Goal: Task Accomplishment & Management: Manage account settings

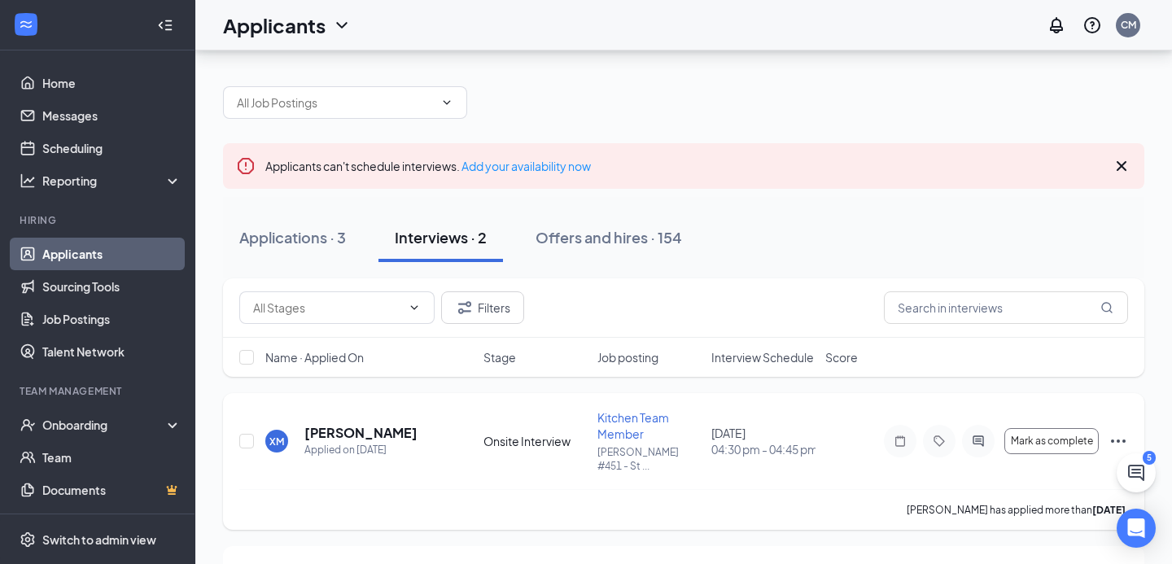
scroll to position [111, 0]
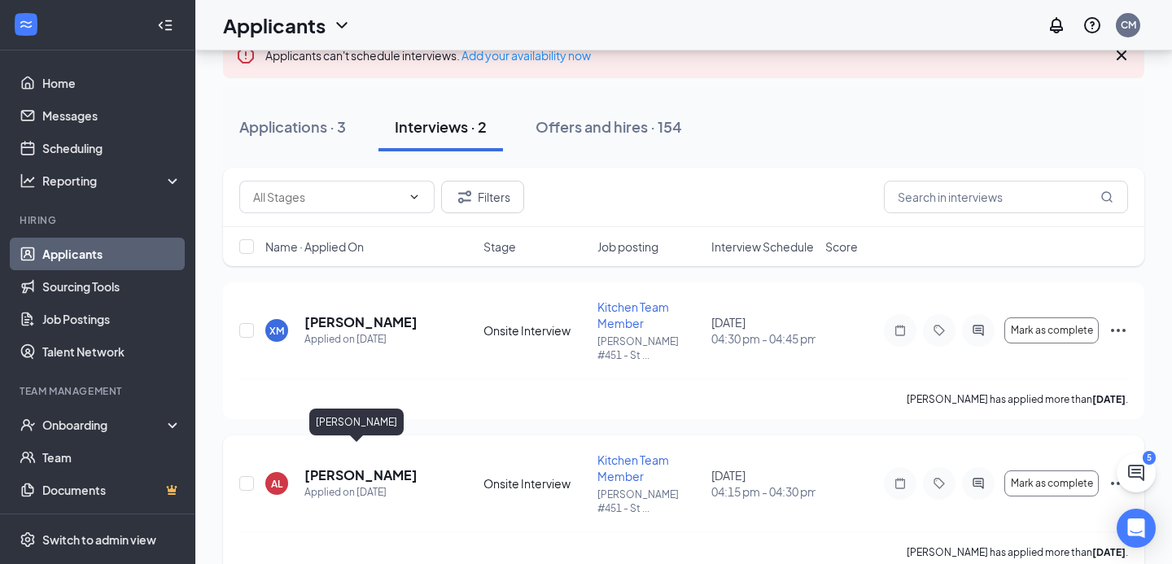
click at [370, 466] on h5 "[PERSON_NAME]" at bounding box center [360, 475] width 113 height 18
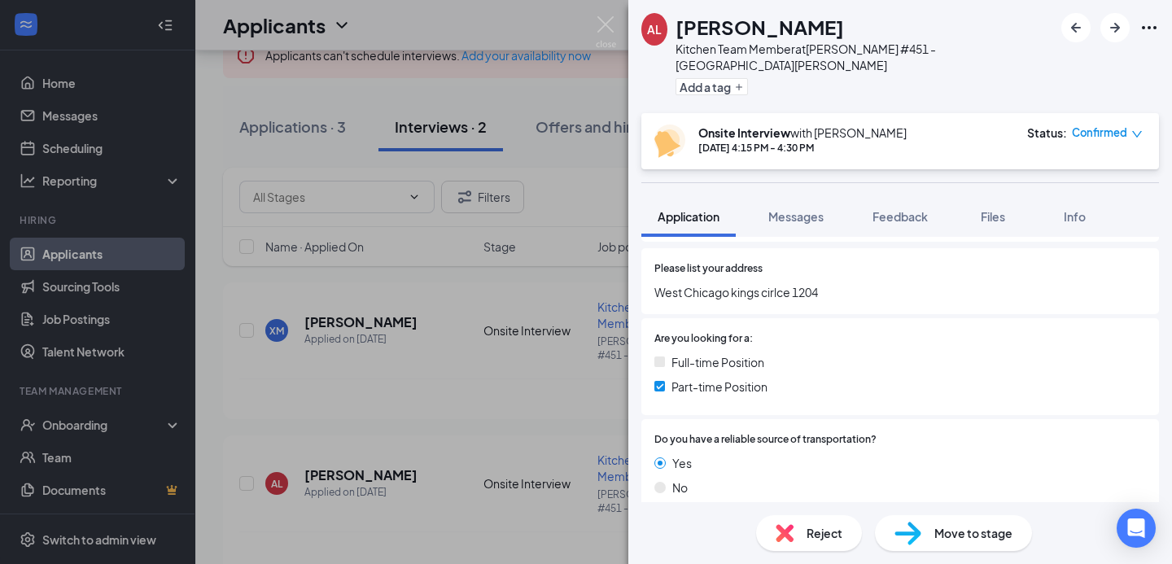
scroll to position [204, 0]
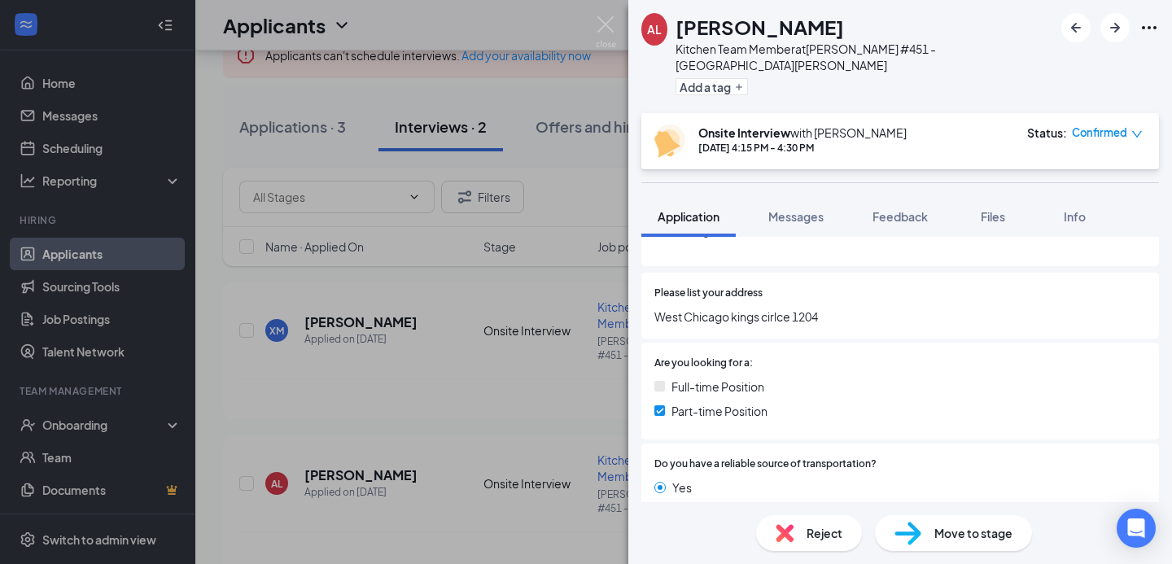
click at [708, 378] on span "Full-time Position" at bounding box center [718, 387] width 93 height 18
click at [718, 404] on div "Full-time Position Part-time Position" at bounding box center [900, 402] width 492 height 49
click at [724, 402] on span "Part-time Position" at bounding box center [720, 411] width 96 height 18
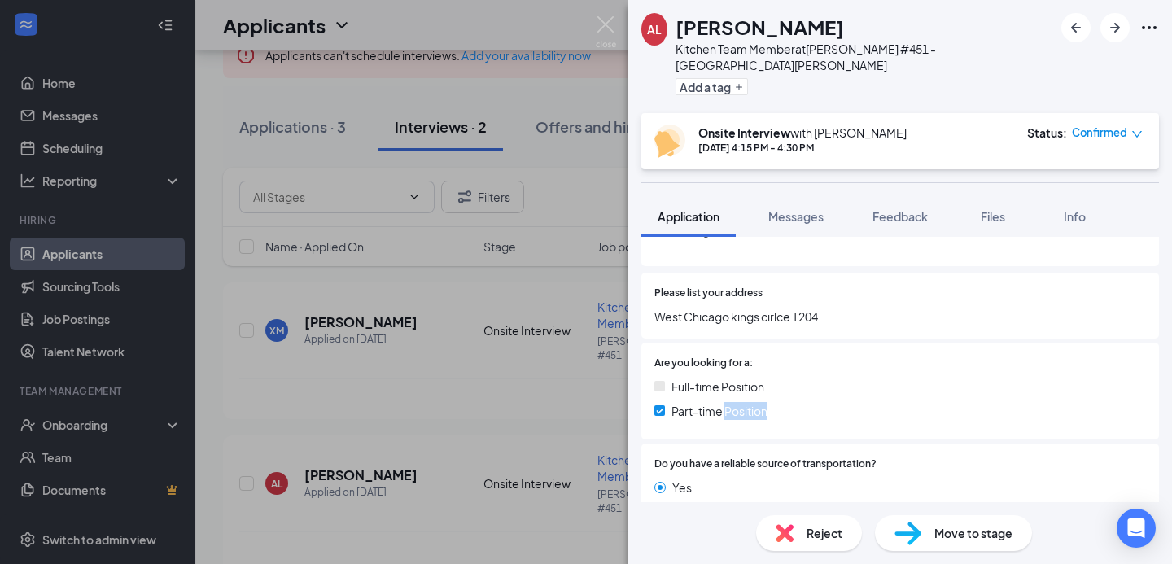
click at [724, 402] on span "Part-time Position" at bounding box center [720, 411] width 96 height 18
click at [787, 403] on div "Part-time Position" at bounding box center [900, 411] width 492 height 18
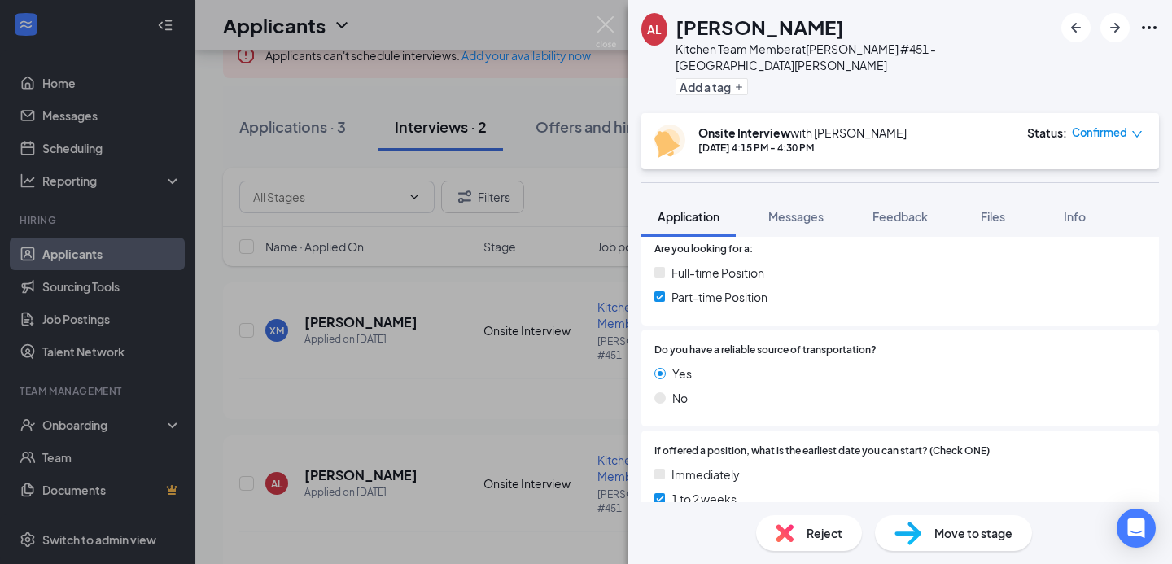
scroll to position [334, 0]
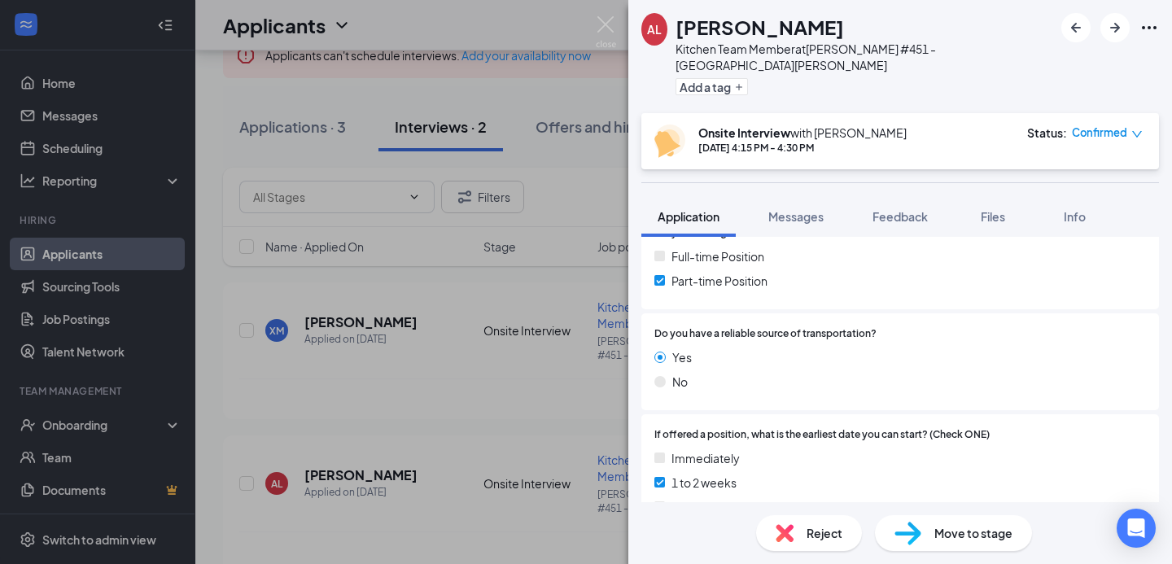
click at [733, 326] on span "Do you have a reliable source of transportation?" at bounding box center [765, 333] width 222 height 15
click at [877, 326] on span "Do you have a reliable source of transportation?" at bounding box center [765, 333] width 222 height 15
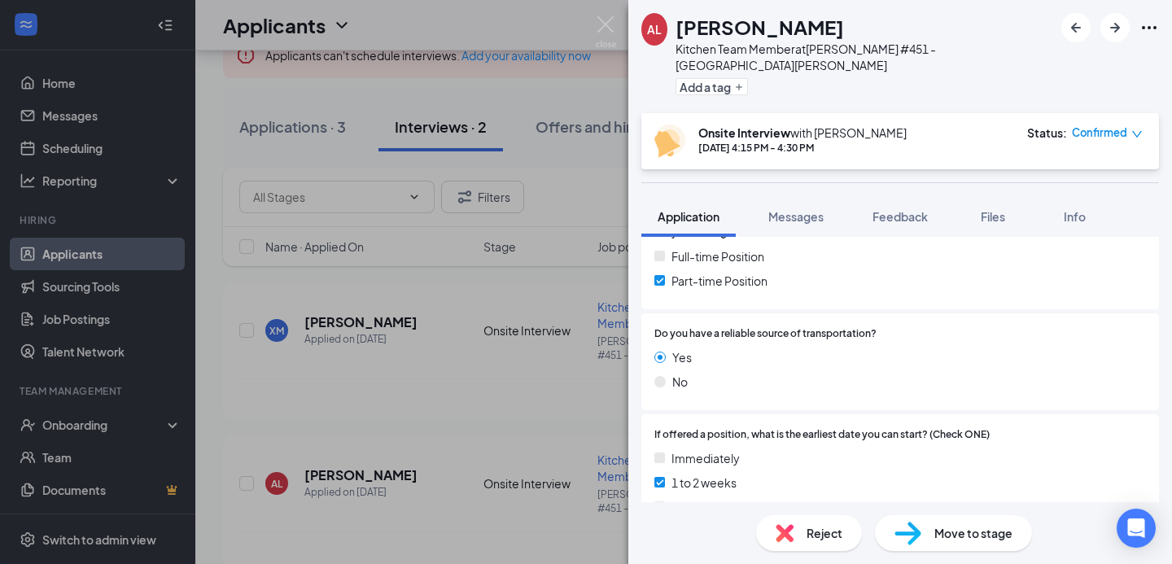
click at [873, 326] on span "Do you have a reliable source of transportation?" at bounding box center [765, 333] width 222 height 15
click at [881, 326] on div at bounding box center [1011, 333] width 269 height 15
click at [869, 326] on span "Do you have a reliable source of transportation?" at bounding box center [765, 333] width 222 height 15
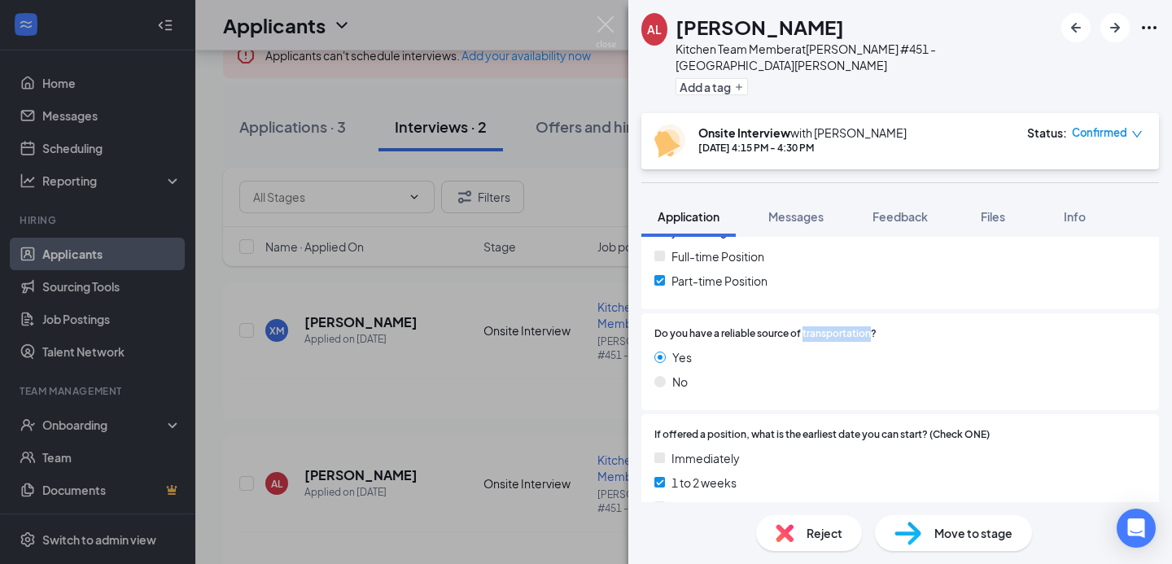
click at [869, 326] on span "Do you have a reliable source of transportation?" at bounding box center [765, 333] width 222 height 15
click at [904, 326] on div at bounding box center [1011, 333] width 269 height 15
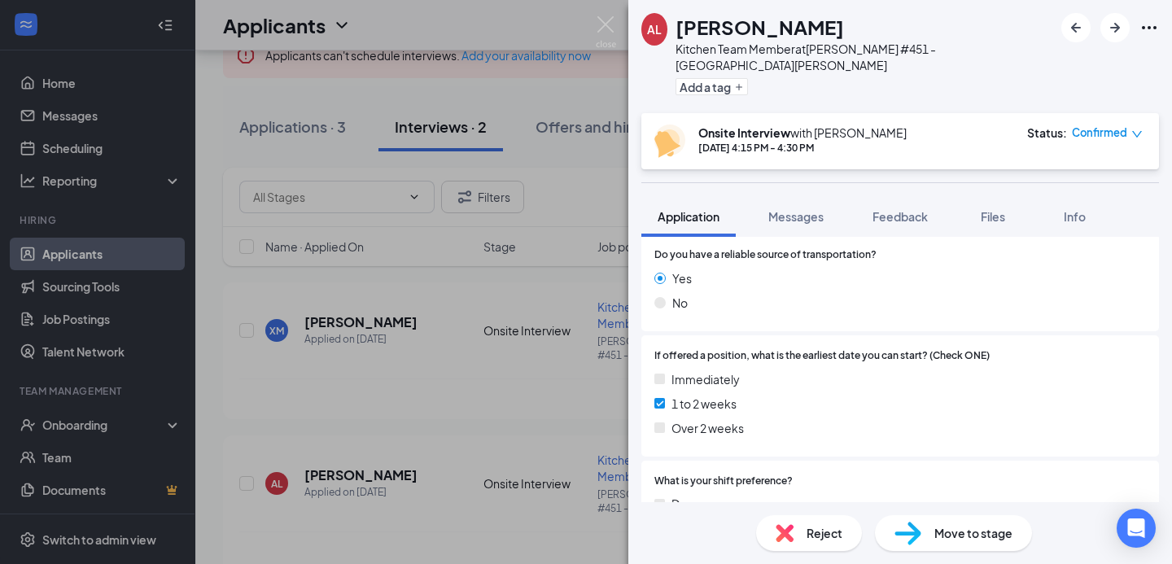
scroll to position [406, 0]
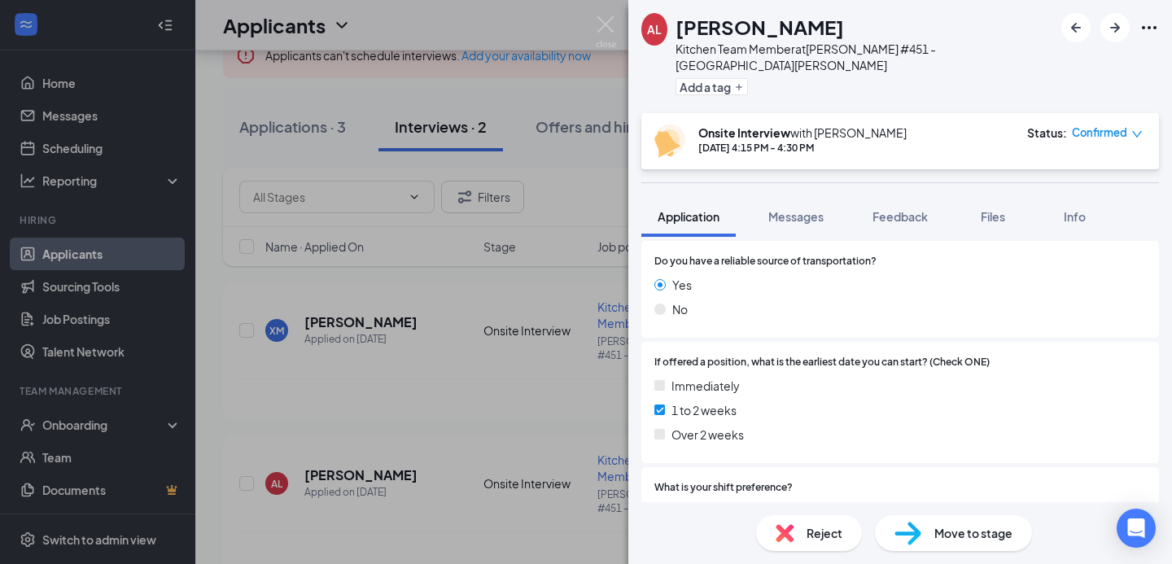
click at [758, 355] on span "If offered a position, what is the earliest date you can start? (Check ONE)" at bounding box center [821, 362] width 335 height 15
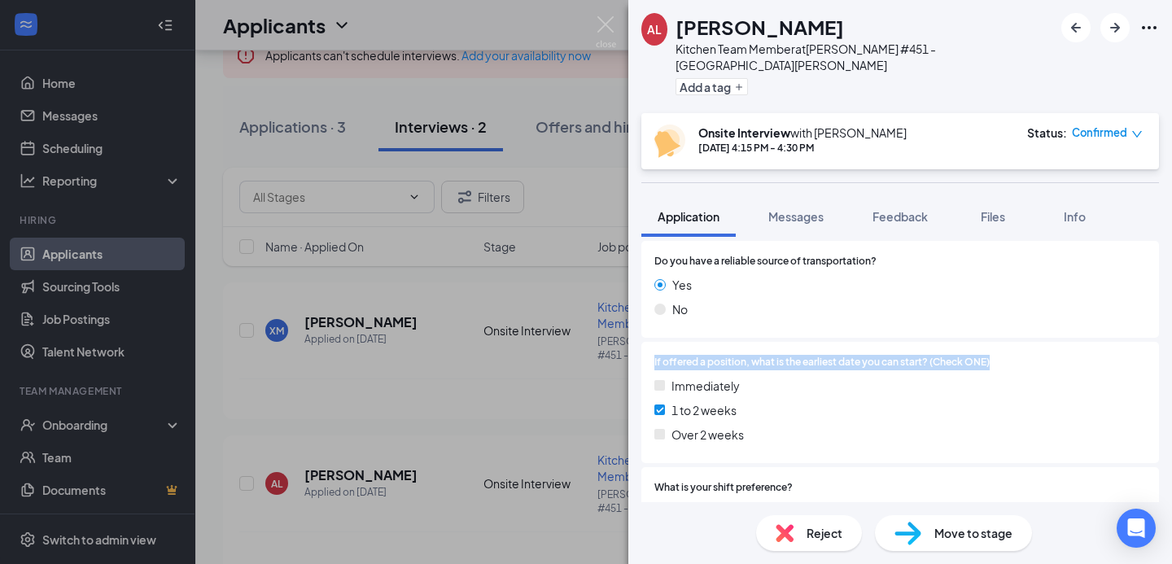
click at [758, 355] on span "If offered a position, what is the earliest date you can start? (Check ONE)" at bounding box center [821, 362] width 335 height 15
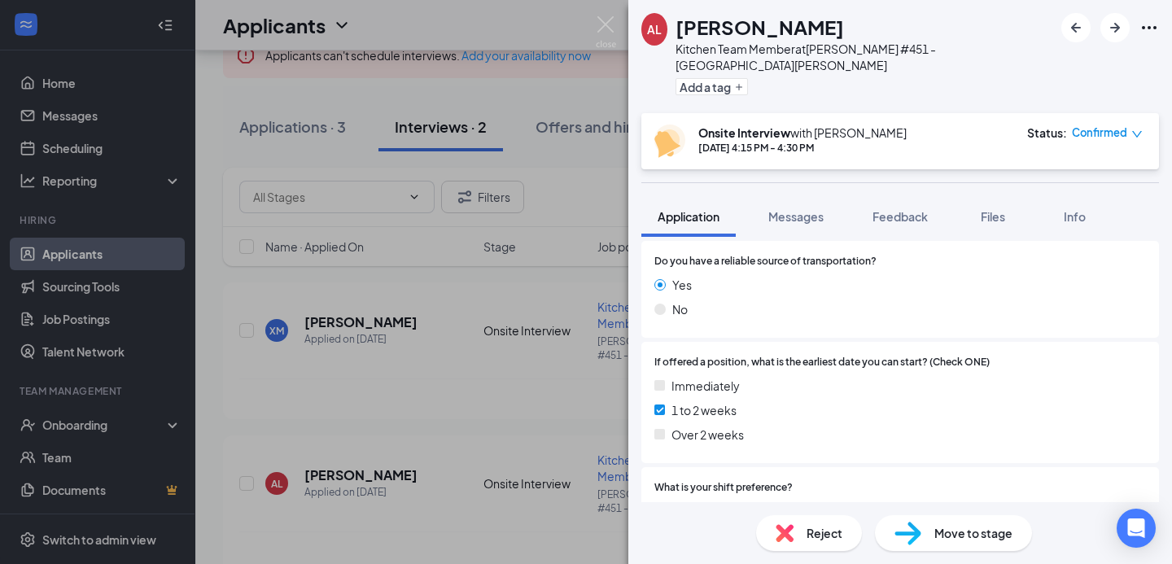
click at [731, 377] on span "Immediately" at bounding box center [706, 386] width 68 height 18
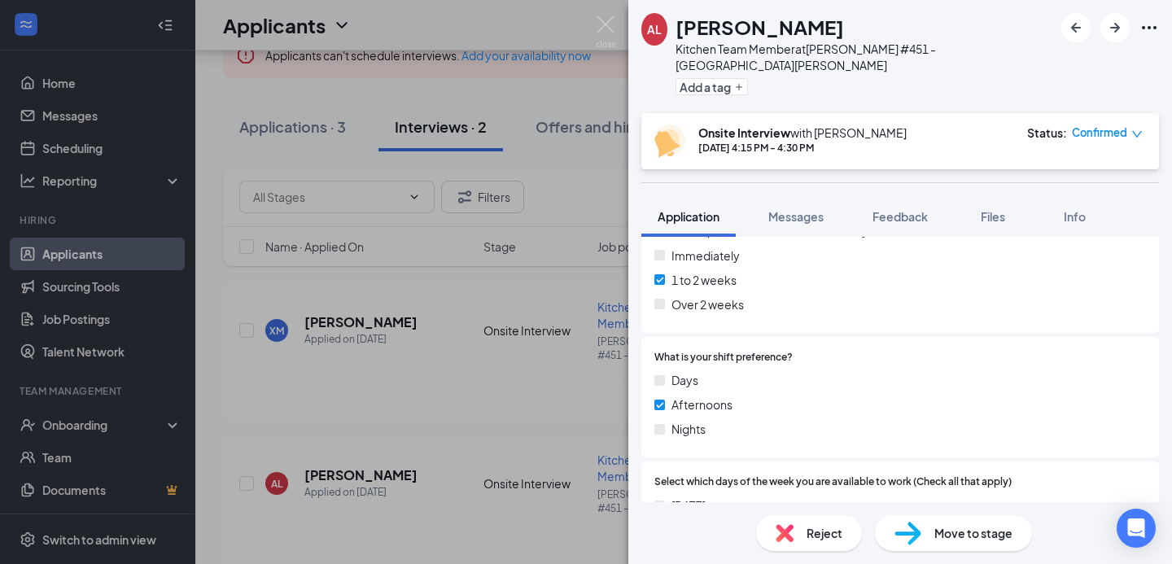
scroll to position [537, 0]
click at [698, 349] on span "What is your shift preference?" at bounding box center [723, 356] width 138 height 15
click at [697, 395] on span "Afternoons" at bounding box center [702, 404] width 61 height 18
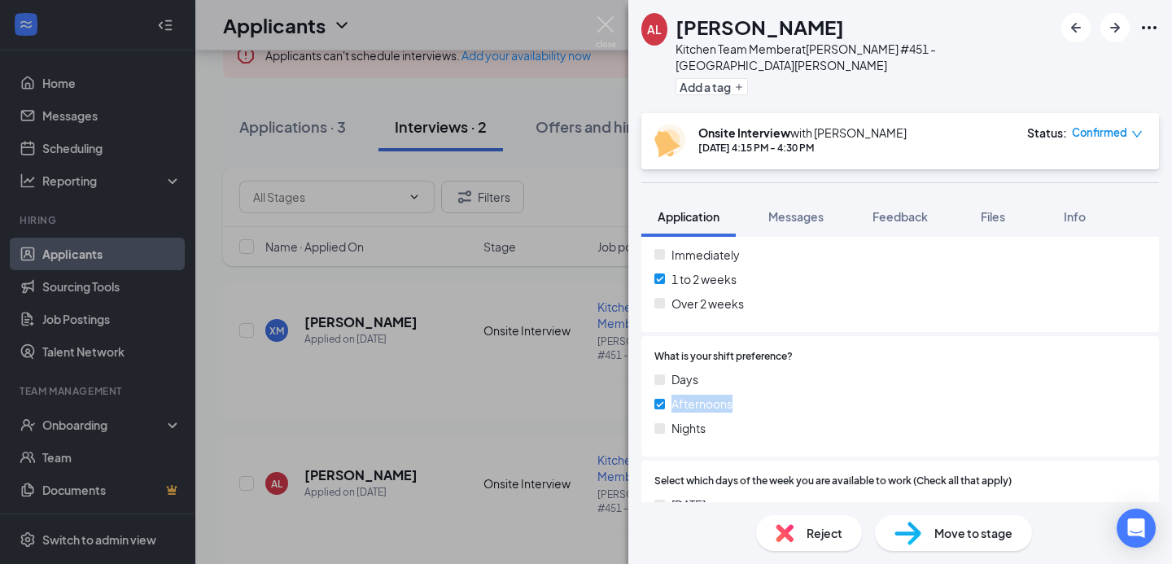
click at [697, 395] on span "Afternoons" at bounding box center [702, 404] width 61 height 18
click at [751, 402] on div "Days Afternoons Nights" at bounding box center [900, 406] width 492 height 73
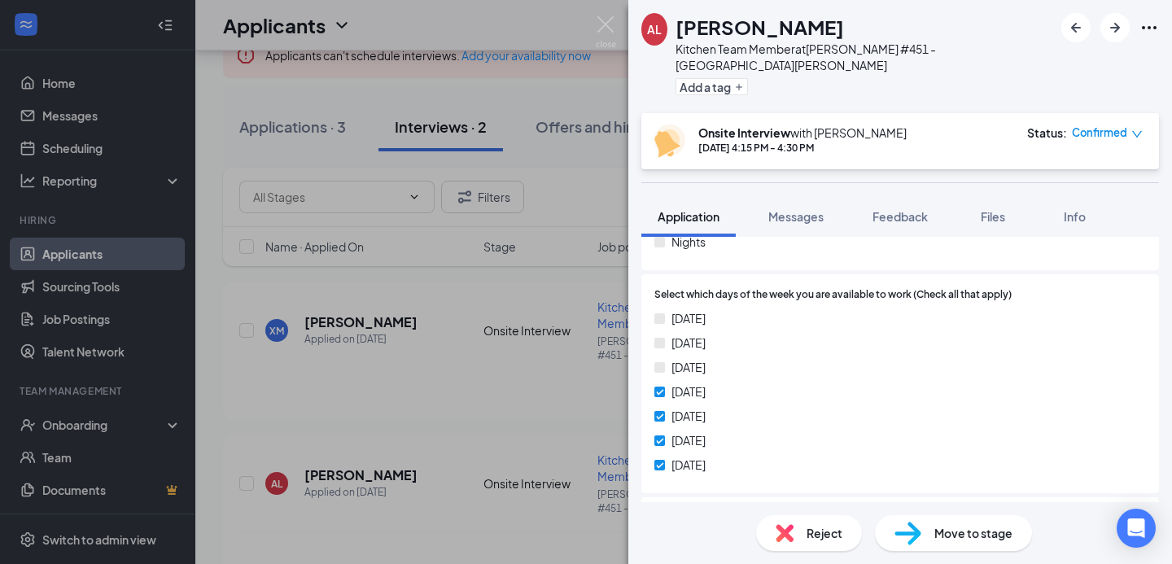
scroll to position [739, 0]
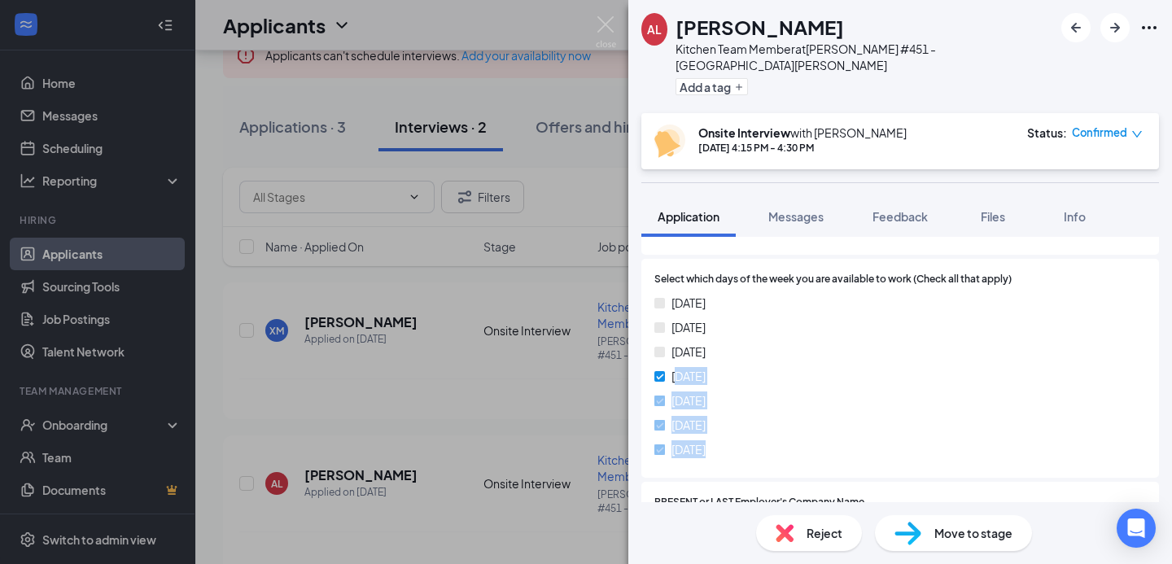
drag, startPoint x: 675, startPoint y: 357, endPoint x: 736, endPoint y: 435, distance: 98.5
click at [736, 435] on div "[DATE] [DATE] [DATE] [DATE] [DATE] [DATE] [DATE]" at bounding box center [900, 379] width 492 height 171
click at [746, 416] on div "[DATE]" at bounding box center [900, 425] width 492 height 18
drag, startPoint x: 674, startPoint y: 357, endPoint x: 733, endPoint y: 447, distance: 107.0
click at [733, 447] on div "[DATE] [DATE] [DATE] [DATE] [DATE] [DATE] [DATE]" at bounding box center [900, 379] width 492 height 171
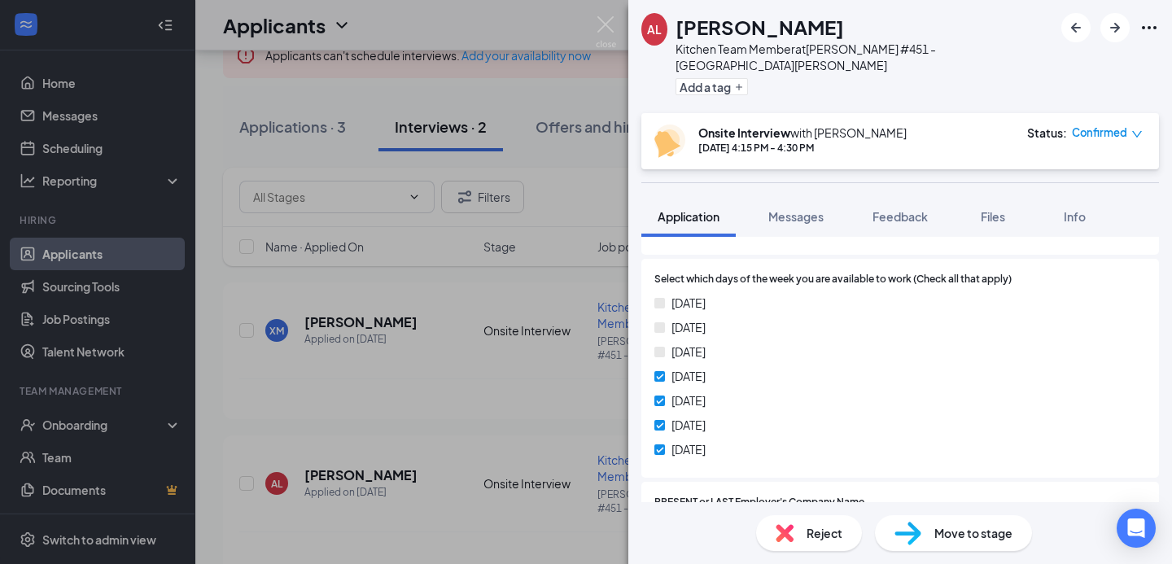
click at [742, 416] on div "[DATE]" at bounding box center [900, 425] width 492 height 18
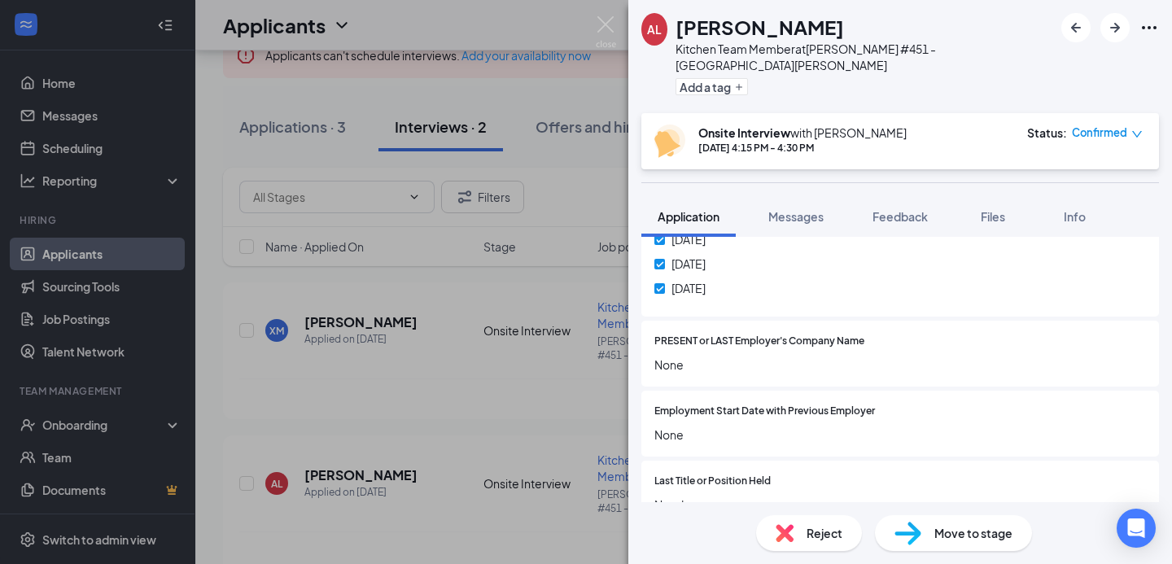
scroll to position [982, 0]
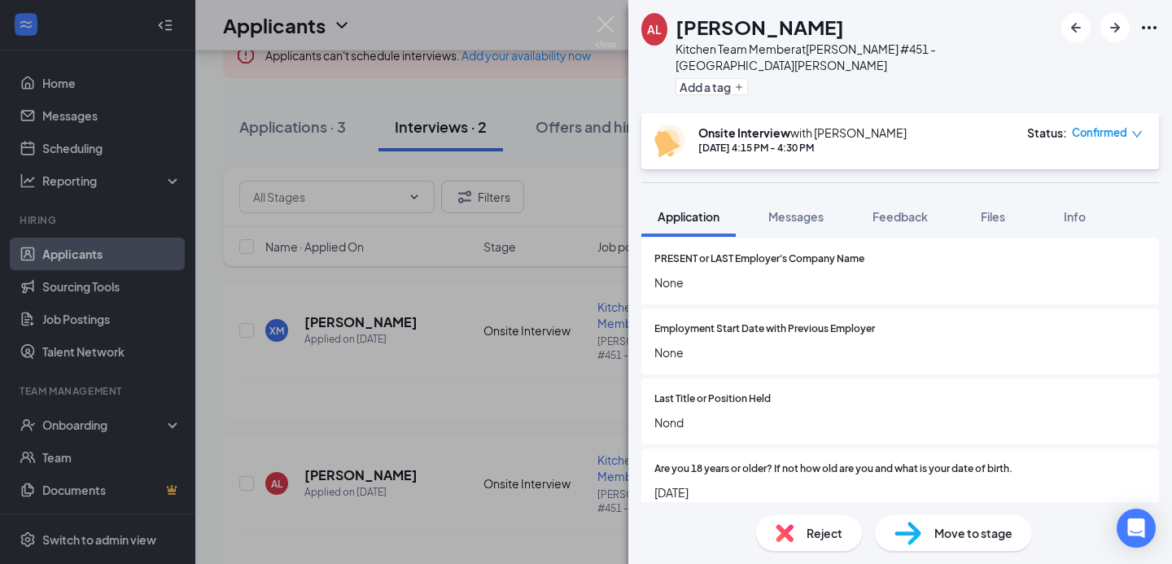
click at [710, 462] on span "Are you 18 years or older? If not how old are you and what is your date of birt…" at bounding box center [833, 469] width 358 height 15
click at [737, 484] on span "[DATE]" at bounding box center [900, 493] width 492 height 18
click at [727, 462] on span "Are you 18 years or older? If not how old are you and what is your date of birt…" at bounding box center [833, 469] width 358 height 15
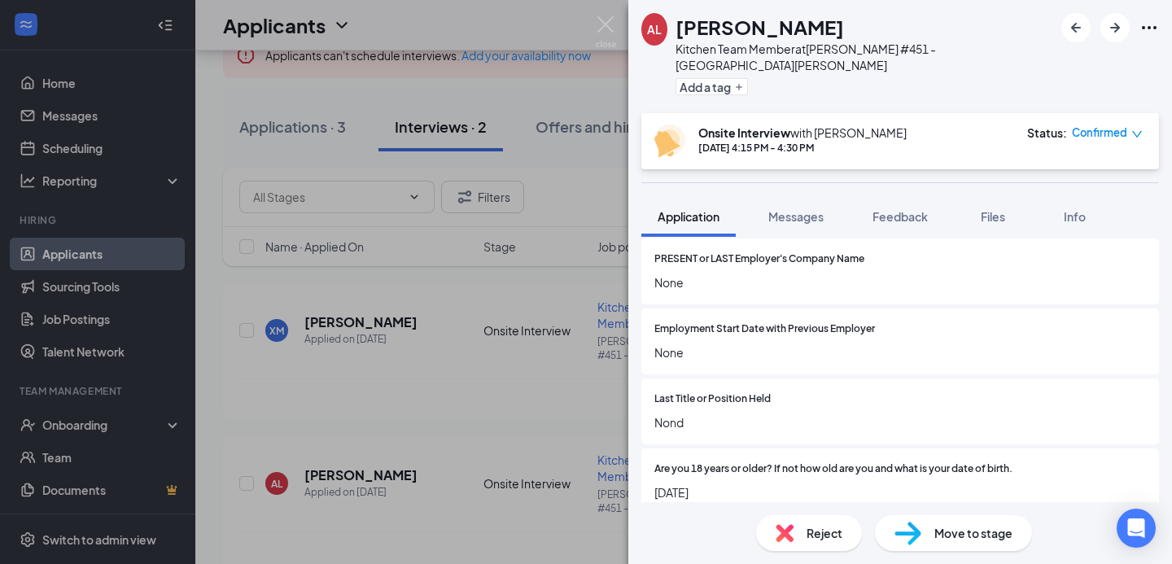
click at [727, 462] on span "Are you 18 years or older? If not how old are you and what is your date of birt…" at bounding box center [833, 469] width 358 height 15
click at [734, 392] on span "Last Title or Position Held" at bounding box center [712, 399] width 116 height 15
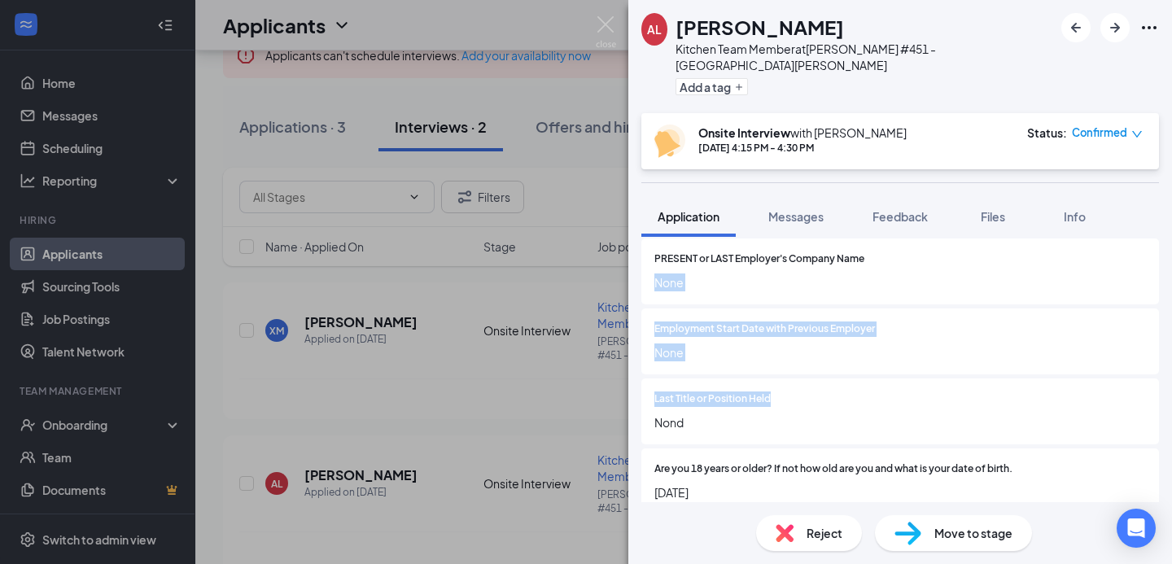
drag, startPoint x: 734, startPoint y: 387, endPoint x: 733, endPoint y: 297, distance: 90.4
click at [733, 292] on div "Please list your address [GEOGRAPHIC_DATA] 1204 Are you looking for a: Full-tim…" at bounding box center [900, 6] width 518 height 1024
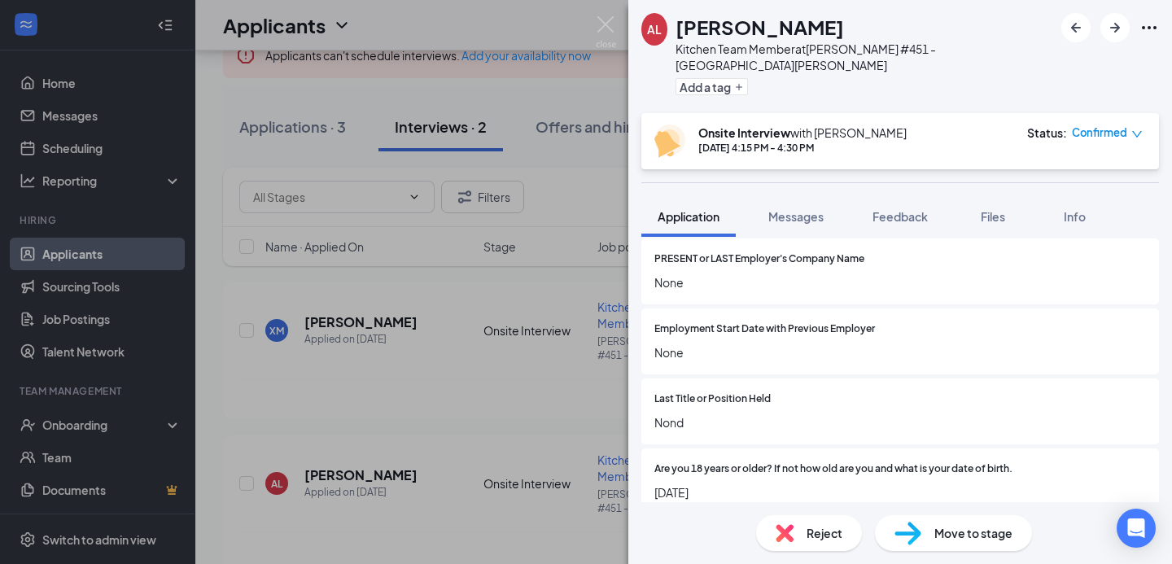
click at [726, 344] on span "None" at bounding box center [900, 353] width 492 height 18
click at [675, 462] on span "Are you 18 years or older? If not how old are you and what is your date of birt…" at bounding box center [833, 469] width 358 height 15
click at [717, 422] on div "Last Title or Position Held Nond" at bounding box center [900, 412] width 518 height 66
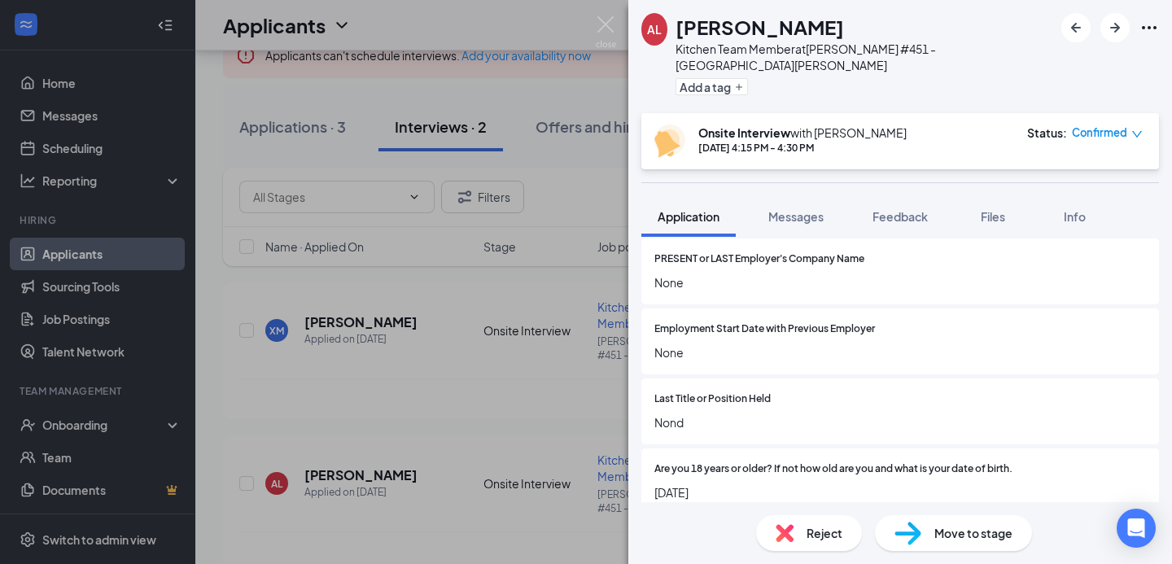
click at [717, 422] on div "Last Title or Position Held Nond" at bounding box center [900, 412] width 518 height 66
click at [702, 462] on span "Are you 18 years or older? If not how old are you and what is your date of birt…" at bounding box center [833, 469] width 358 height 15
click at [740, 352] on div "Employment Start Date with Previous Employer None" at bounding box center [900, 342] width 518 height 66
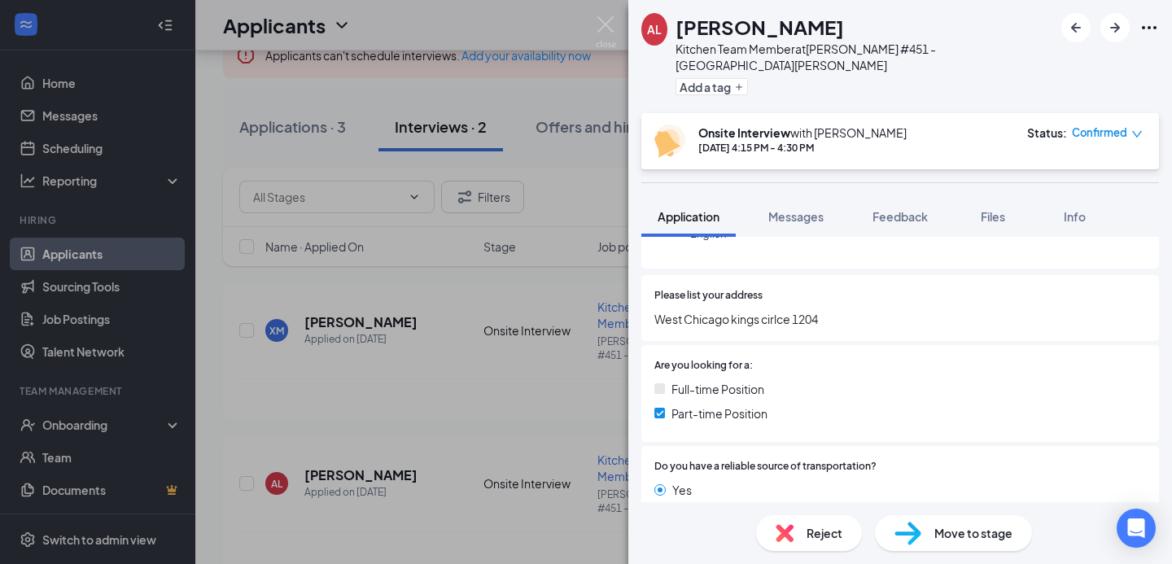
scroll to position [199, 0]
click at [708, 360] on span "Are you looking for a:" at bounding box center [703, 367] width 98 height 15
click at [752, 363] on div "Are you looking for a: Full-time Position Part-time Position" at bounding box center [900, 395] width 492 height 71
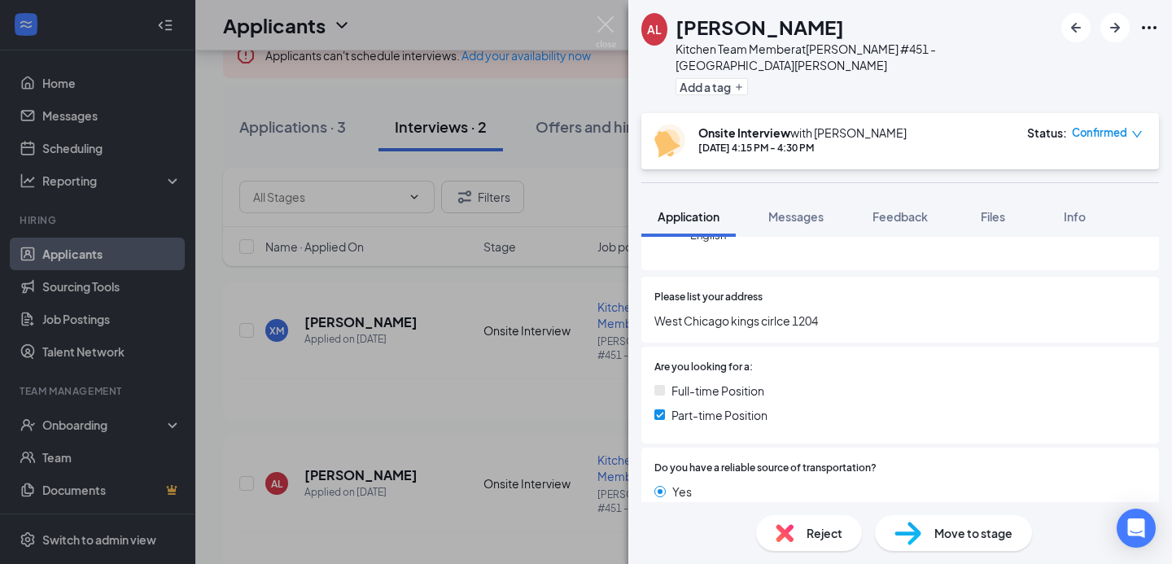
click at [701, 360] on span "Are you looking for a:" at bounding box center [703, 367] width 98 height 15
click at [757, 382] on span "Full-time Position" at bounding box center [718, 391] width 93 height 18
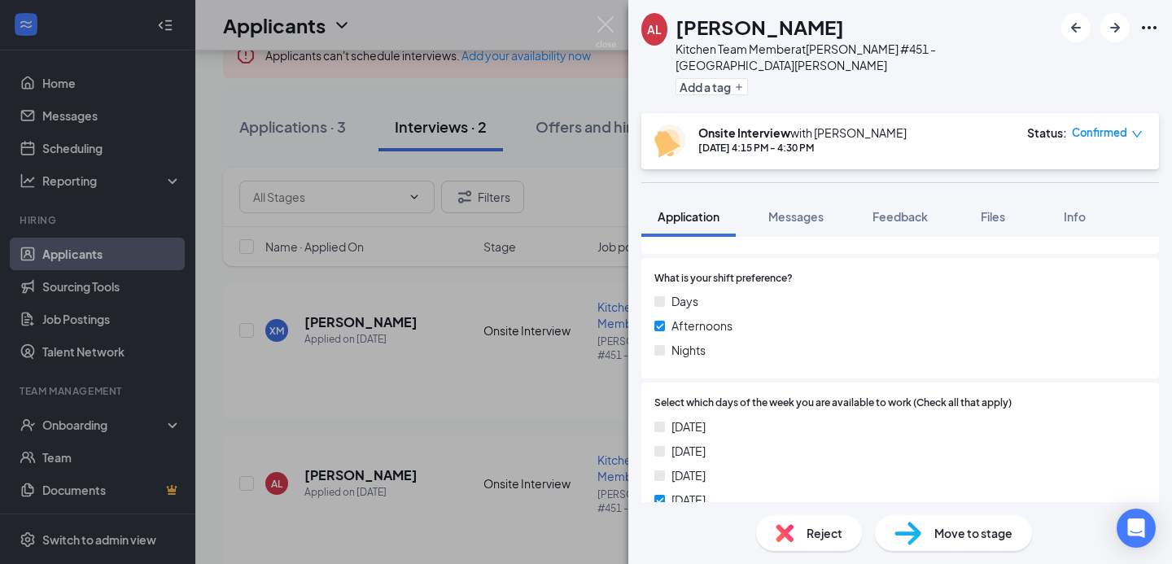
scroll to position [614, 0]
click at [708, 318] on span "Afternoons" at bounding box center [702, 327] width 61 height 18
click at [724, 273] on span "What is your shift preference?" at bounding box center [723, 280] width 138 height 15
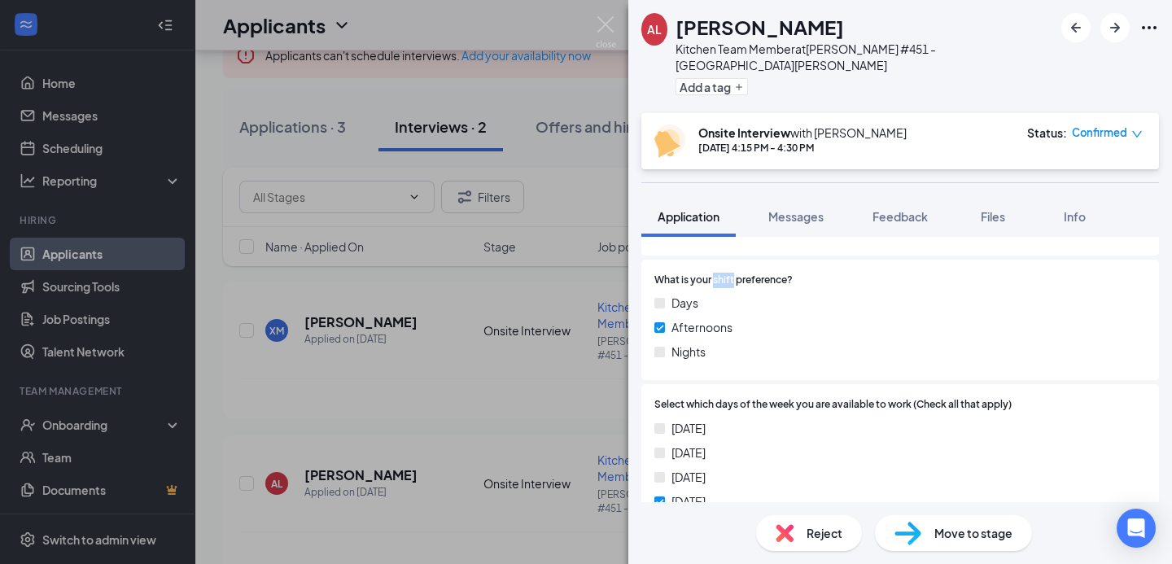
click at [724, 273] on span "What is your shift preference?" at bounding box center [723, 280] width 138 height 15
click at [724, 399] on div "Select which days of the week you are available to work (Check all that apply) …" at bounding box center [900, 493] width 492 height 193
click at [730, 397] on span "Select which days of the week you are available to work (Check all that apply)" at bounding box center [832, 404] width 357 height 15
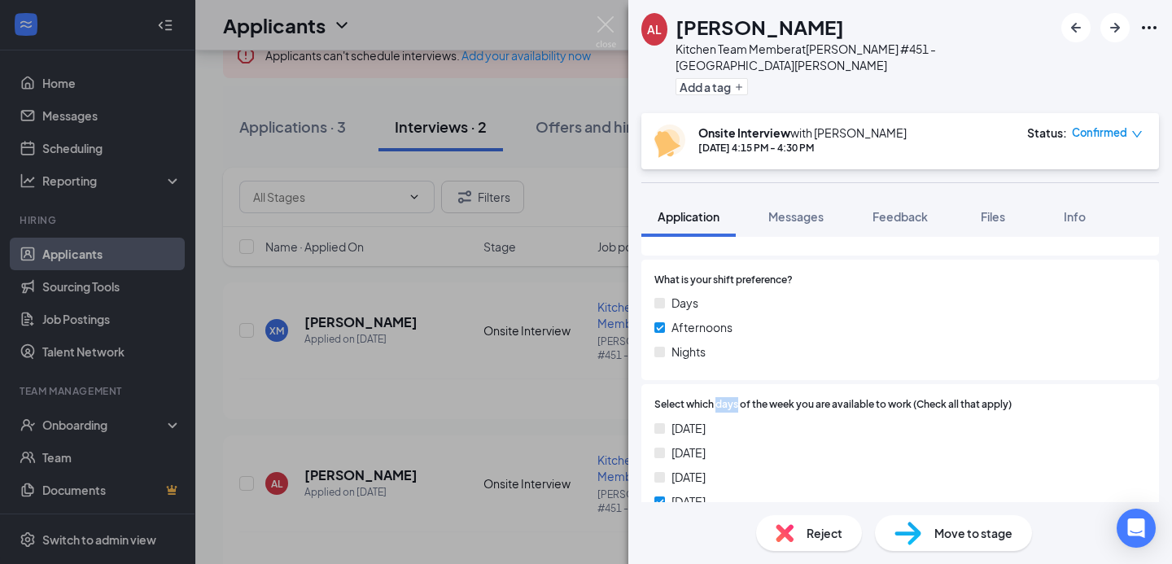
click at [730, 397] on span "Select which days of the week you are available to work (Check all that apply)" at bounding box center [832, 404] width 357 height 15
click at [746, 343] on div "Nights" at bounding box center [900, 352] width 492 height 18
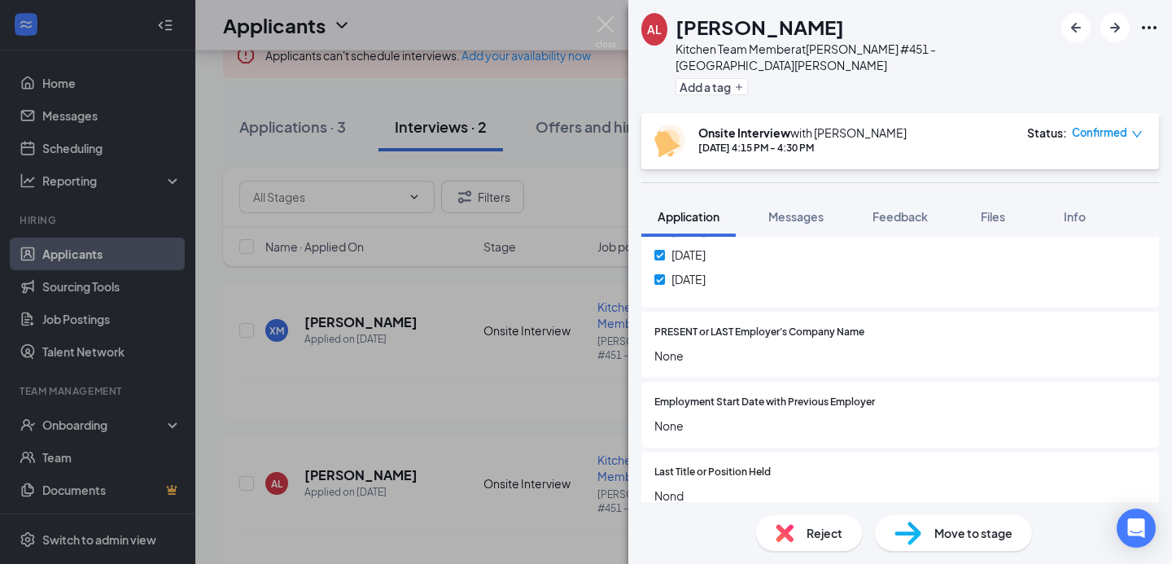
scroll to position [902, 0]
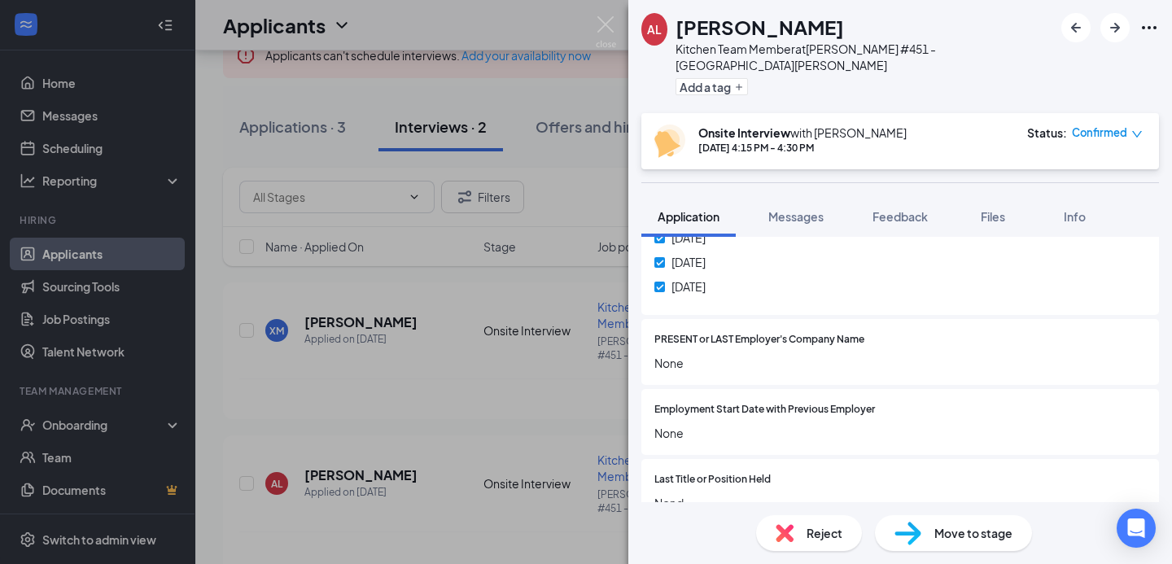
click at [702, 332] on span "PRESENT or LAST Employer's Company Name" at bounding box center [759, 339] width 210 height 15
click at [869, 332] on div at bounding box center [1005, 339] width 282 height 15
click at [819, 402] on span "Employment Start Date with Previous Employer" at bounding box center [764, 409] width 221 height 15
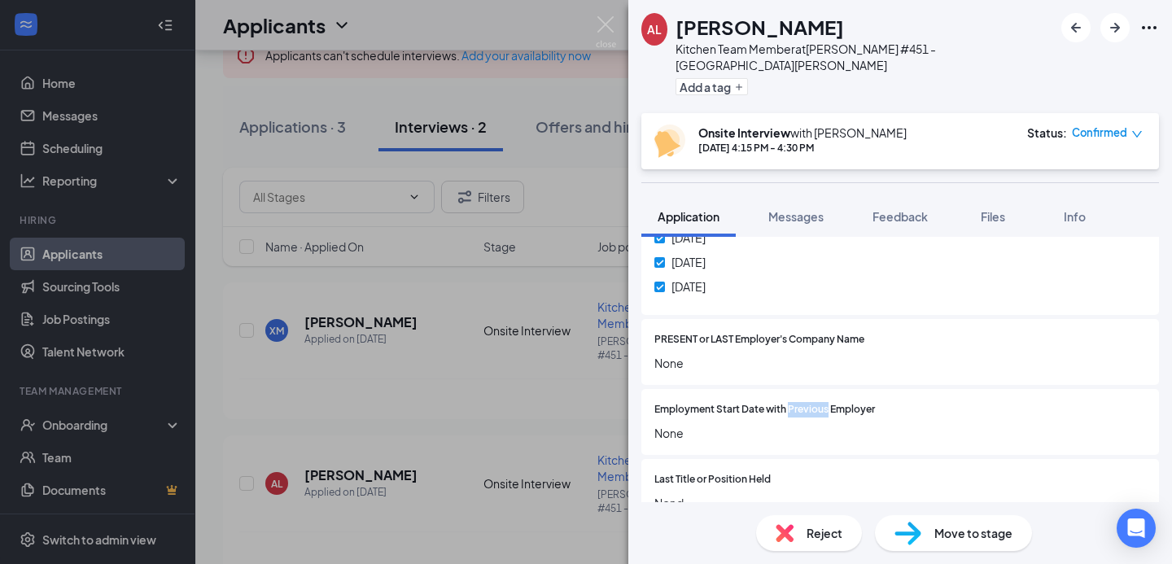
click at [819, 402] on span "Employment Start Date with Previous Employer" at bounding box center [764, 409] width 221 height 15
click at [869, 402] on span "Employment Start Date with Previous Employer" at bounding box center [764, 409] width 221 height 15
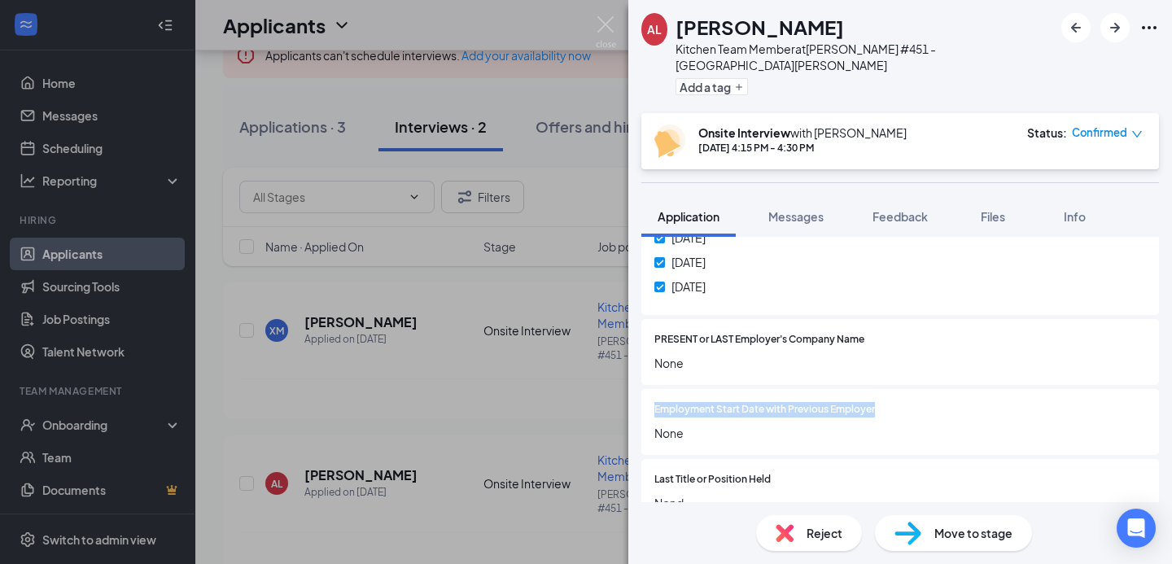
click at [869, 402] on span "Employment Start Date with Previous Employer" at bounding box center [764, 409] width 221 height 15
click at [712, 332] on span "PRESENT or LAST Employer's Company Name" at bounding box center [759, 339] width 210 height 15
click at [875, 334] on div "PRESENT or LAST Employer's Company Name None" at bounding box center [900, 352] width 492 height 40
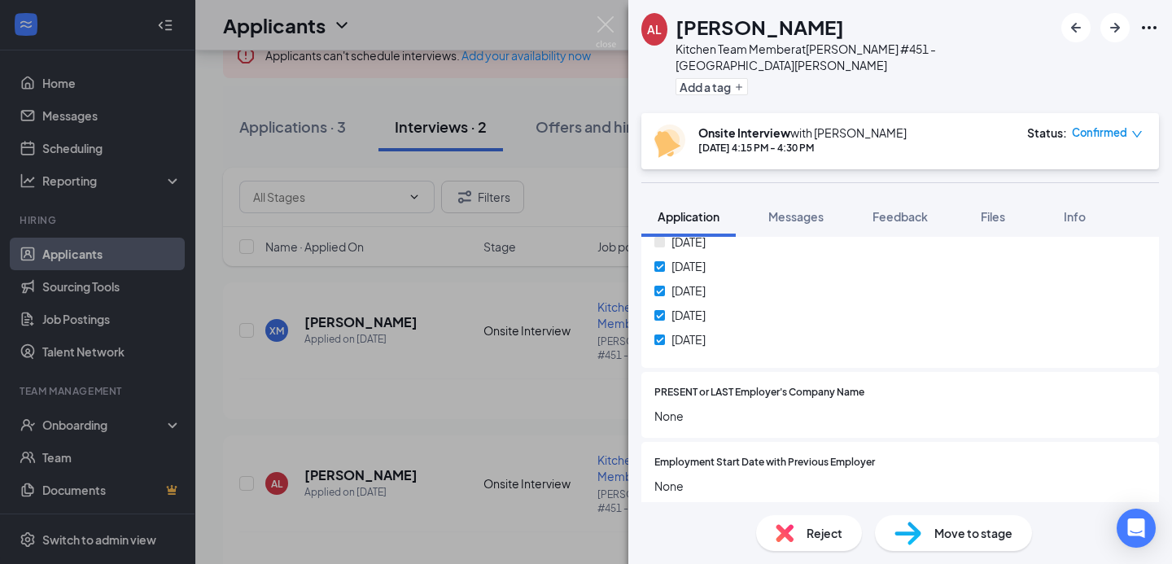
scroll to position [982, 0]
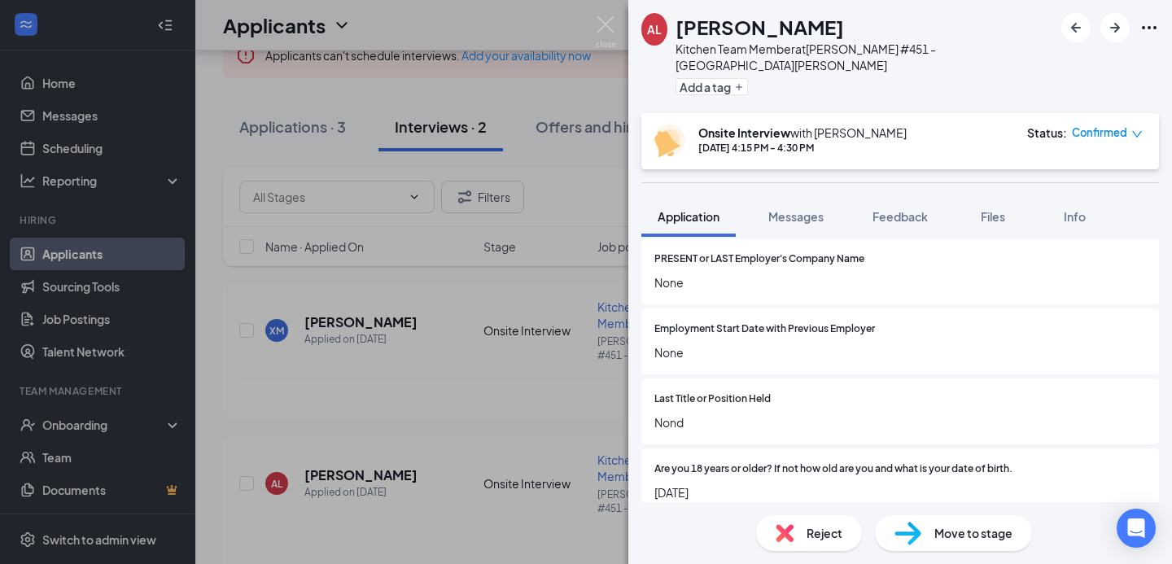
click at [751, 322] on span "Employment Start Date with Previous Employer" at bounding box center [764, 329] width 221 height 15
click at [730, 392] on span "Last Title or Position Held" at bounding box center [712, 399] width 116 height 15
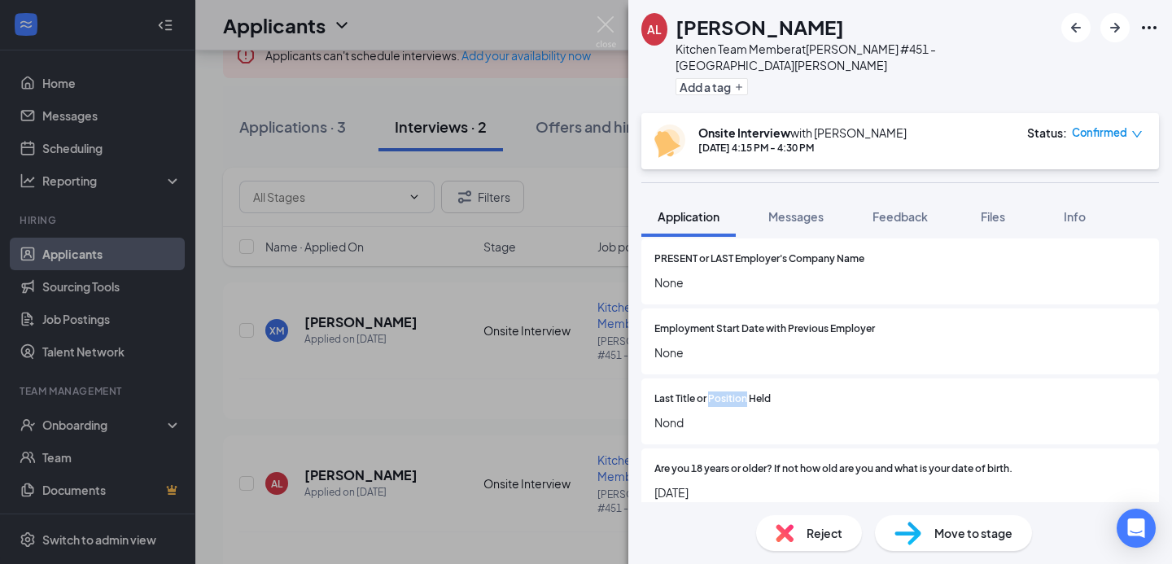
click at [730, 392] on span "Last Title or Position Held" at bounding box center [712, 399] width 116 height 15
click at [746, 462] on span "Are you 18 years or older? If not how old are you and what is your date of birt…" at bounding box center [833, 469] width 358 height 15
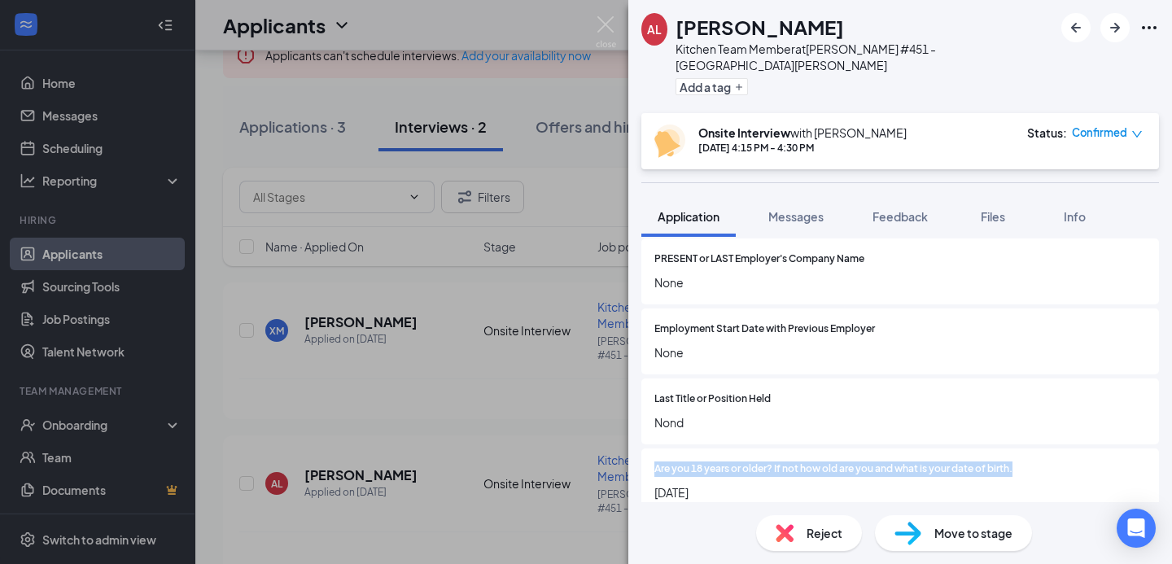
click at [746, 462] on span "Are you 18 years or older? If not how old are you and what is your date of birt…" at bounding box center [833, 469] width 358 height 15
click at [697, 392] on span "Last Title or Position Held" at bounding box center [712, 399] width 116 height 15
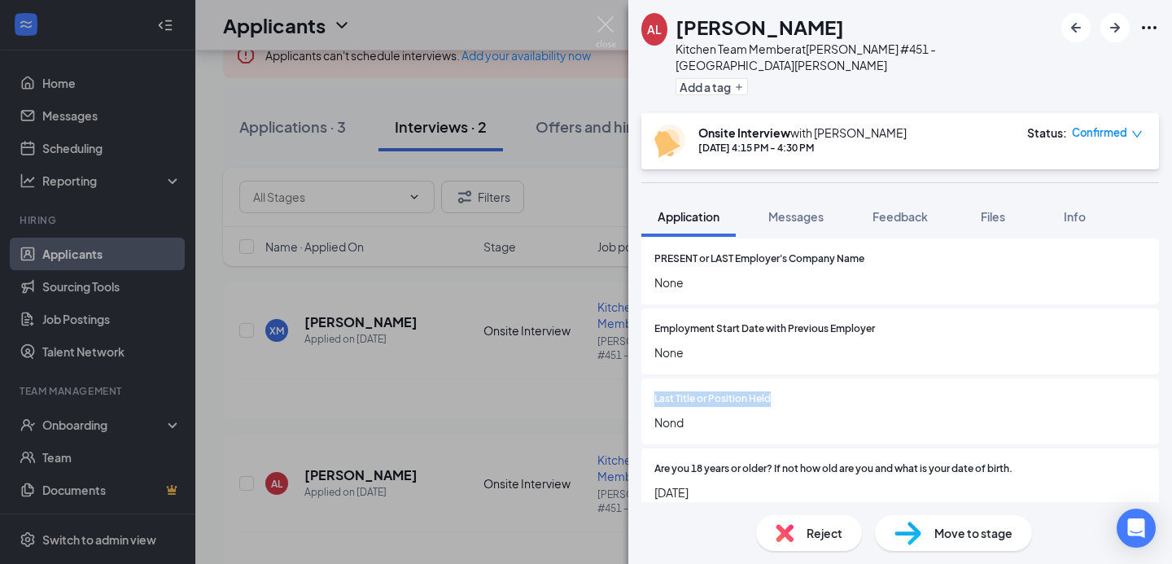
click at [697, 392] on span "Last Title or Position Held" at bounding box center [712, 399] width 116 height 15
click at [727, 252] on span "PRESENT or LAST Employer's Company Name" at bounding box center [759, 259] width 210 height 15
click at [716, 322] on span "Employment Start Date with Previous Employer" at bounding box center [764, 329] width 221 height 15
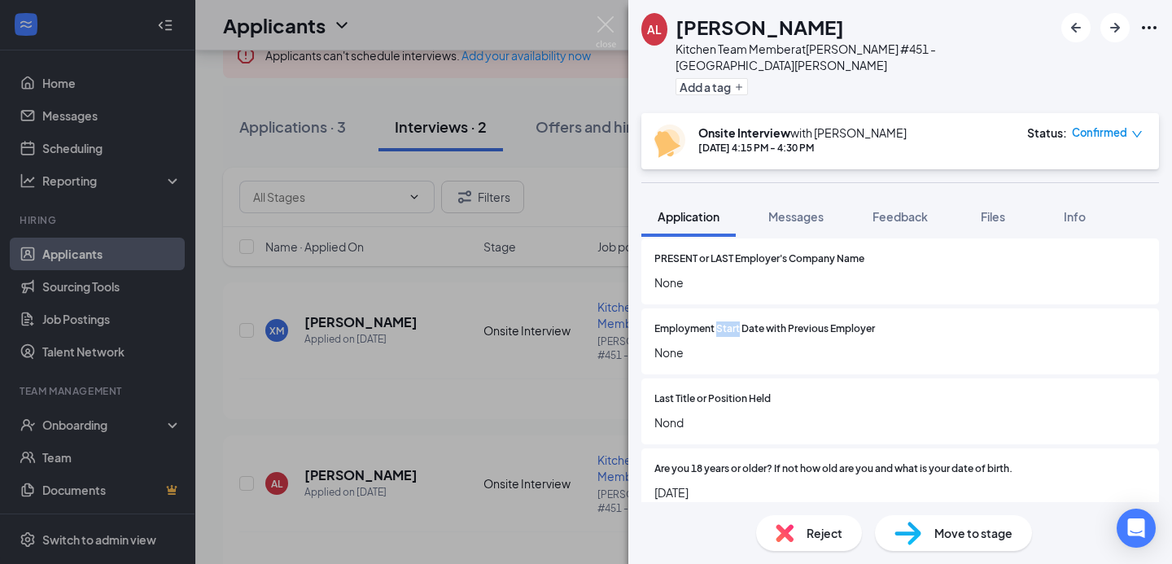
click at [716, 322] on span "Employment Start Date with Previous Employer" at bounding box center [764, 329] width 221 height 15
click at [716, 252] on span "PRESENT or LAST Employer's Company Name" at bounding box center [759, 259] width 210 height 15
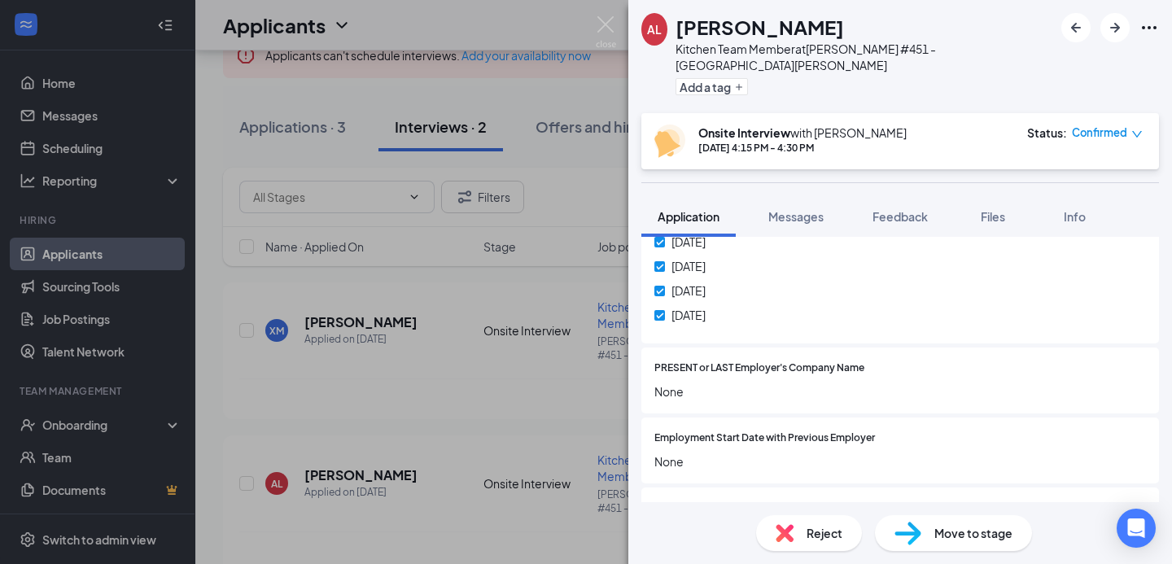
click at [704, 282] on span "[DATE]" at bounding box center [689, 291] width 34 height 18
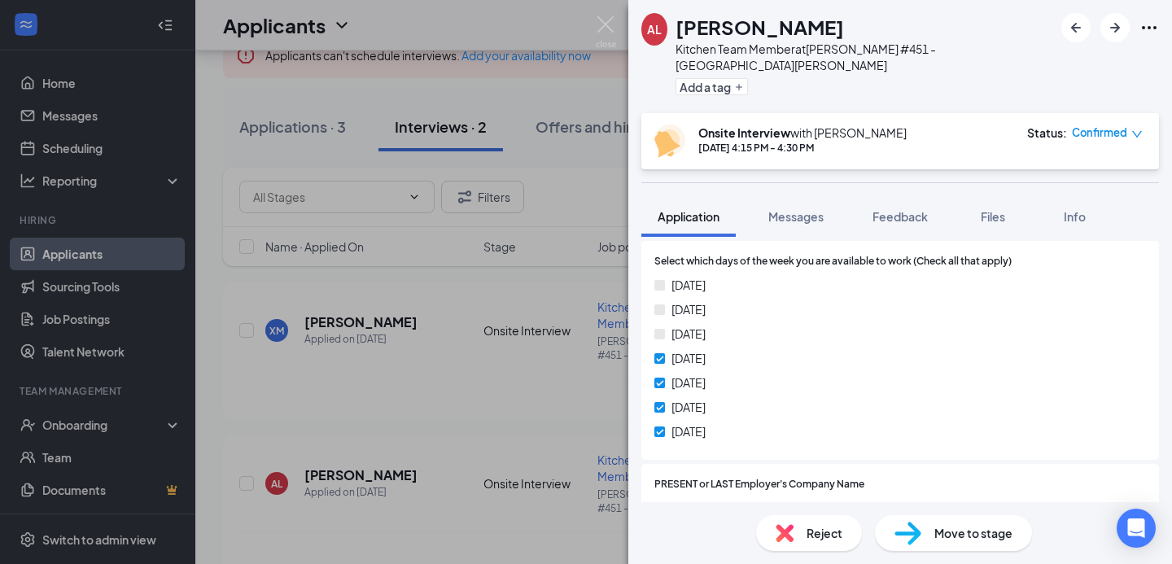
scroll to position [738, 0]
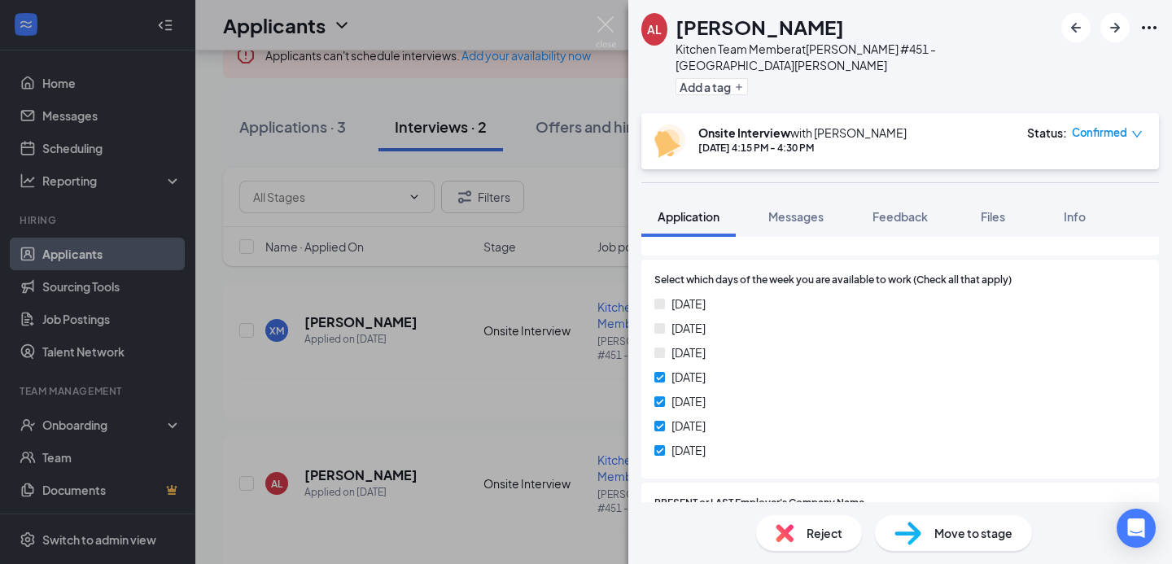
click at [681, 319] on span "[DATE]" at bounding box center [689, 328] width 34 height 18
click at [688, 344] on span "[DATE]" at bounding box center [689, 353] width 34 height 18
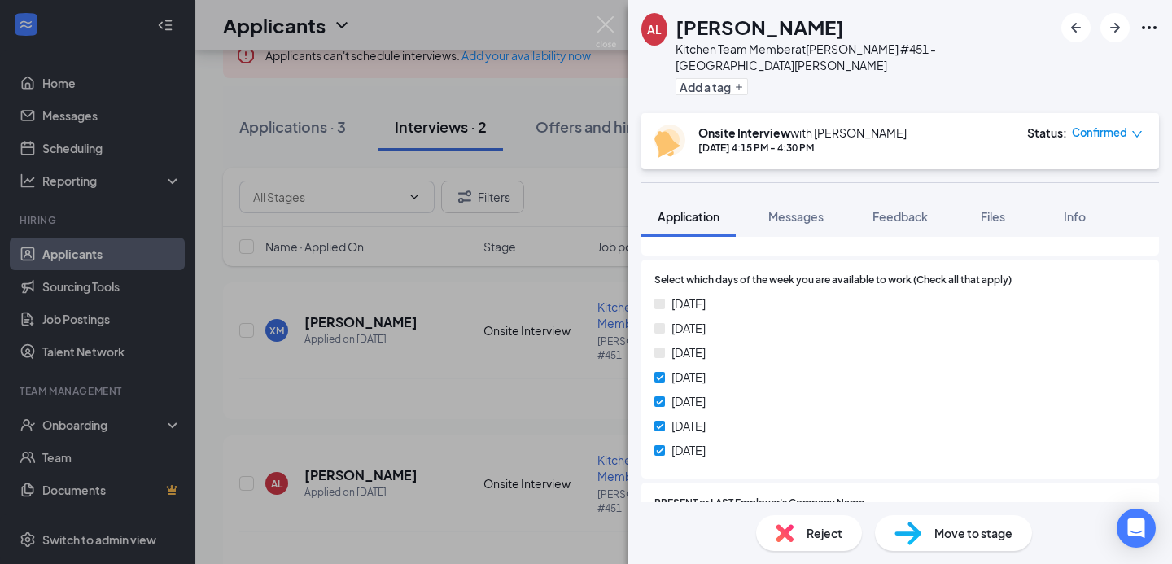
click at [756, 298] on div "[DATE] [DATE] [DATE] [DATE] [DATE] [DATE] [DATE]" at bounding box center [900, 380] width 492 height 171
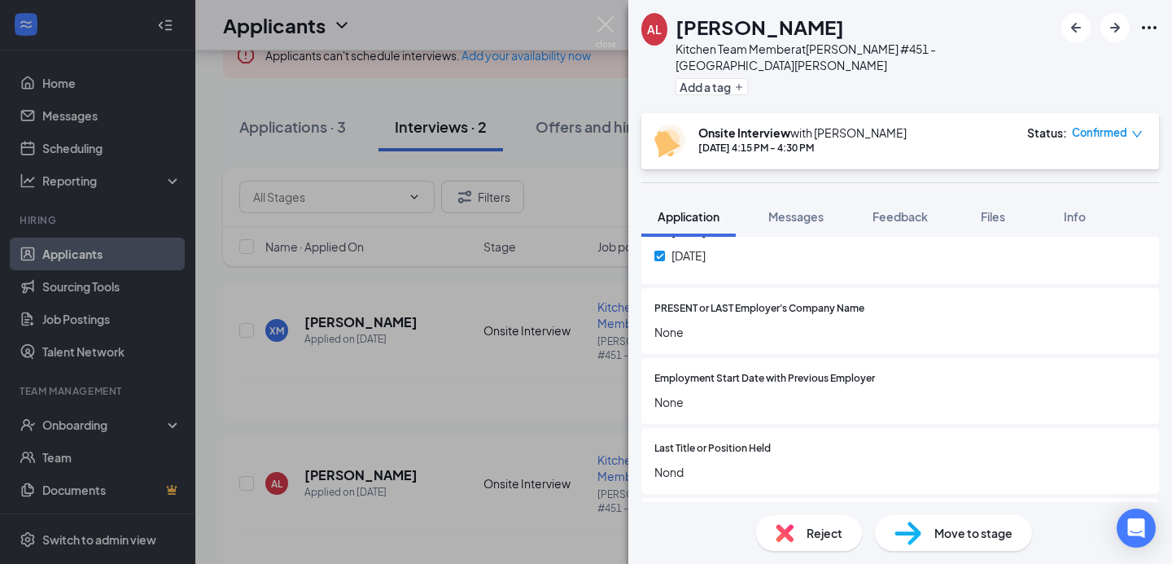
scroll to position [930, 0]
click at [748, 374] on span "Employment Start Date with Previous Employer" at bounding box center [764, 381] width 221 height 15
click at [730, 304] on span "PRESENT or LAST Employer's Company Name" at bounding box center [759, 311] width 210 height 15
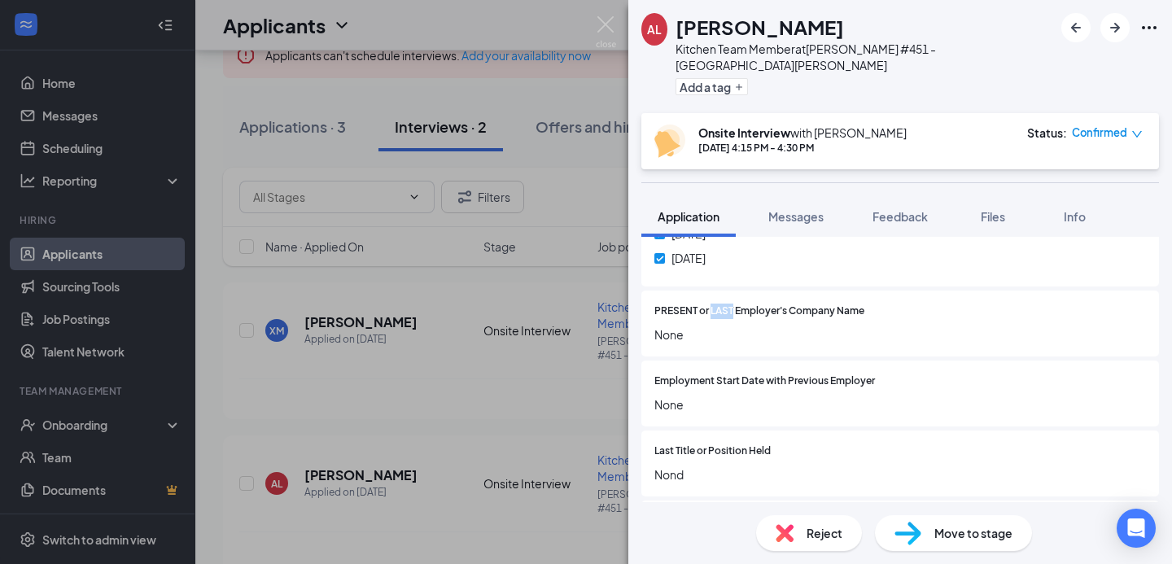
click at [730, 304] on span "PRESENT or LAST Employer's Company Name" at bounding box center [759, 311] width 210 height 15
click at [755, 304] on span "PRESENT or LAST Employer's Company Name" at bounding box center [759, 311] width 210 height 15
click at [792, 304] on div "PRESENT or LAST Employer's Company Name None" at bounding box center [900, 324] width 492 height 40
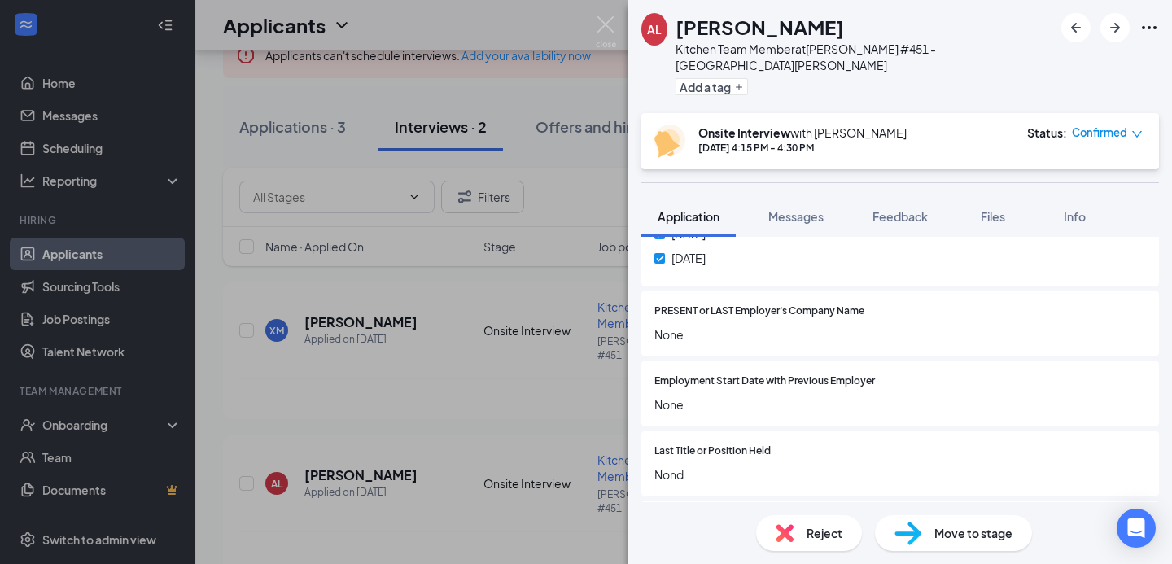
click at [766, 304] on span "PRESENT or LAST Employer's Company Name" at bounding box center [759, 311] width 210 height 15
click at [821, 304] on div "PRESENT or LAST Employer's Company Name None" at bounding box center [900, 324] width 492 height 40
click at [823, 304] on span "PRESENT or LAST Employer's Company Name" at bounding box center [759, 311] width 210 height 15
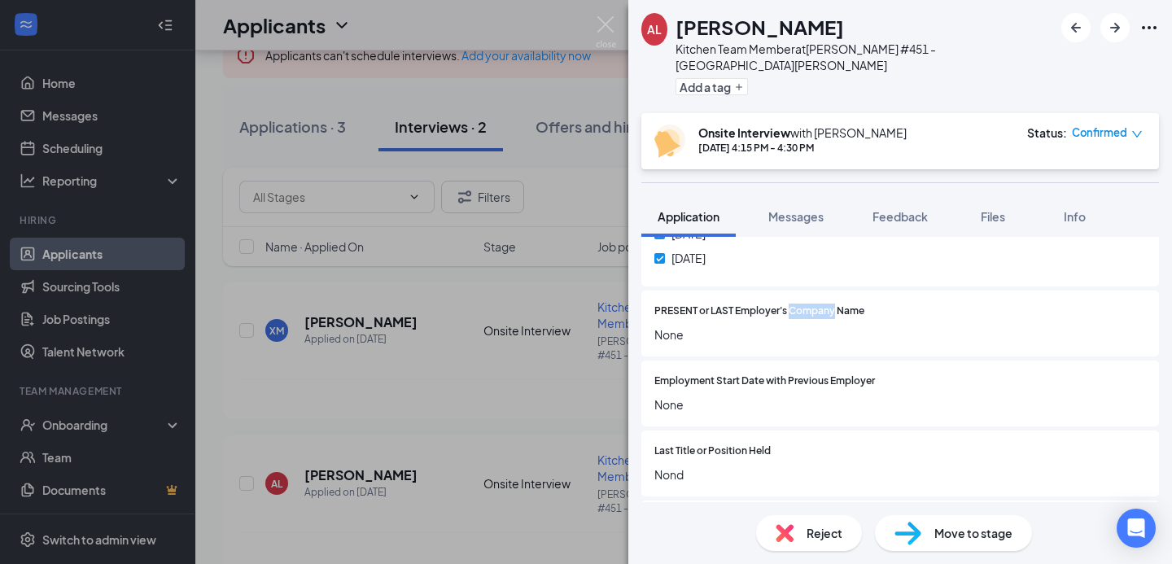
click at [823, 304] on span "PRESENT or LAST Employer's Company Name" at bounding box center [759, 311] width 210 height 15
click at [850, 304] on span "PRESENT or LAST Employer's Company Name" at bounding box center [759, 311] width 210 height 15
click at [794, 304] on span "PRESENT or LAST Employer's Company Name" at bounding box center [759, 311] width 210 height 15
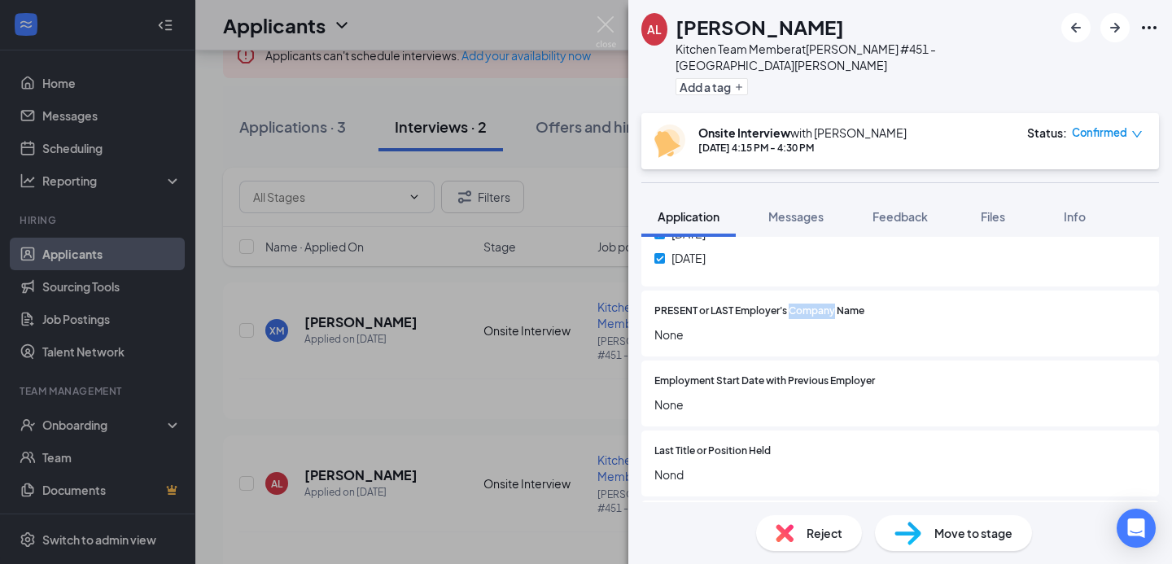
click at [794, 304] on span "PRESENT or LAST Employer's Company Name" at bounding box center [759, 311] width 210 height 15
click at [762, 304] on span "PRESENT or LAST Employer's Company Name" at bounding box center [759, 311] width 210 height 15
click at [784, 305] on div "PRESENT or LAST Employer's Company Name None" at bounding box center [900, 324] width 492 height 40
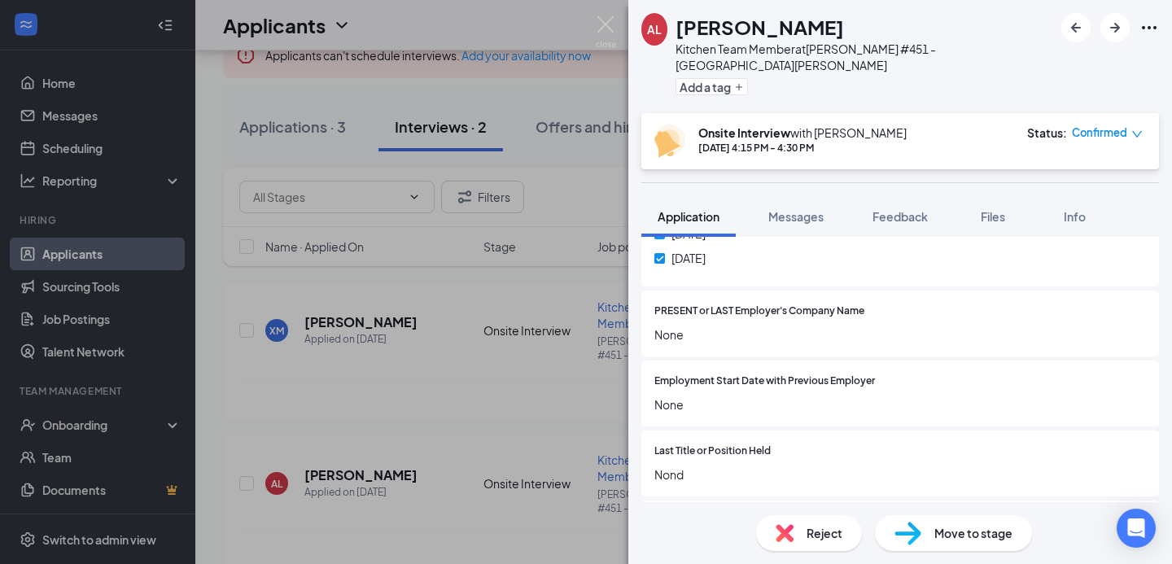
click at [814, 304] on span "PRESENT or LAST Employer's Company Name" at bounding box center [759, 311] width 210 height 15
click at [860, 304] on span "PRESENT or LAST Employer's Company Name" at bounding box center [759, 311] width 210 height 15
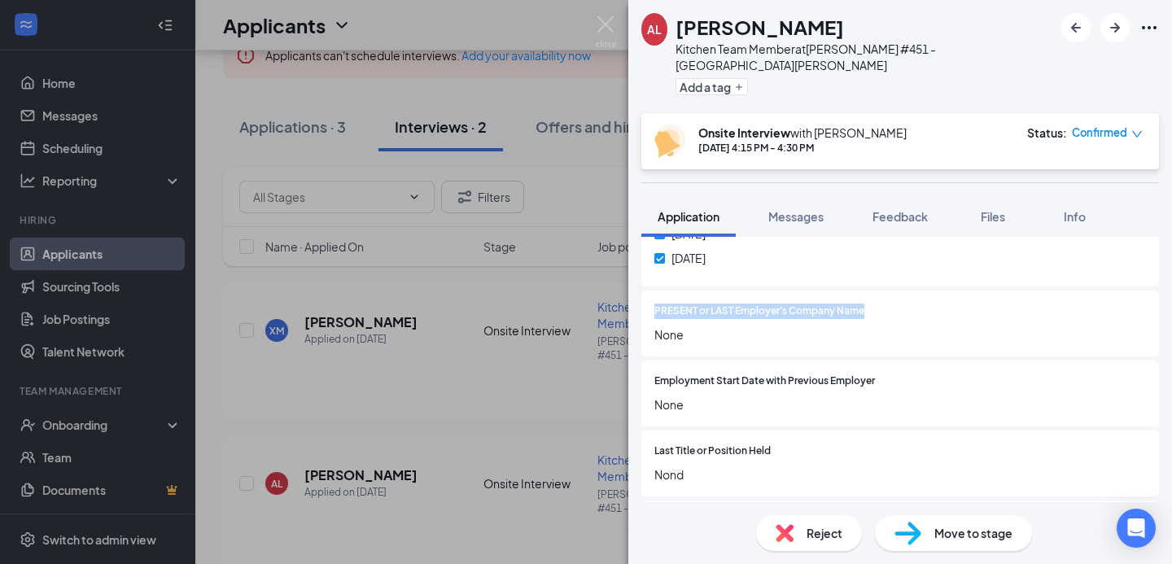
click at [860, 304] on span "PRESENT or LAST Employer's Company Name" at bounding box center [759, 311] width 210 height 15
click at [877, 304] on div at bounding box center [1005, 311] width 282 height 15
click at [783, 304] on span "PRESENT or LAST Employer's Company Name" at bounding box center [759, 311] width 210 height 15
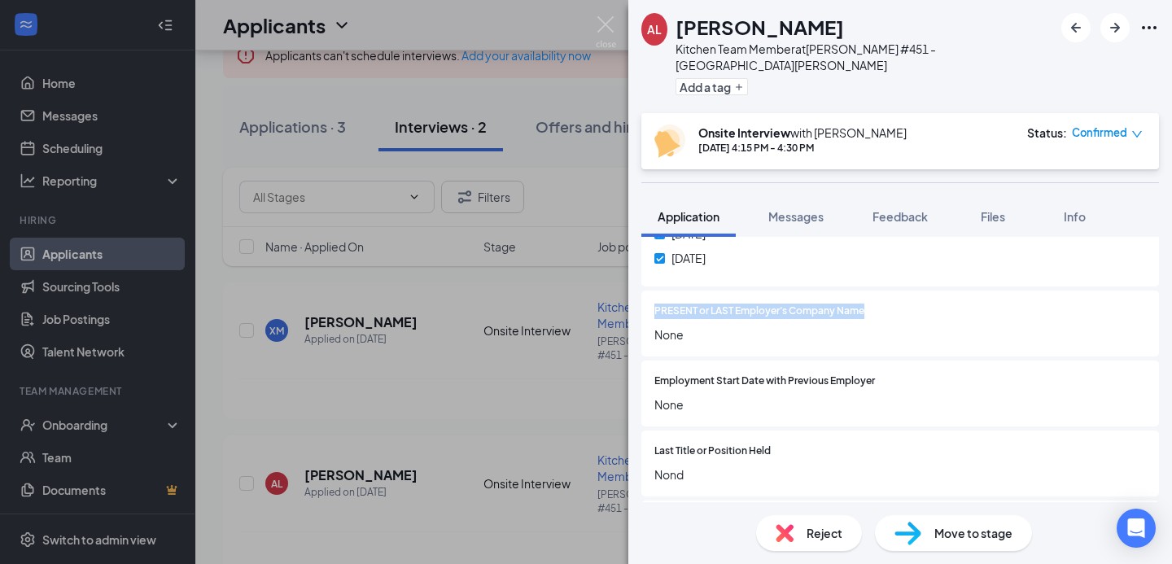
click at [783, 304] on span "PRESENT or LAST Employer's Company Name" at bounding box center [759, 311] width 210 height 15
click at [878, 326] on span "None" at bounding box center [900, 335] width 492 height 18
click at [707, 304] on span "PRESENT or LAST Employer's Company Name" at bounding box center [759, 311] width 210 height 15
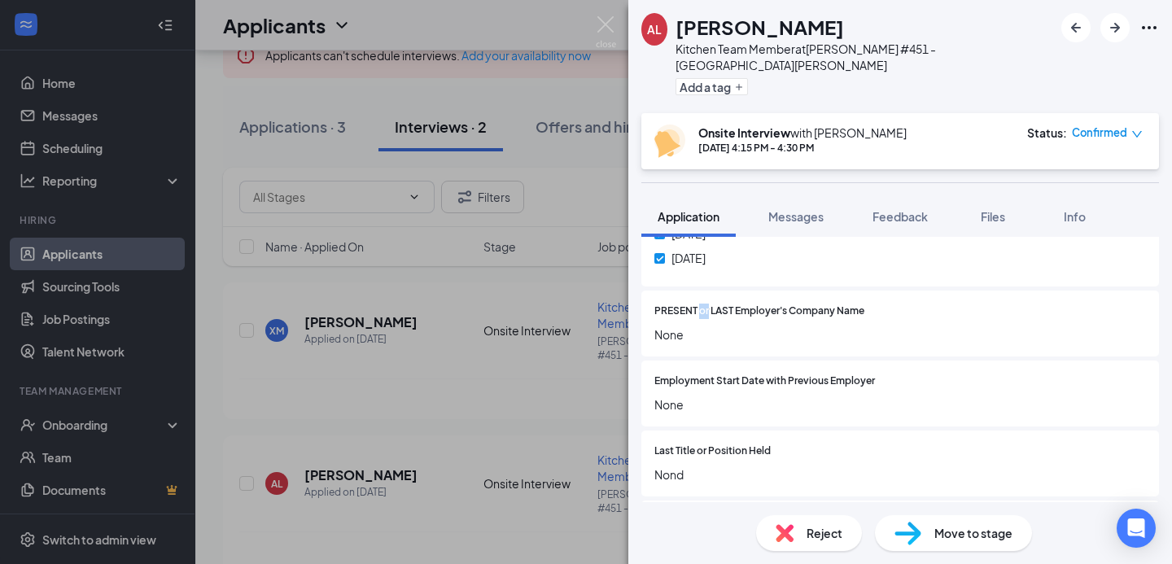
click at [707, 304] on span "PRESENT or LAST Employer's Company Name" at bounding box center [759, 311] width 210 height 15
click at [731, 374] on span "Employment Start Date with Previous Employer" at bounding box center [764, 381] width 221 height 15
click at [713, 304] on span "PRESENT or LAST Employer's Company Name" at bounding box center [759, 311] width 210 height 15
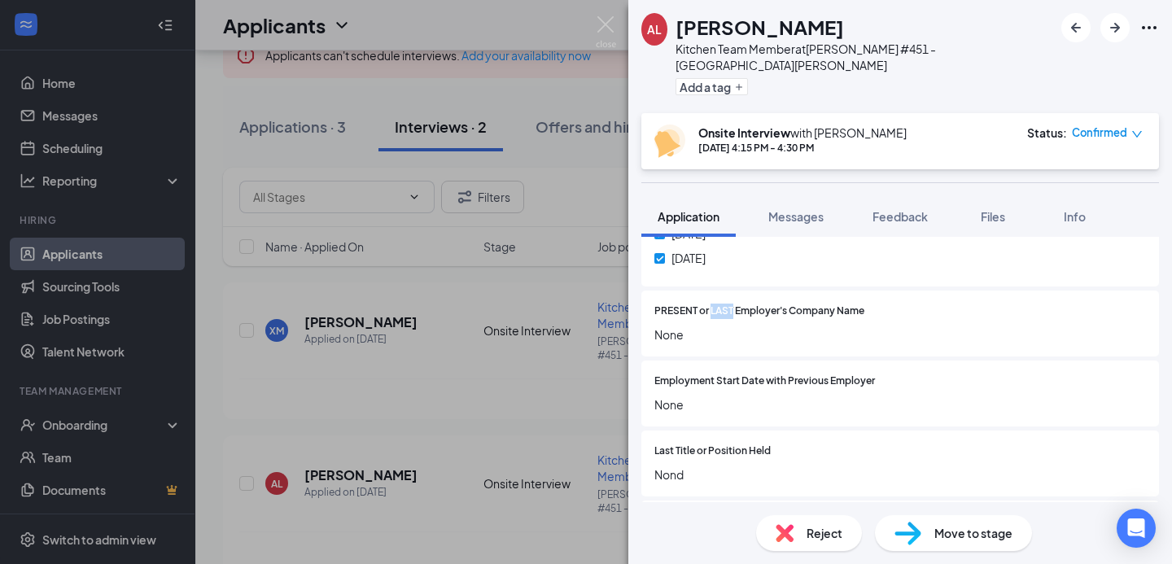
click at [713, 304] on span "PRESENT or LAST Employer's Company Name" at bounding box center [759, 311] width 210 height 15
click at [733, 374] on span "Employment Start Date with Previous Employer" at bounding box center [764, 381] width 221 height 15
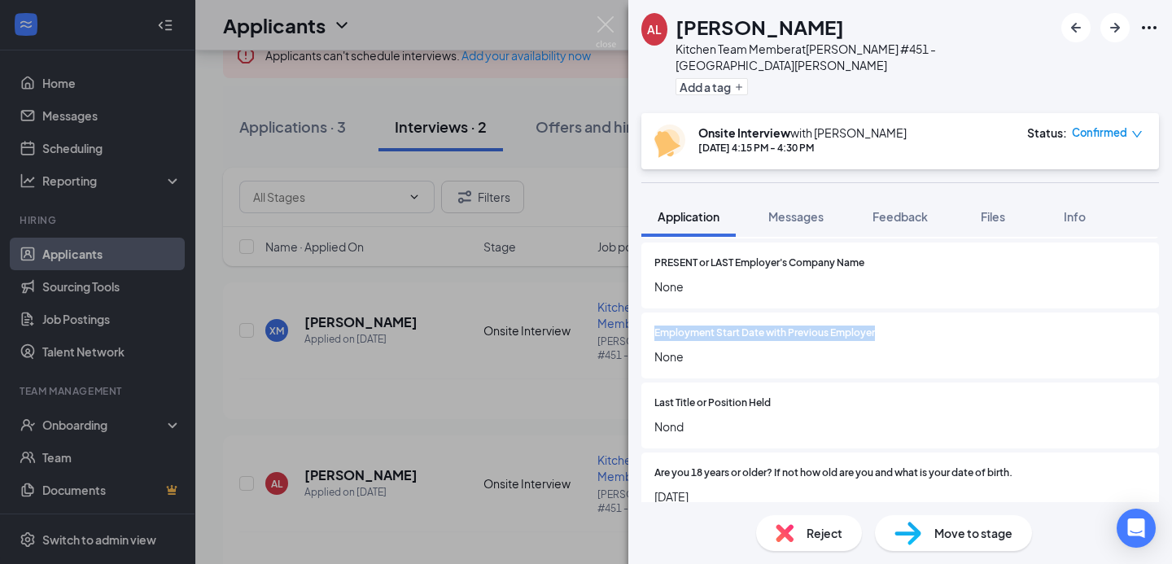
scroll to position [982, 0]
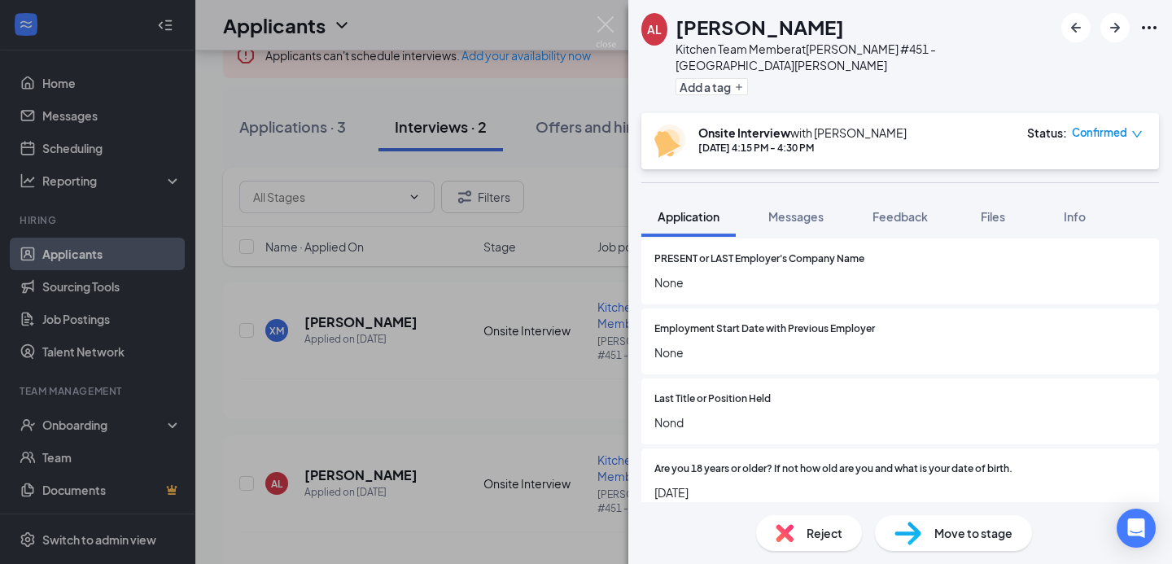
click at [733, 392] on span "Last Title or Position Held" at bounding box center [712, 399] width 116 height 15
click at [777, 392] on div "Last Title or Position Held Nond" at bounding box center [900, 412] width 492 height 40
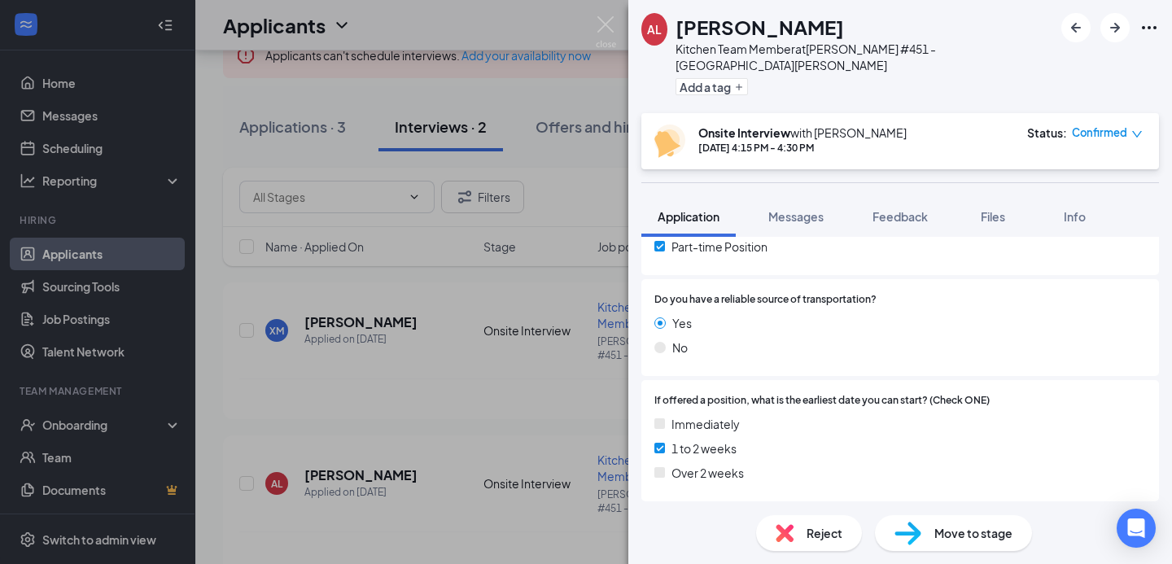
scroll to position [367, 0]
click at [777, 394] on span "If offered a position, what is the earliest date you can start? (Check ONE)" at bounding box center [821, 401] width 335 height 15
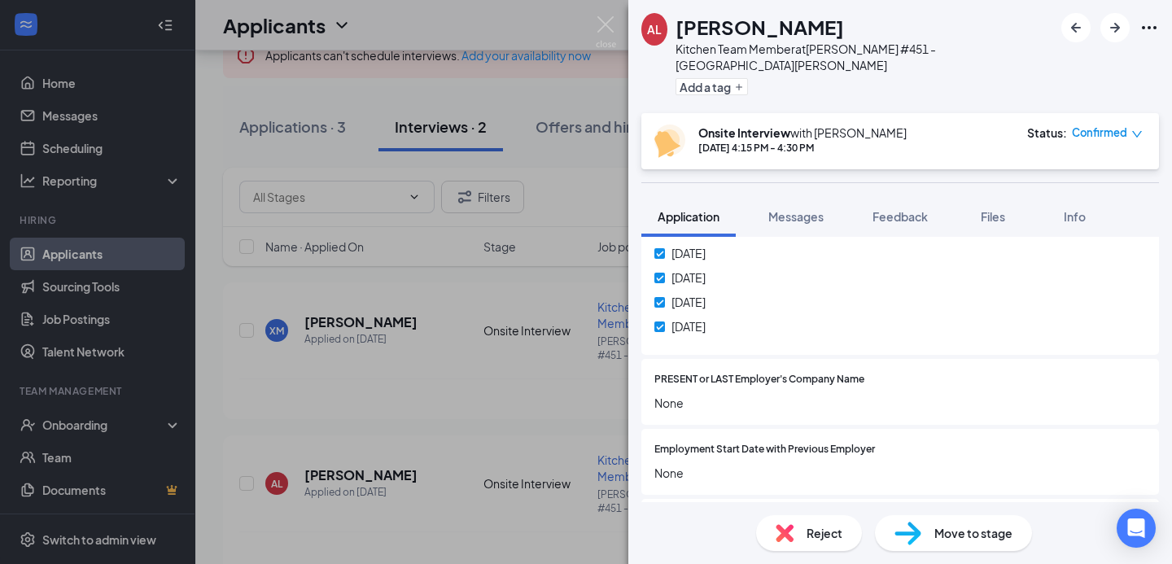
scroll to position [861, 0]
click at [775, 443] on span "Employment Start Date with Previous Employer" at bounding box center [764, 450] width 221 height 15
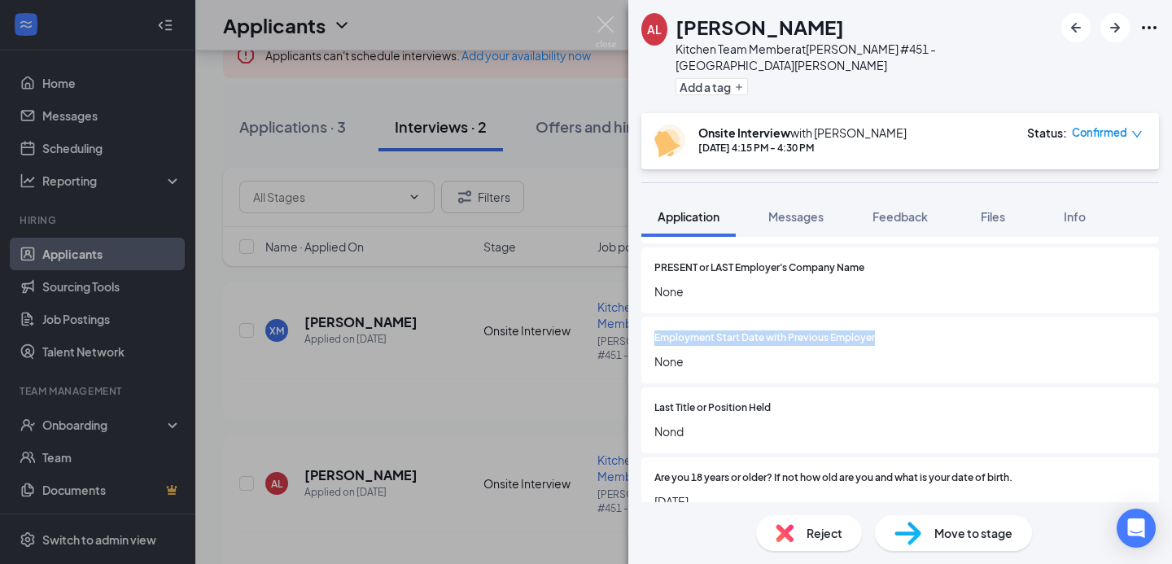
scroll to position [982, 0]
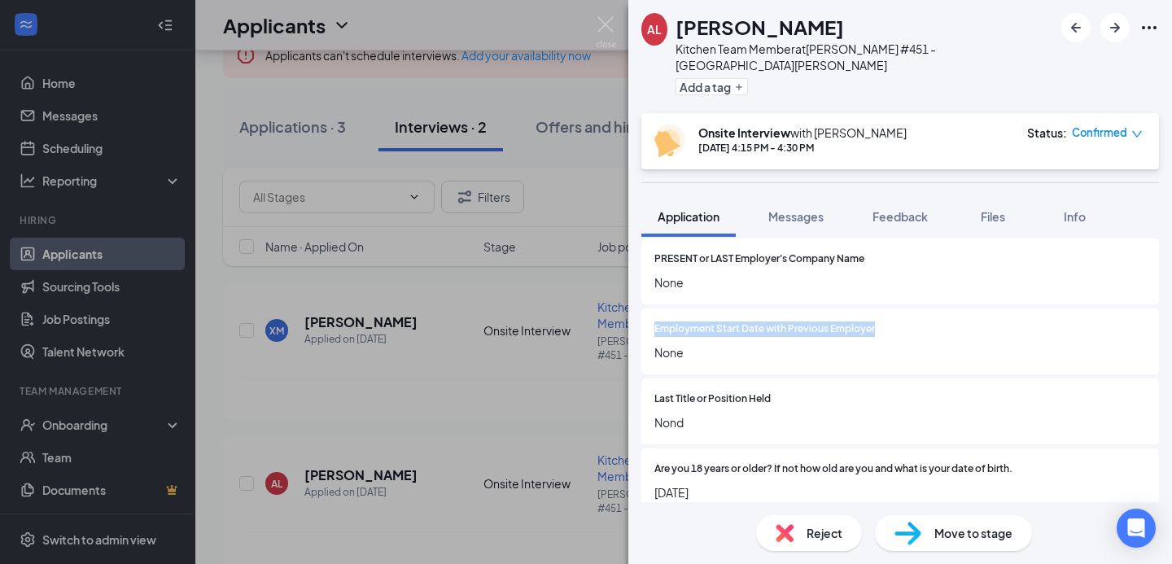
click at [911, 527] on img at bounding box center [908, 534] width 27 height 24
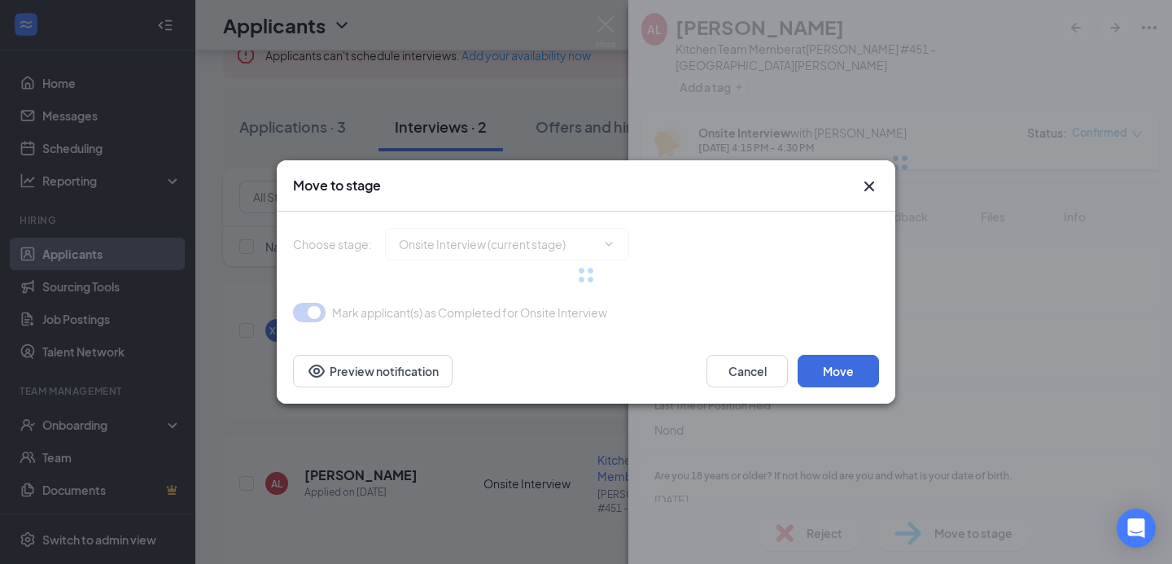
type input "Hiring Complete (final stage)"
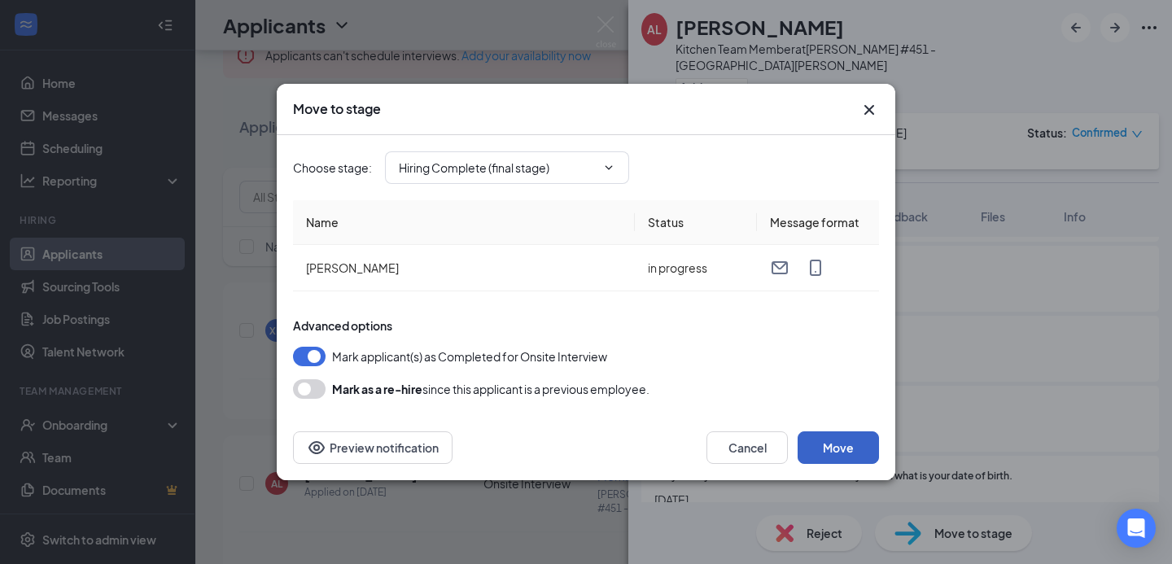
click at [837, 451] on button "Move" at bounding box center [838, 447] width 81 height 33
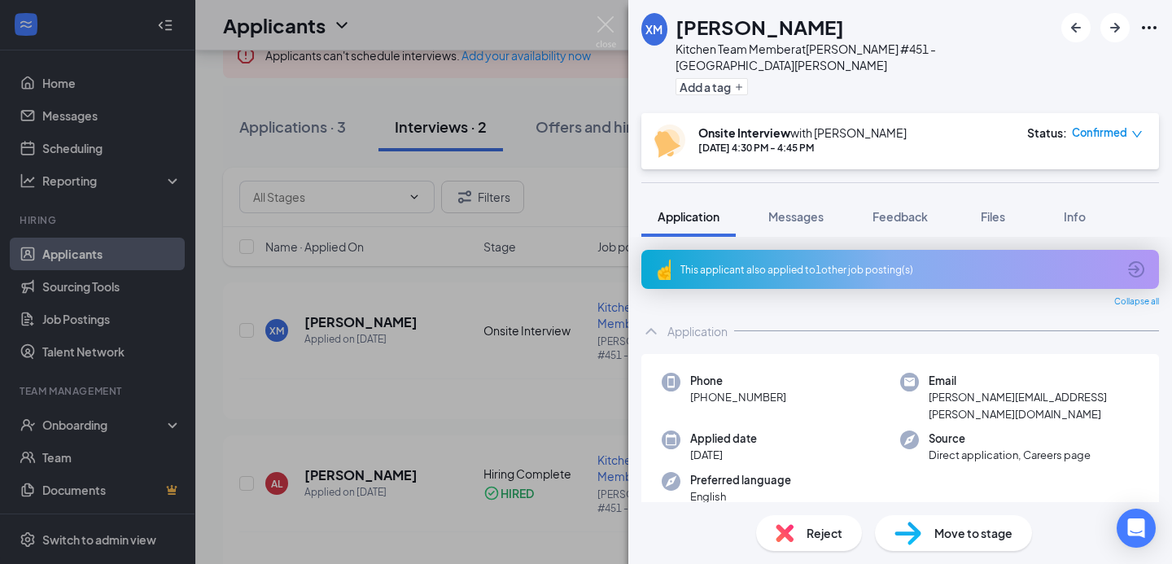
click at [501, 405] on div "XM [PERSON_NAME] Kitchen Team Member at [PERSON_NAME] #451 - [GEOGRAPHIC_DATA][…" at bounding box center [586, 282] width 1172 height 564
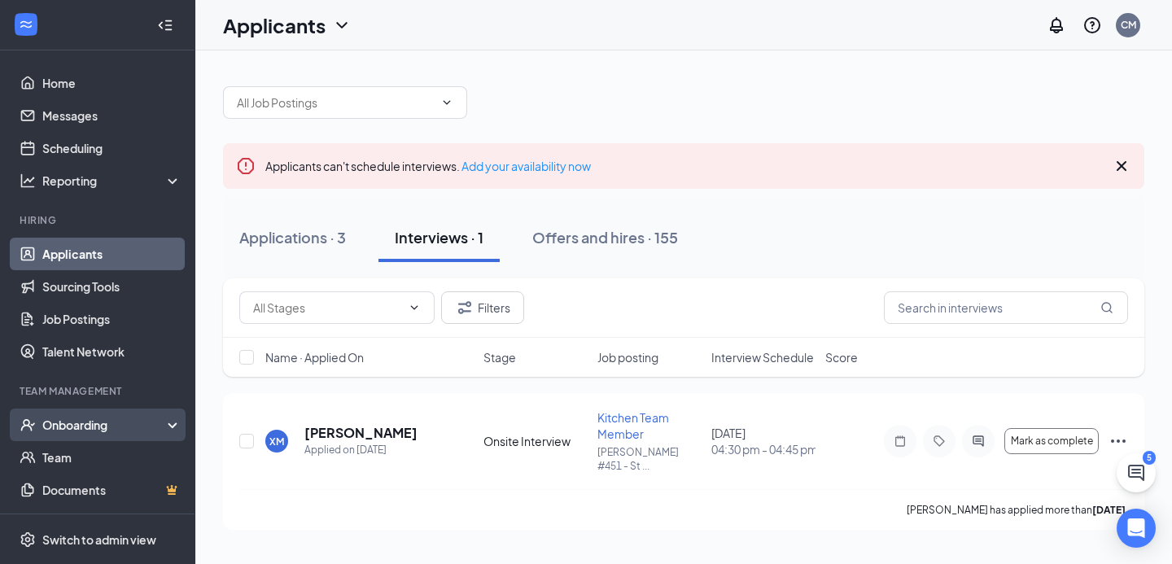
click at [109, 421] on div "Onboarding" at bounding box center [104, 425] width 125 height 16
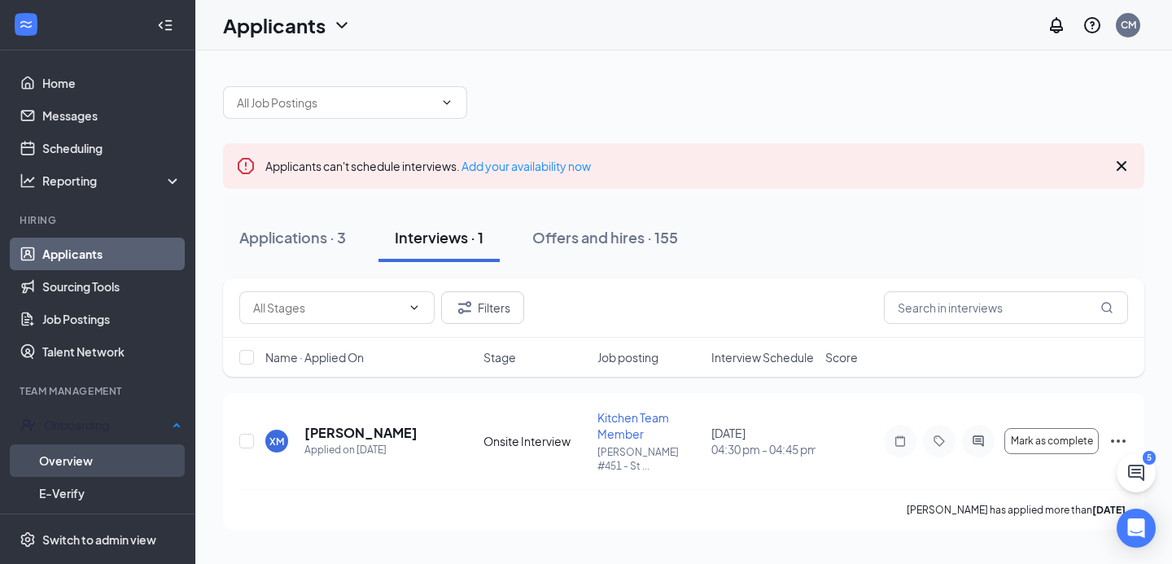
click at [78, 453] on link "Overview" at bounding box center [110, 460] width 142 height 33
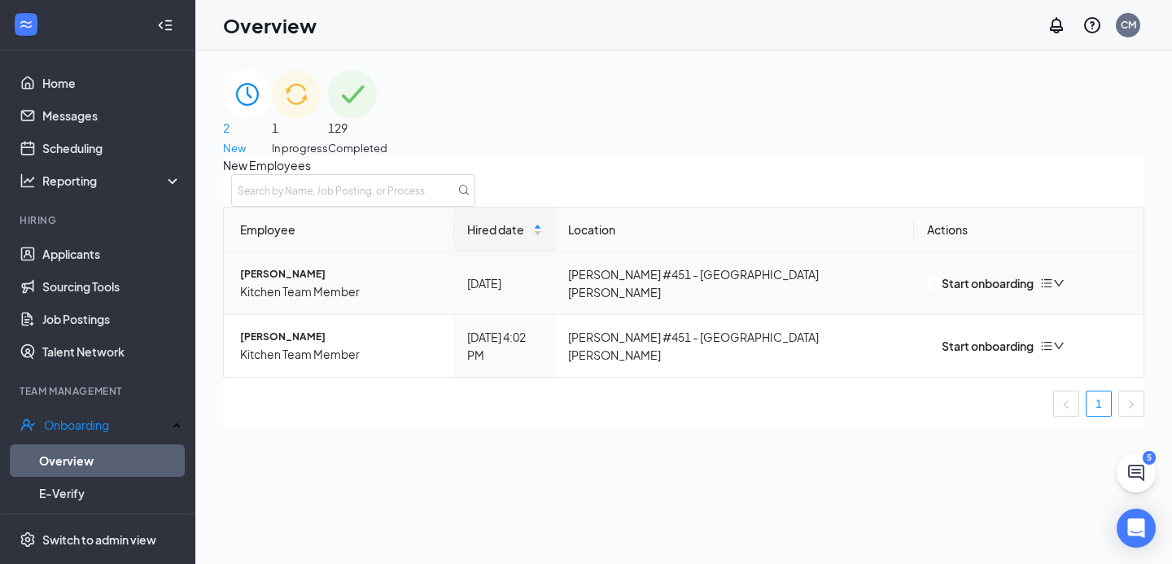
click at [1053, 290] on icon "bars" at bounding box center [1046, 283] width 13 height 13
click at [1028, 339] on div "Remove from onboarding" at bounding box center [974, 330] width 138 height 18
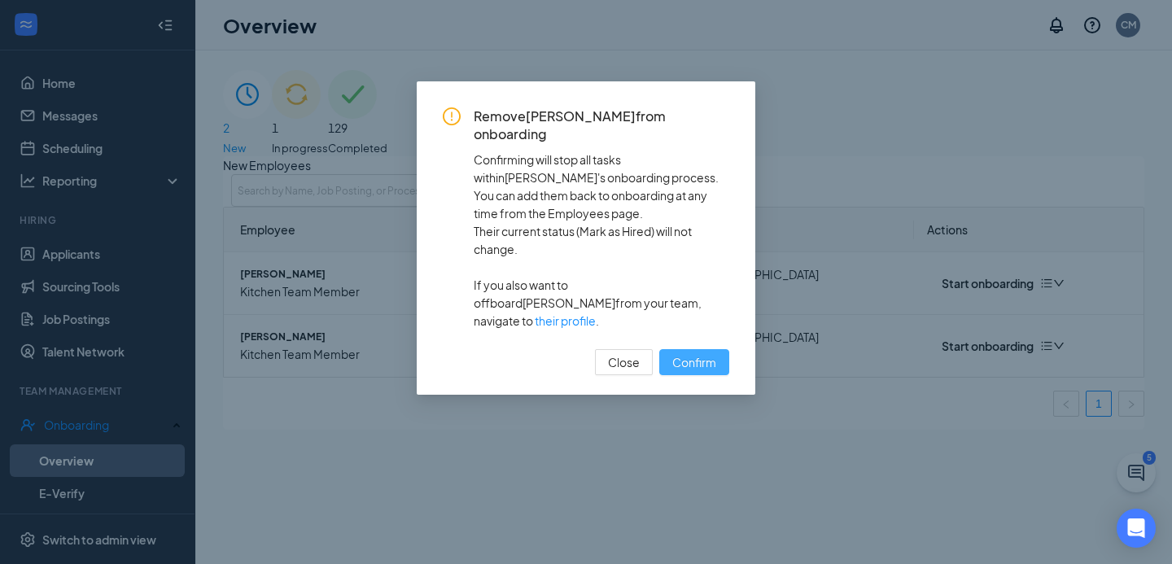
click at [675, 353] on span "Confirm" at bounding box center [694, 362] width 44 height 18
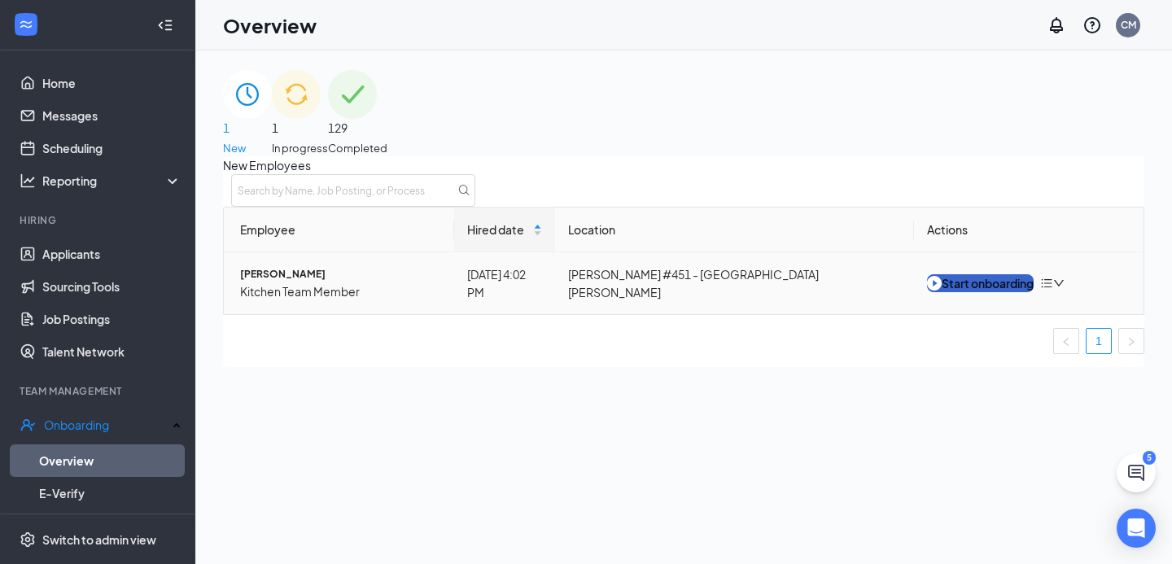
click at [961, 292] on div "Start onboarding" at bounding box center [980, 283] width 107 height 18
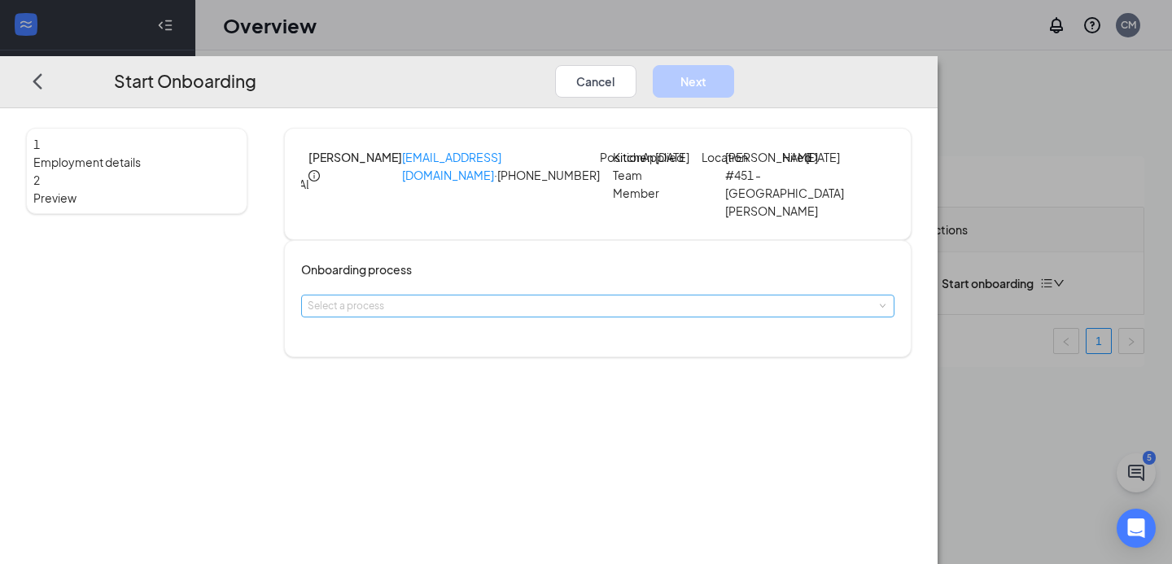
click at [562, 314] on div "Select a process" at bounding box center [594, 306] width 573 height 16
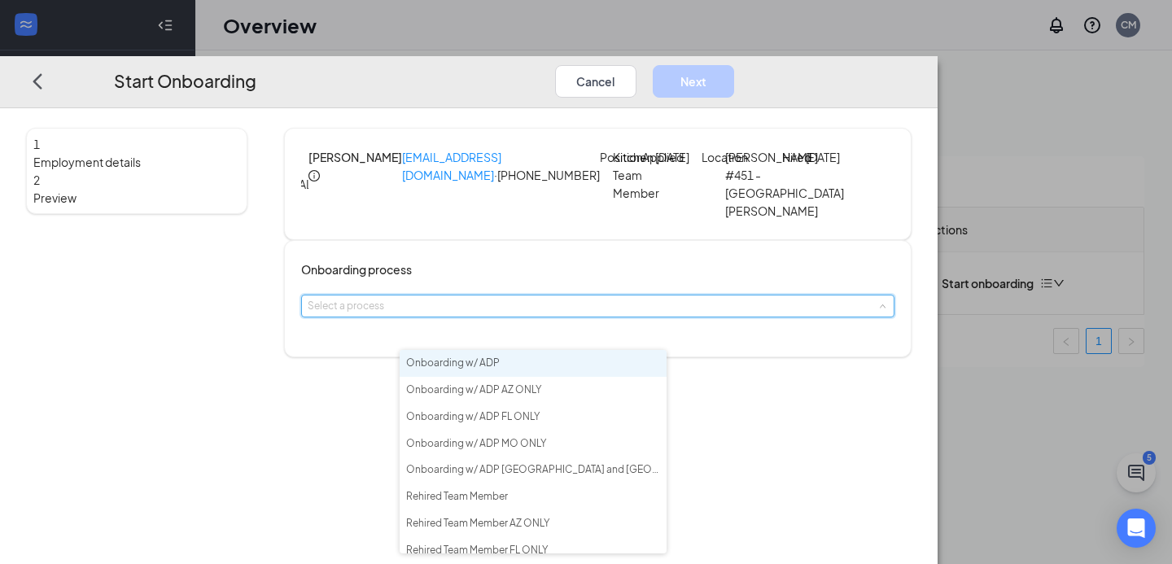
click at [529, 355] on li "Onboarding w/ ADP" at bounding box center [533, 363] width 267 height 27
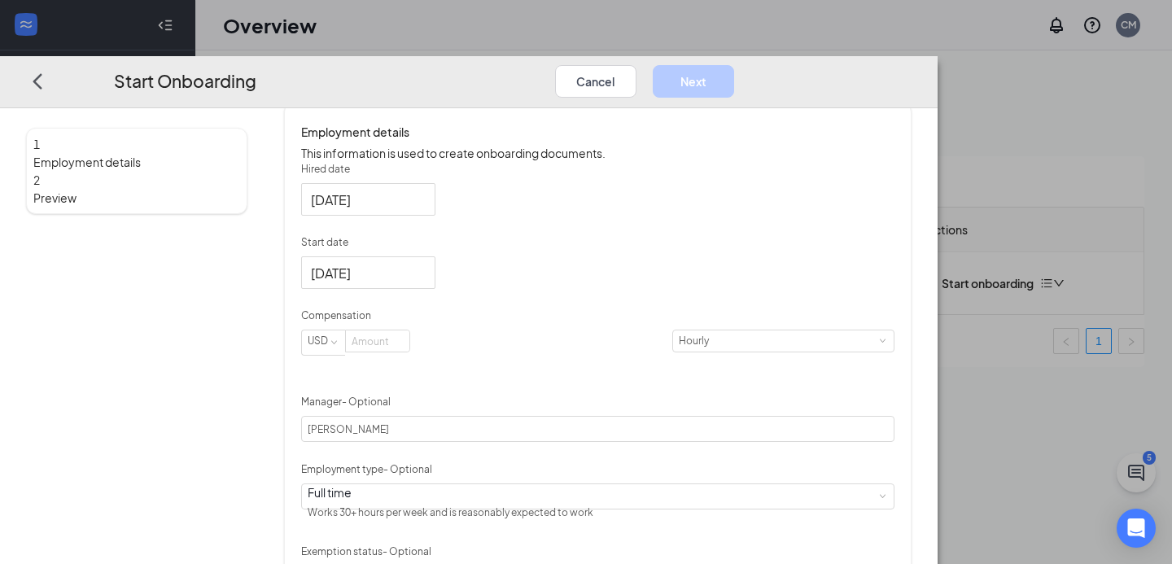
scroll to position [259, 0]
click at [409, 348] on input at bounding box center [377, 337] width 63 height 21
type input "15"
click at [680, 340] on div "Hired date [DATE] Start date [DATE] Compensation USD 15 Hourly Manager - Option…" at bounding box center [597, 439] width 593 height 563
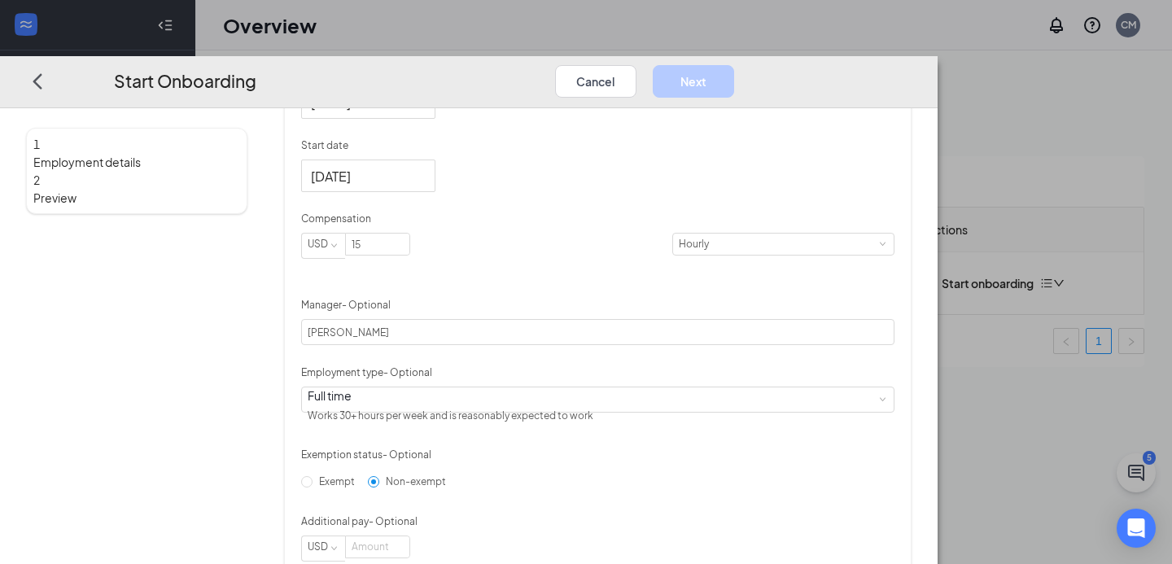
scroll to position [361, 0]
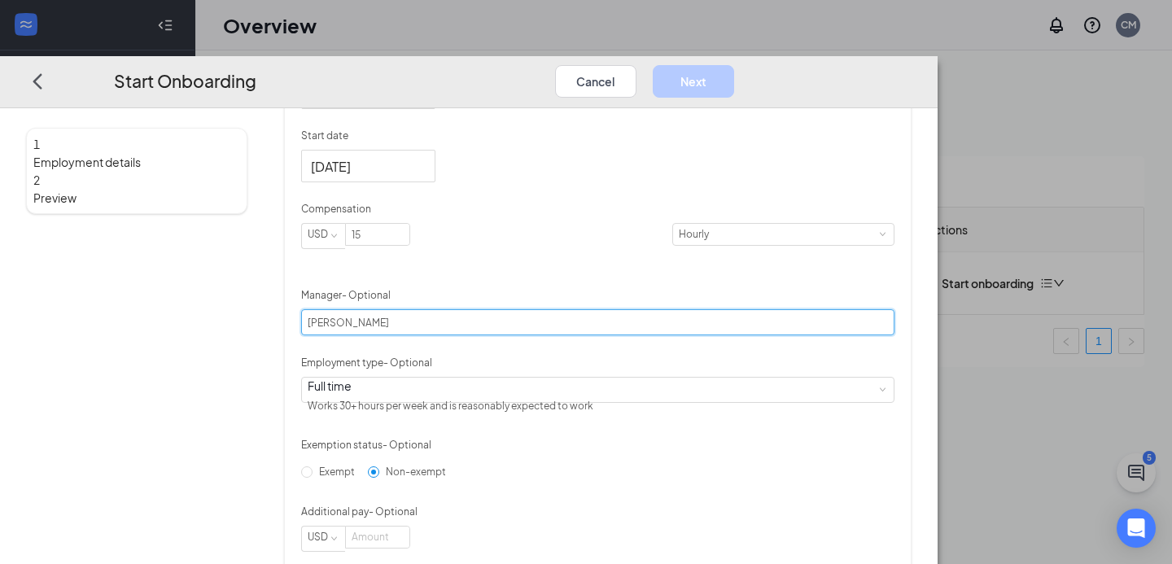
click at [527, 336] on input "[PERSON_NAME]" at bounding box center [597, 323] width 593 height 26
type input "[PERSON_NAME]"
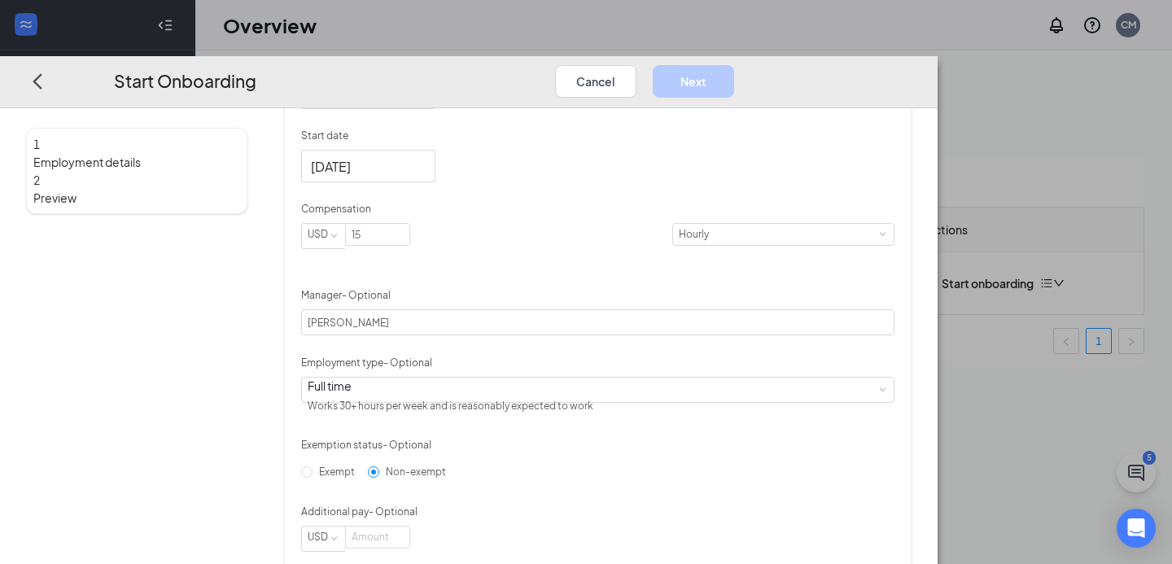
click at [777, 326] on div "Hired date [DATE] Start date [DATE] Compensation USD 15 Hourly Manager - Option…" at bounding box center [597, 336] width 593 height 563
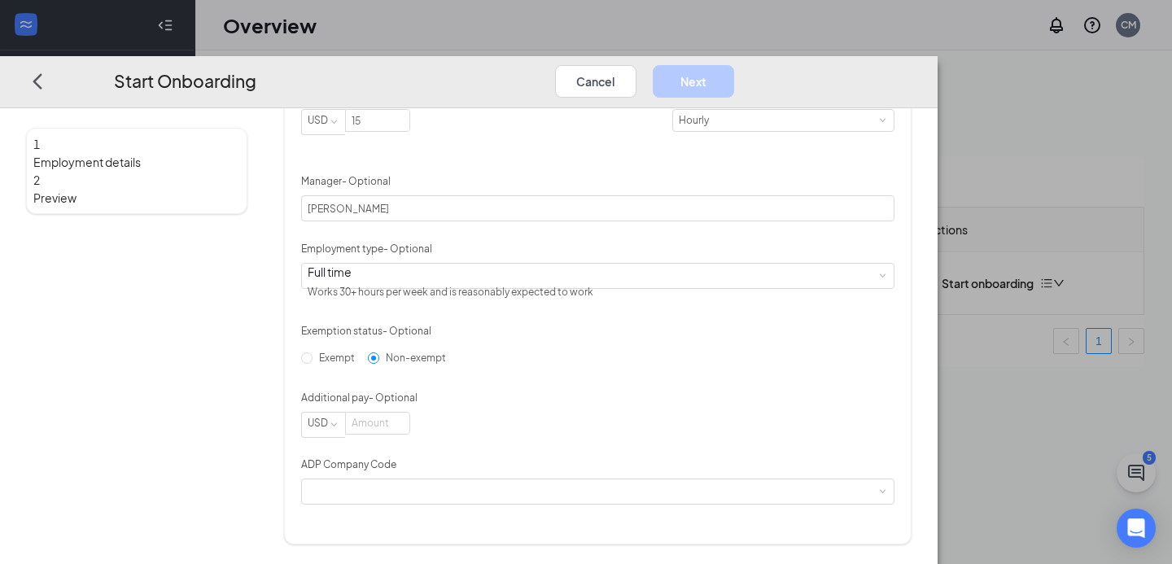
scroll to position [530, 0]
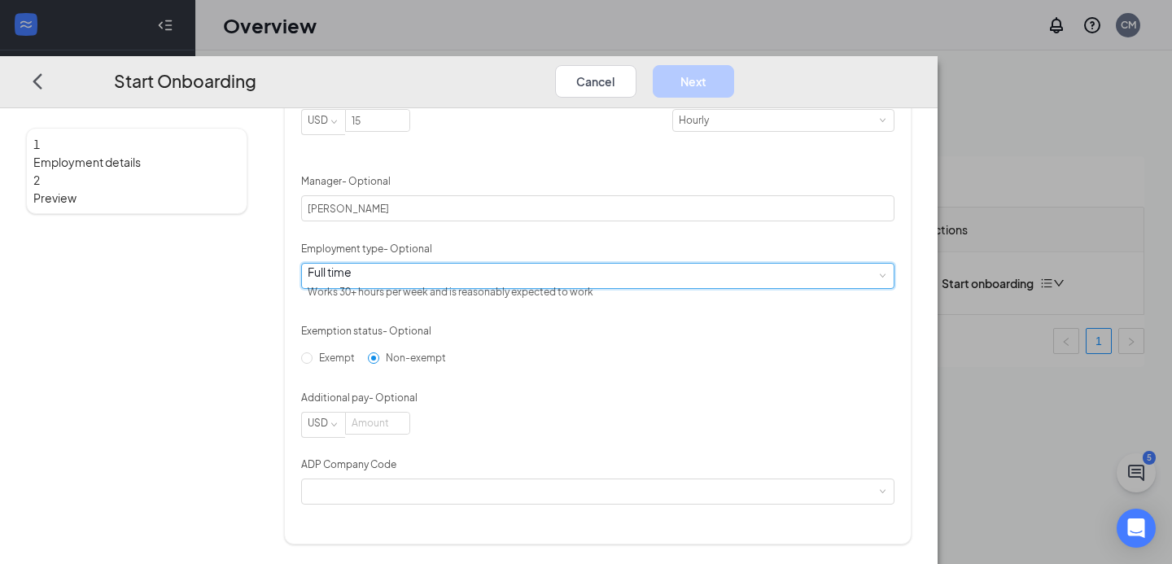
click at [523, 283] on div "Full time Works 30+ hours per week and is reasonably expected to work" at bounding box center [598, 276] width 580 height 24
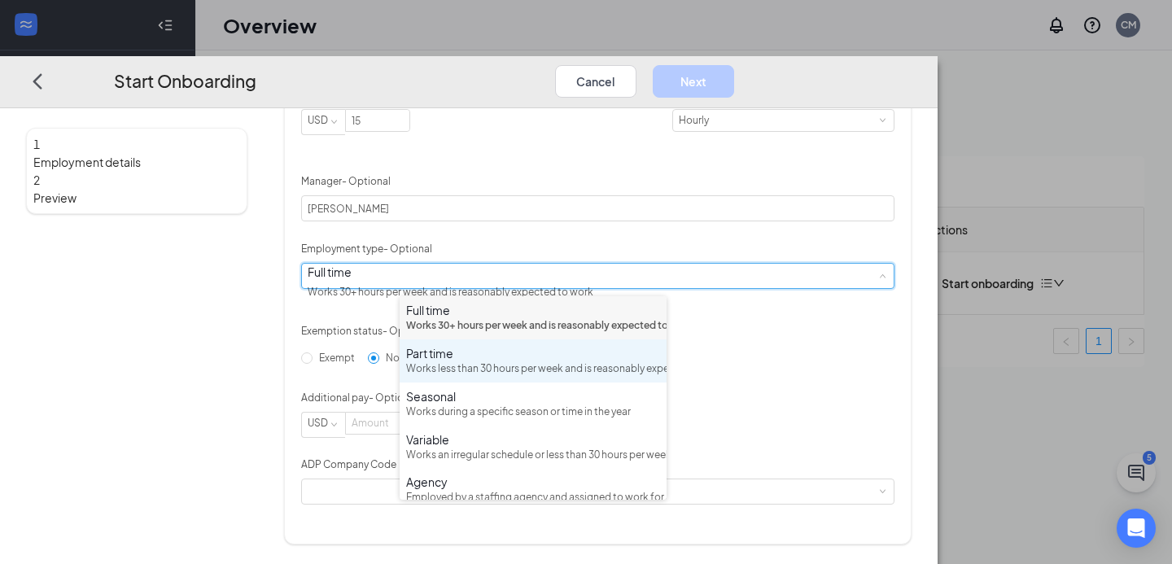
click at [492, 377] on div "Part time Works less than 30 hours per week and is reasonably expected to work" at bounding box center [533, 361] width 254 height 32
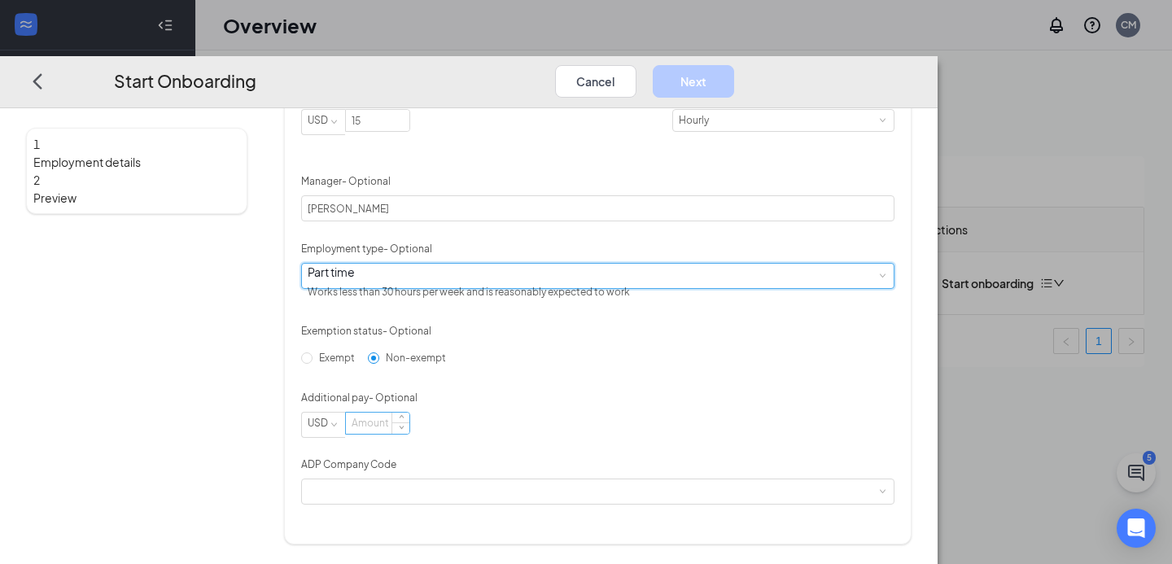
scroll to position [544, 0]
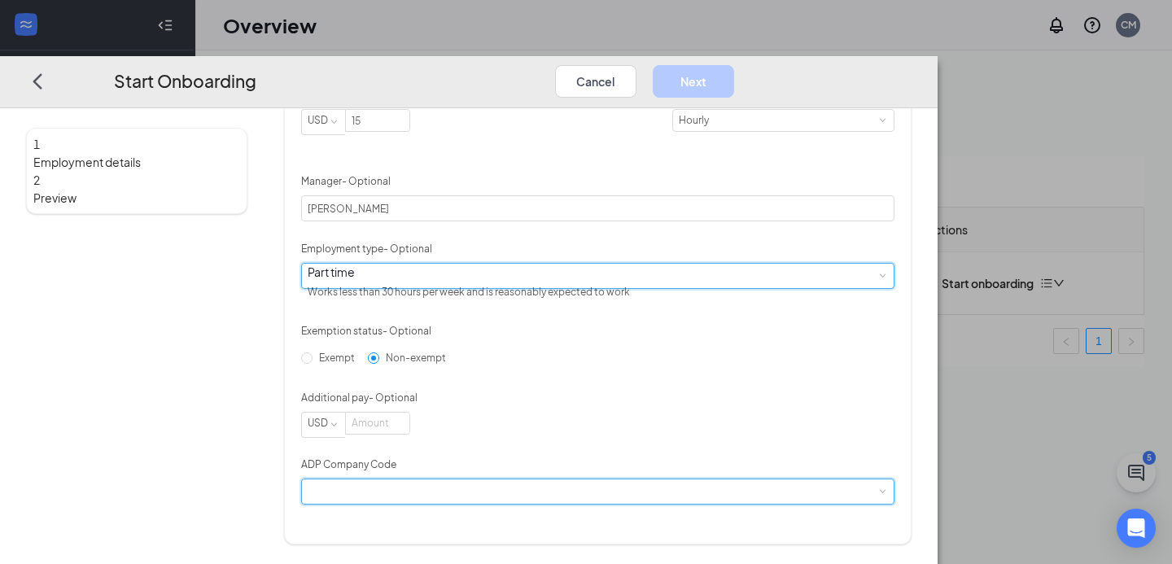
click at [482, 504] on div at bounding box center [598, 491] width 580 height 24
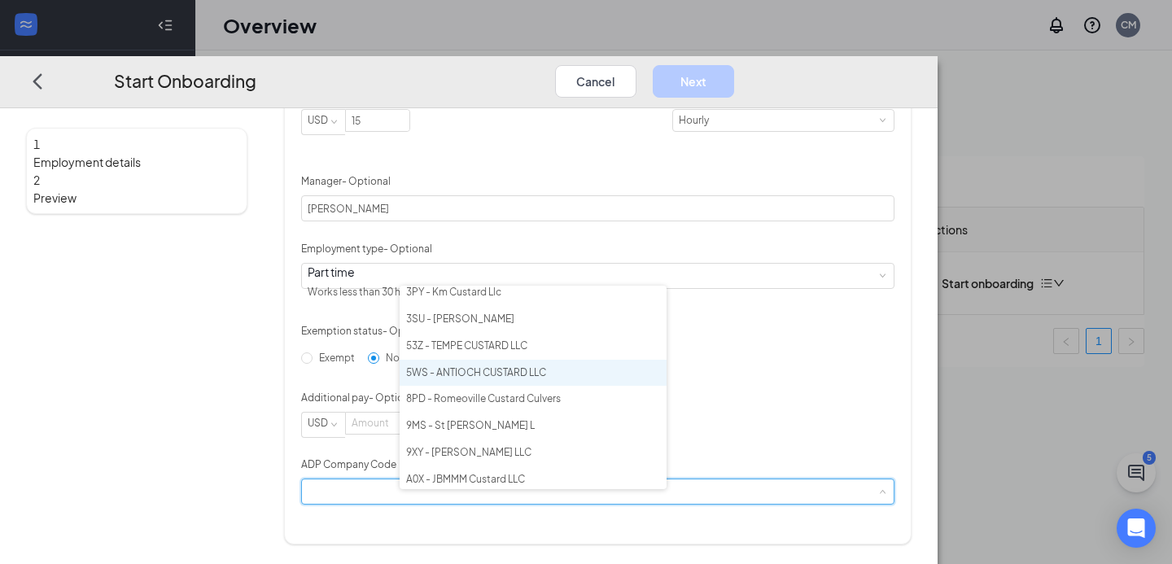
scroll to position [171, 0]
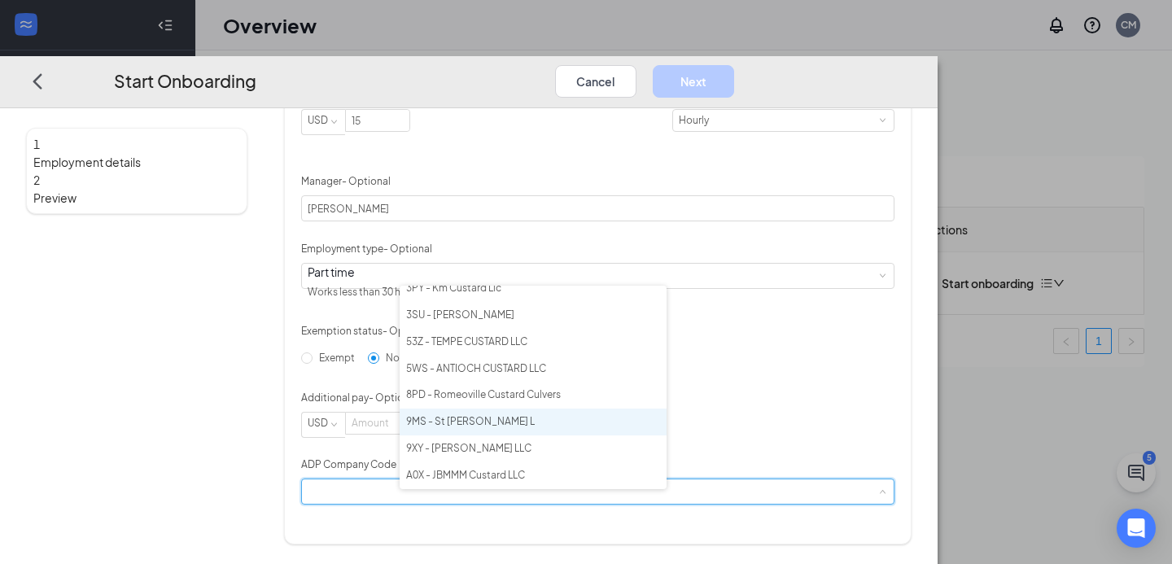
click at [490, 419] on li "9MS - St [PERSON_NAME] L" at bounding box center [533, 422] width 267 height 27
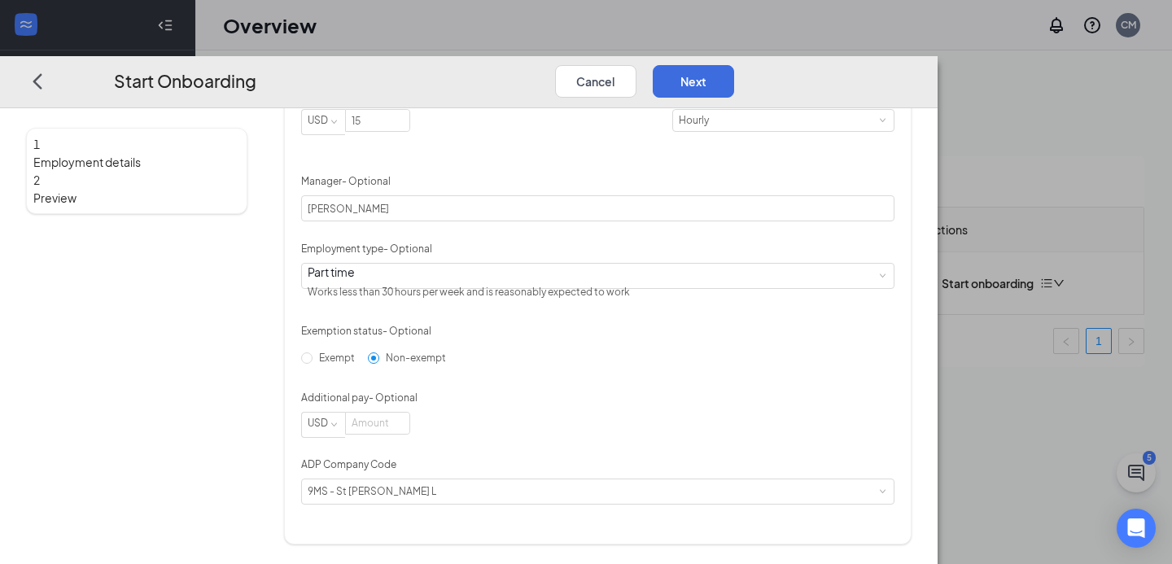
click at [816, 382] on div "Hired date [DATE] Start date [DATE] Compensation USD 15 Hourly Manager - Option…" at bounding box center [597, 222] width 593 height 563
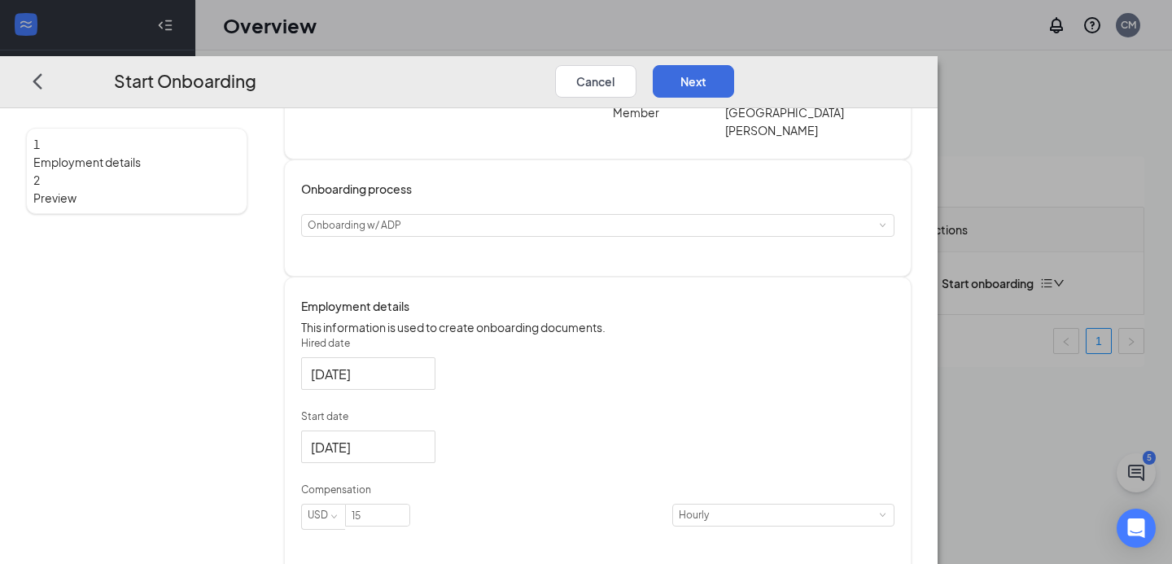
scroll to position [85, 0]
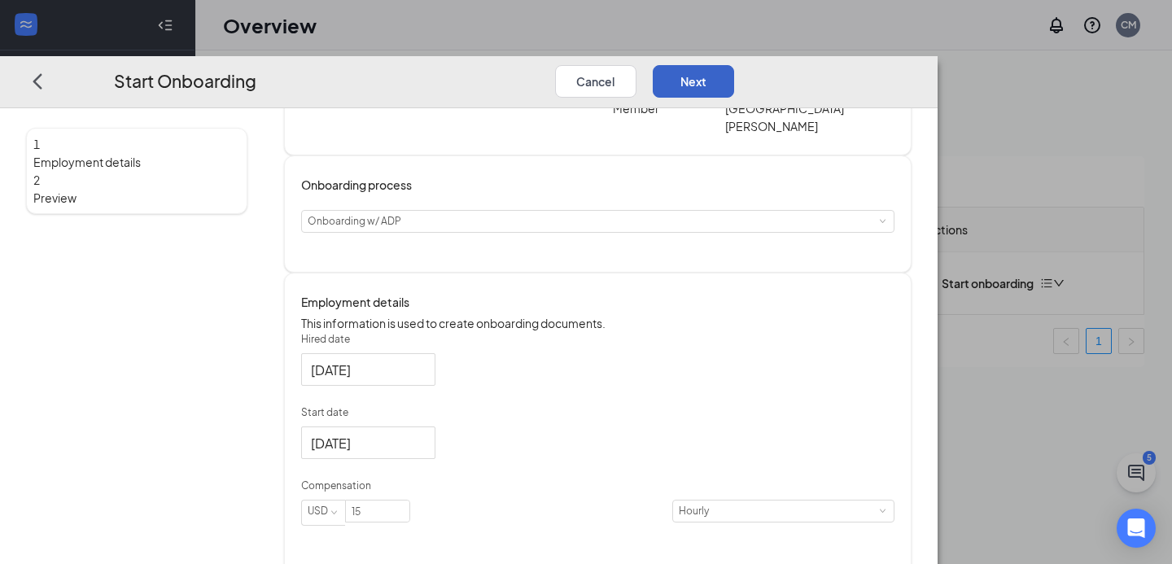
click at [734, 65] on button "Next" at bounding box center [693, 81] width 81 height 33
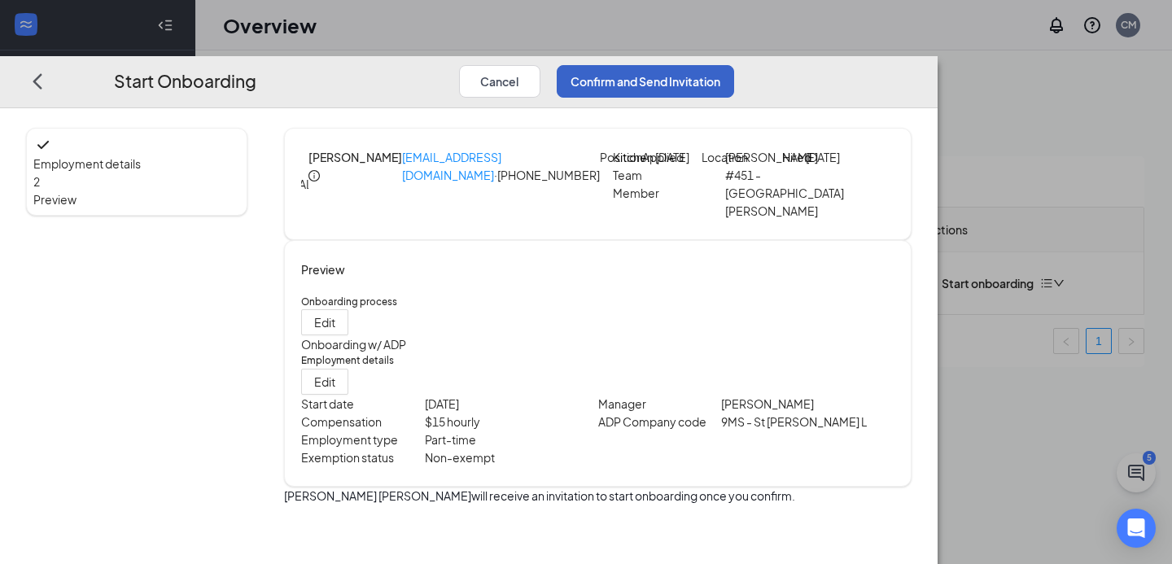
click at [734, 65] on button "Confirm and Send Invitation" at bounding box center [645, 81] width 177 height 33
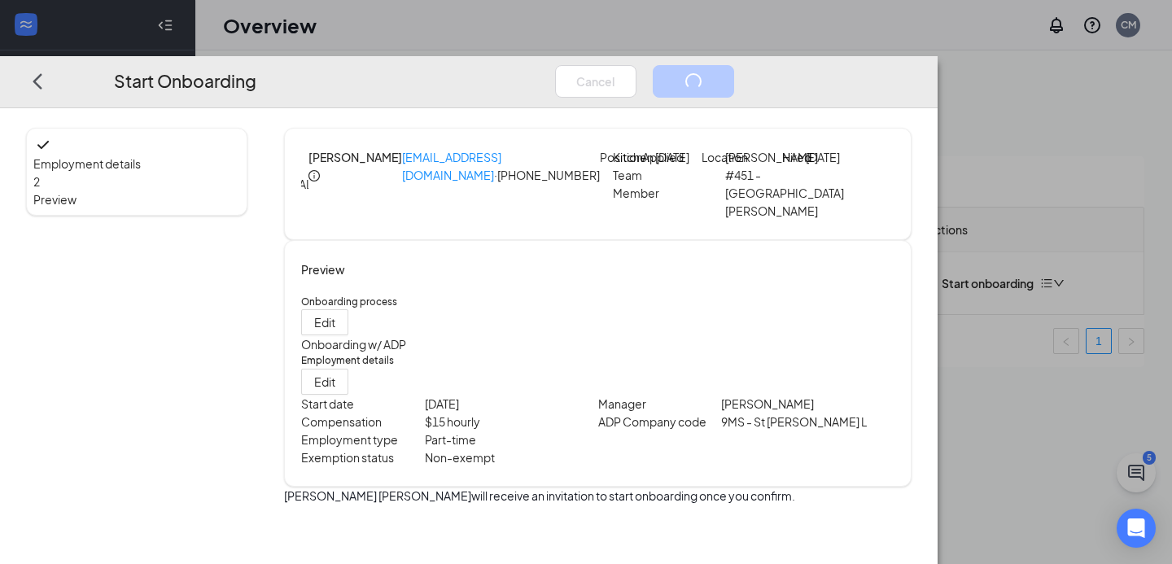
click at [600, 148] on p "[EMAIL_ADDRESS][DOMAIN_NAME] · [PHONE_NUMBER]" at bounding box center [501, 175] width 198 height 55
click at [402, 148] on div "[PERSON_NAME]" at bounding box center [356, 184] width 94 height 72
drag, startPoint x: 650, startPoint y: 136, endPoint x: 737, endPoint y: 142, distance: 86.5
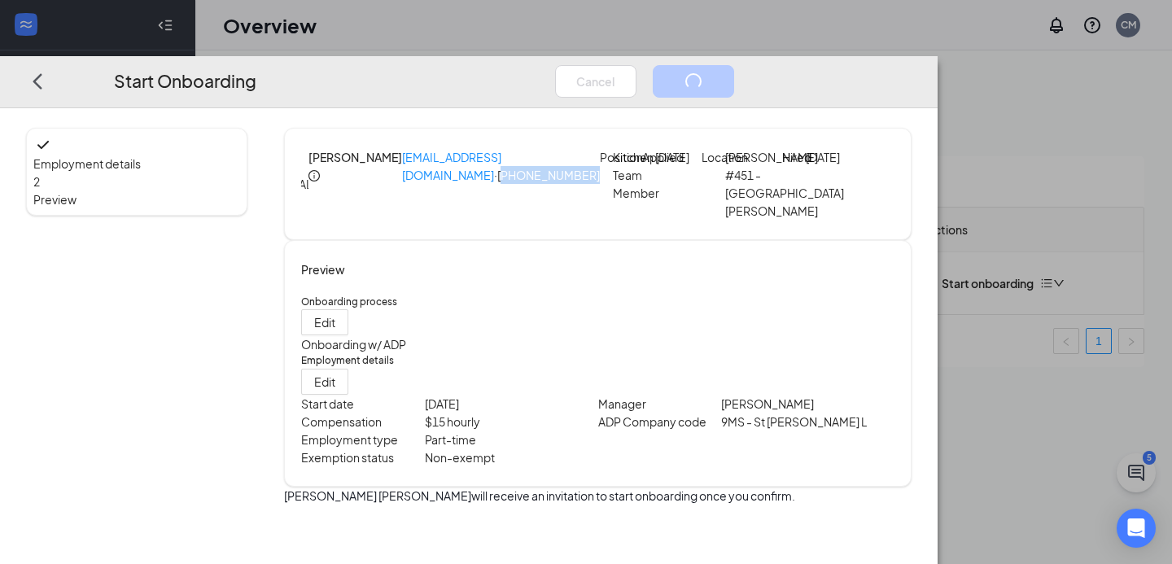
click at [600, 148] on p "[EMAIL_ADDRESS][DOMAIN_NAME] · [PHONE_NUMBER]" at bounding box center [501, 175] width 198 height 55
drag, startPoint x: 639, startPoint y: 142, endPoint x: 753, endPoint y: 152, distance: 114.5
click at [753, 152] on div "[PERSON_NAME] [PERSON_NAME][EMAIL_ADDRESS][DOMAIN_NAME] · [PHONE_NUMBER] Positi…" at bounding box center [602, 184] width 586 height 72
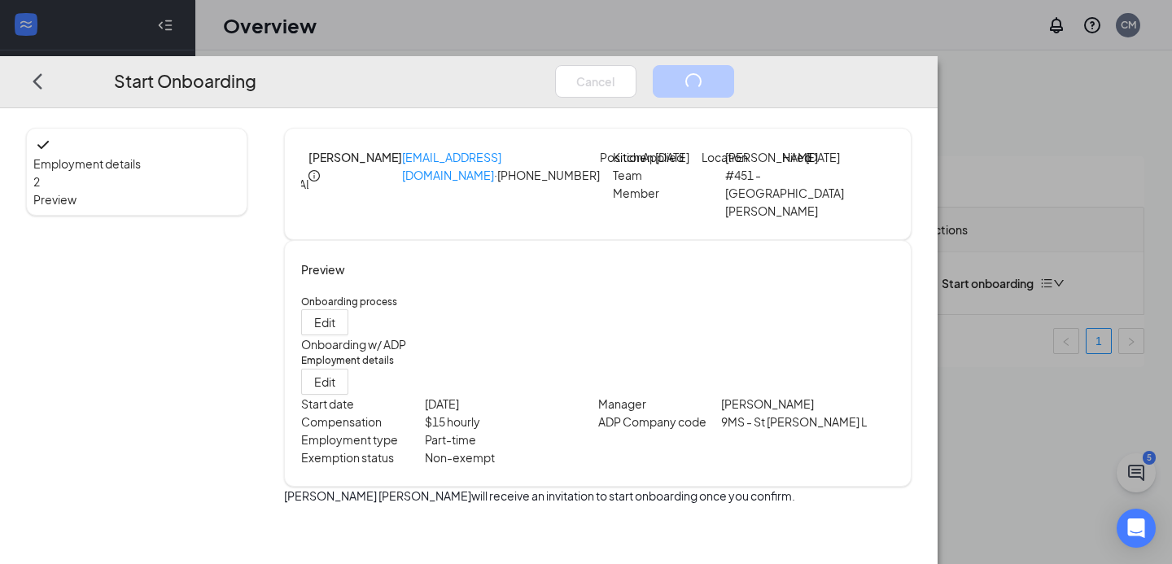
click at [600, 148] on p "[EMAIL_ADDRESS][DOMAIN_NAME] · [PHONE_NUMBER]" at bounding box center [501, 175] width 198 height 55
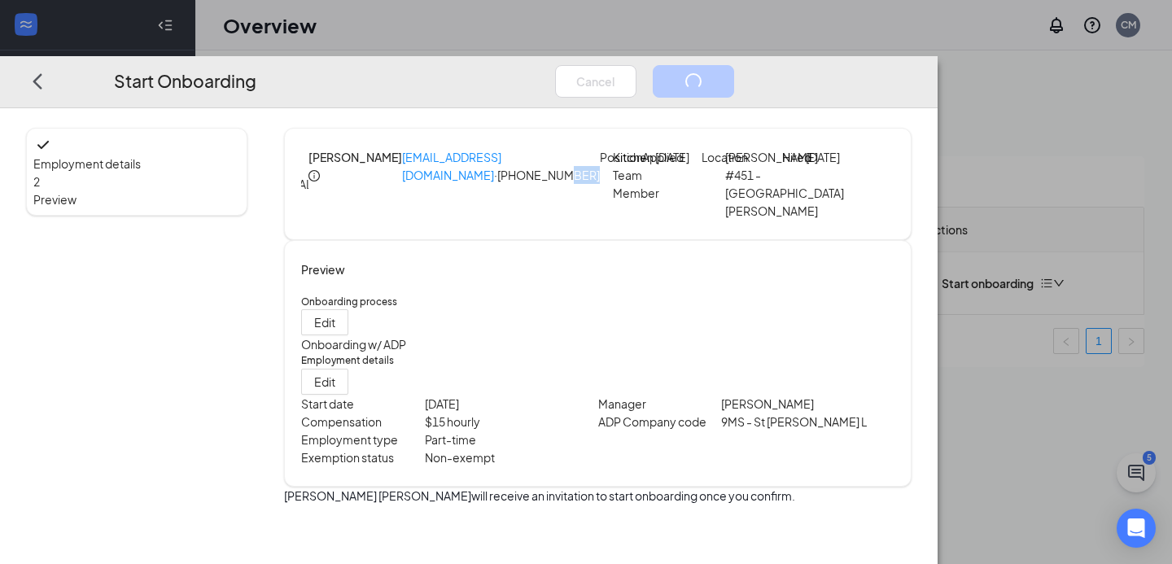
click at [600, 148] on p "[EMAIL_ADDRESS][DOMAIN_NAME] · [PHONE_NUMBER]" at bounding box center [501, 175] width 198 height 55
drag, startPoint x: 646, startPoint y: 142, endPoint x: 772, endPoint y: 139, distance: 127.0
click at [600, 148] on p "[EMAIL_ADDRESS][DOMAIN_NAME] · [PHONE_NUMBER]" at bounding box center [501, 175] width 198 height 55
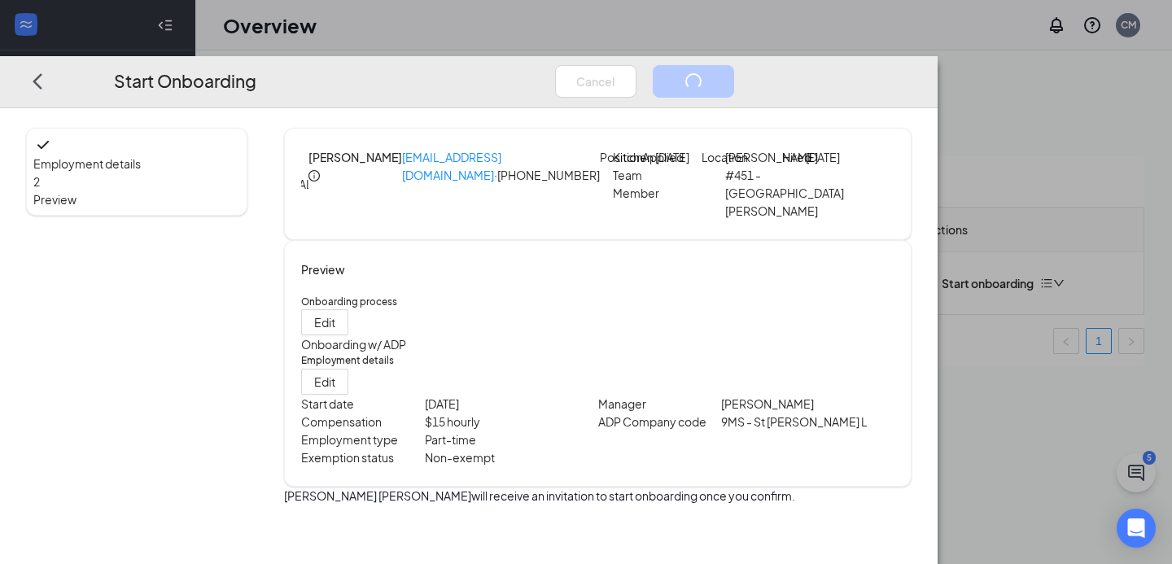
click at [600, 148] on p "[EMAIL_ADDRESS][DOMAIN_NAME] · [PHONE_NUMBER]" at bounding box center [501, 175] width 198 height 55
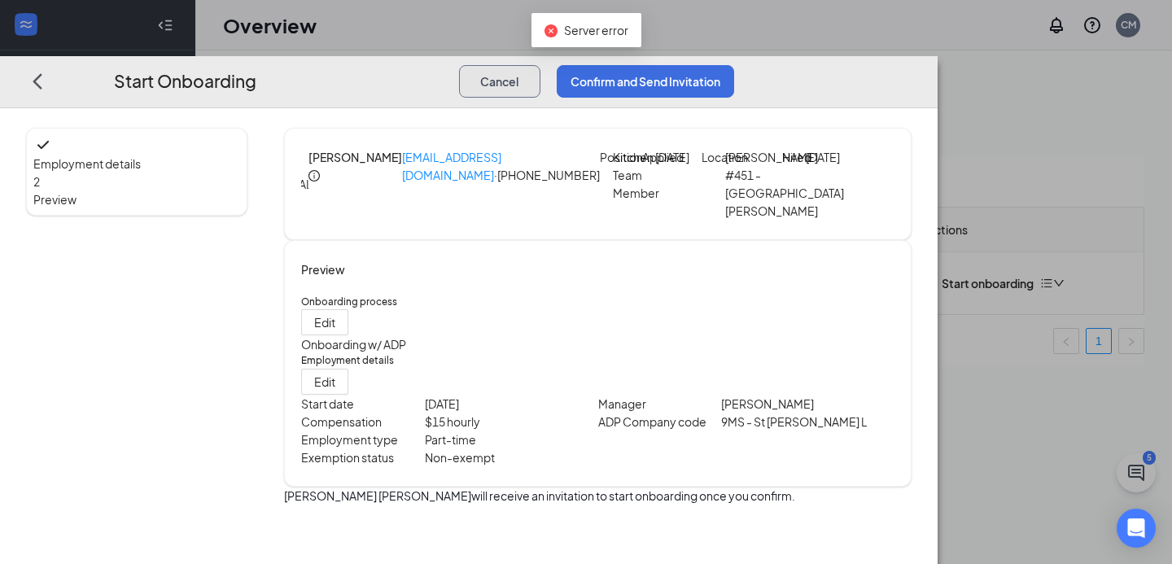
click at [540, 65] on button "Cancel" at bounding box center [499, 81] width 81 height 33
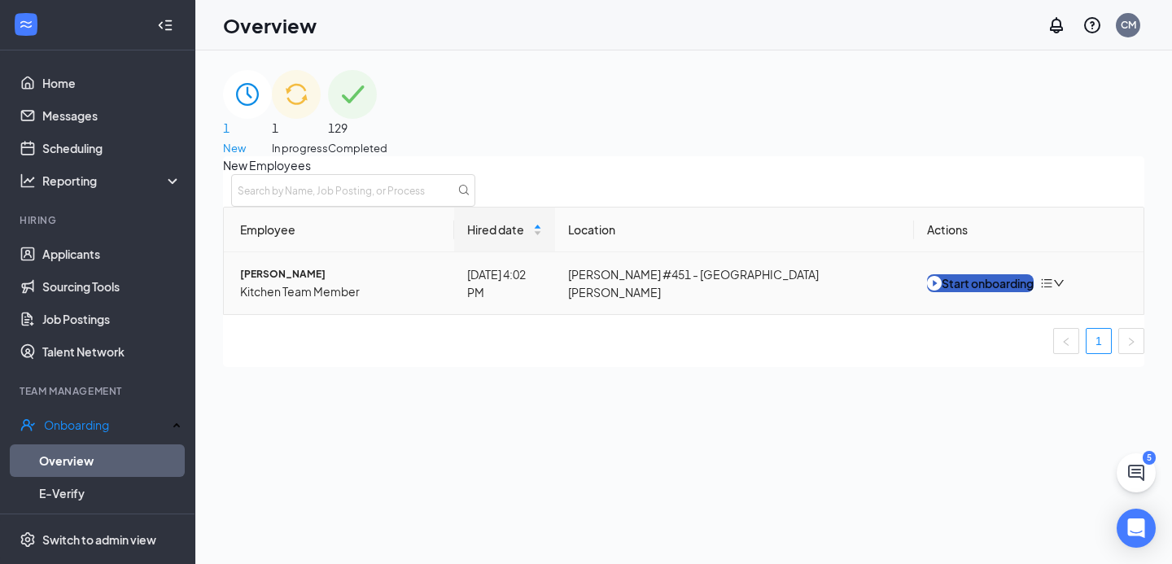
click at [983, 292] on button "Start onboarding" at bounding box center [980, 283] width 107 height 18
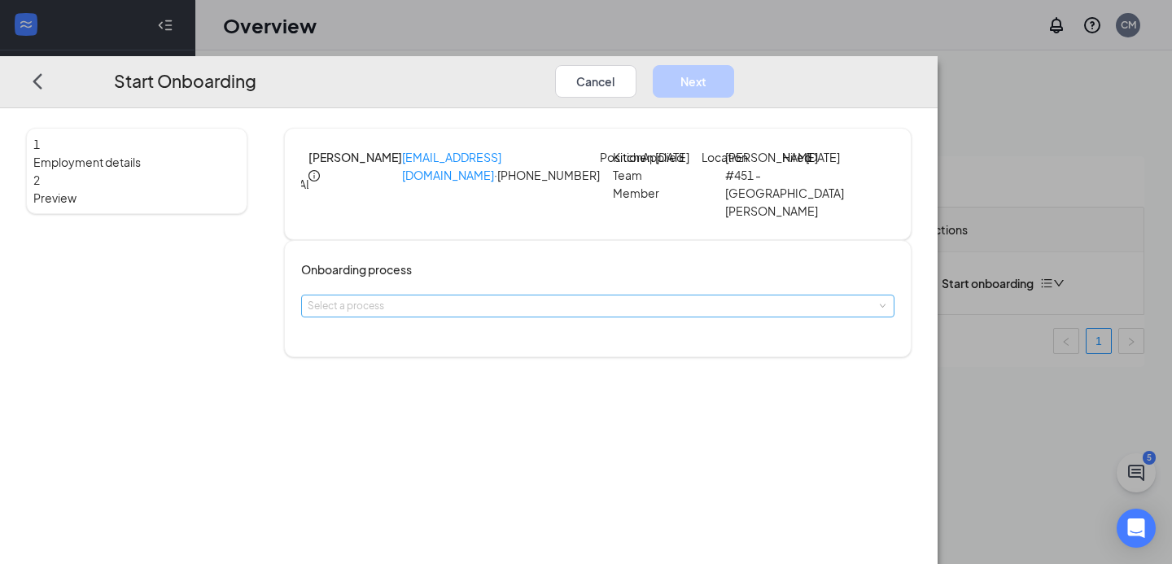
click at [628, 314] on div "Select a process" at bounding box center [594, 306] width 573 height 16
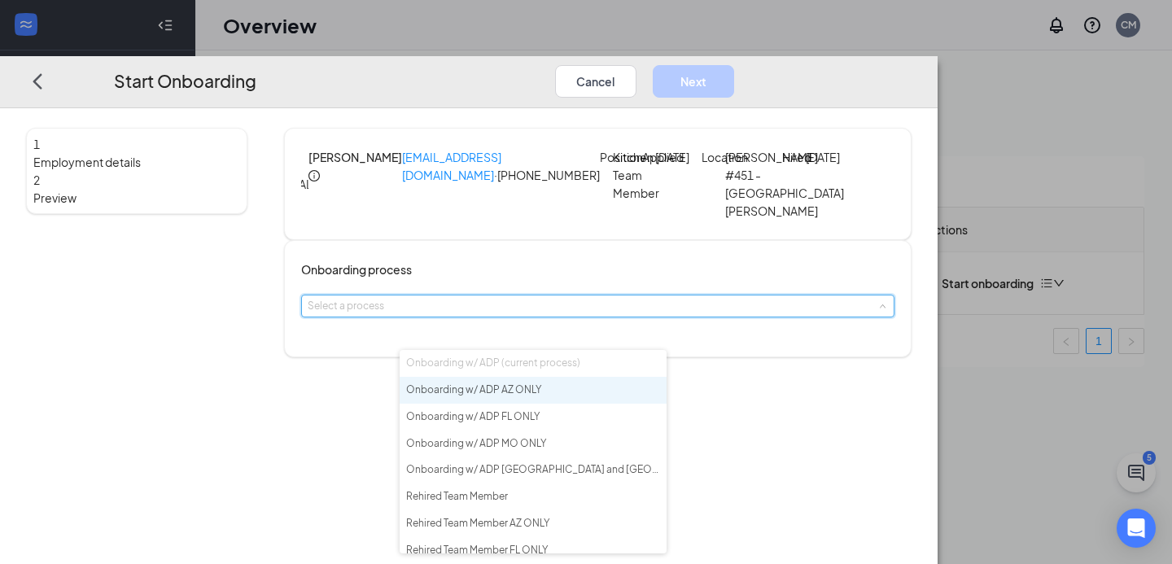
click at [781, 313] on div "Select a process" at bounding box center [597, 306] width 593 height 23
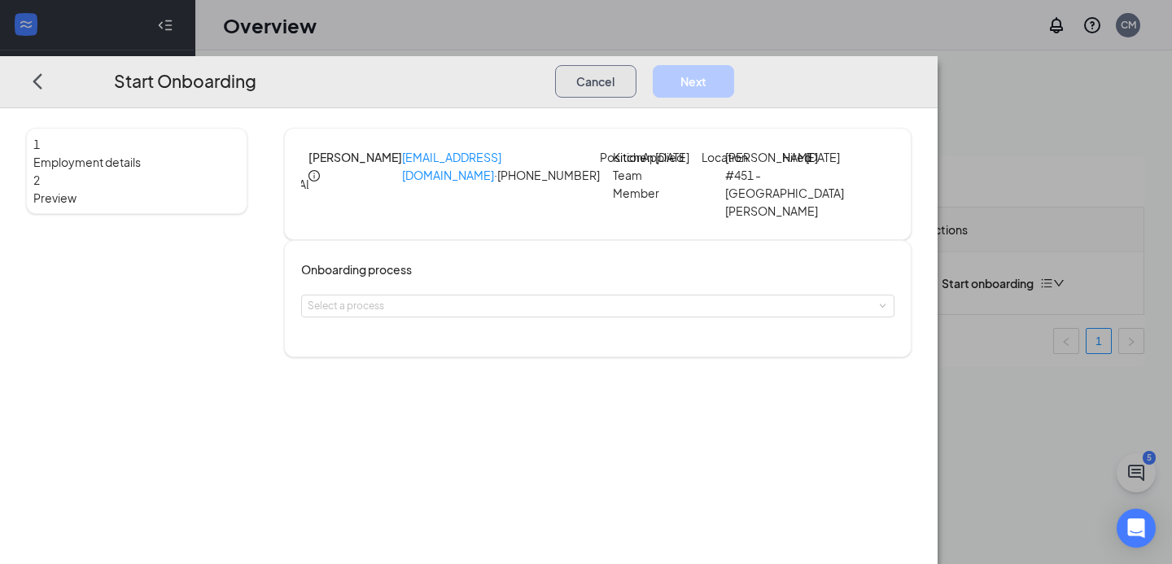
click at [637, 65] on button "Cancel" at bounding box center [595, 81] width 81 height 33
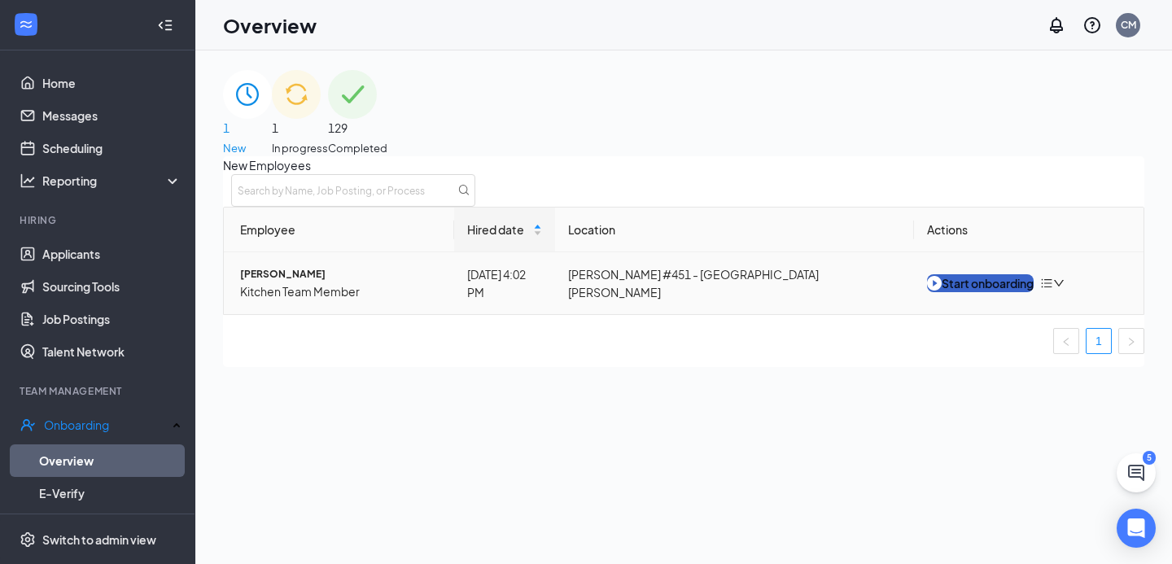
click at [1028, 292] on div "Start onboarding" at bounding box center [980, 283] width 107 height 18
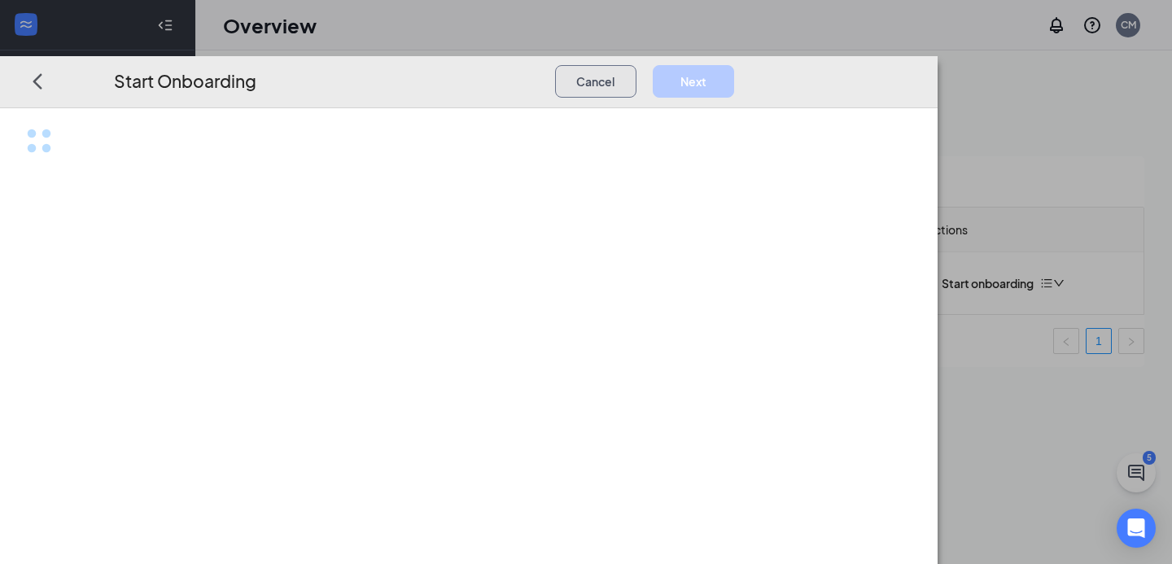
click at [637, 65] on button "Cancel" at bounding box center [595, 81] width 81 height 33
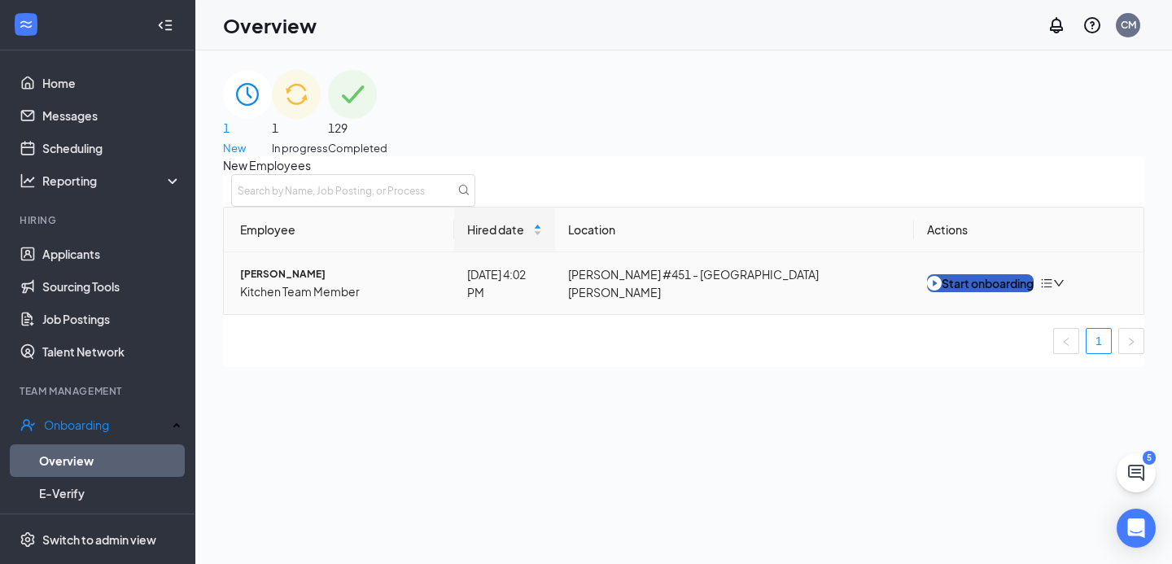
click at [982, 292] on div "Start onboarding" at bounding box center [980, 283] width 107 height 18
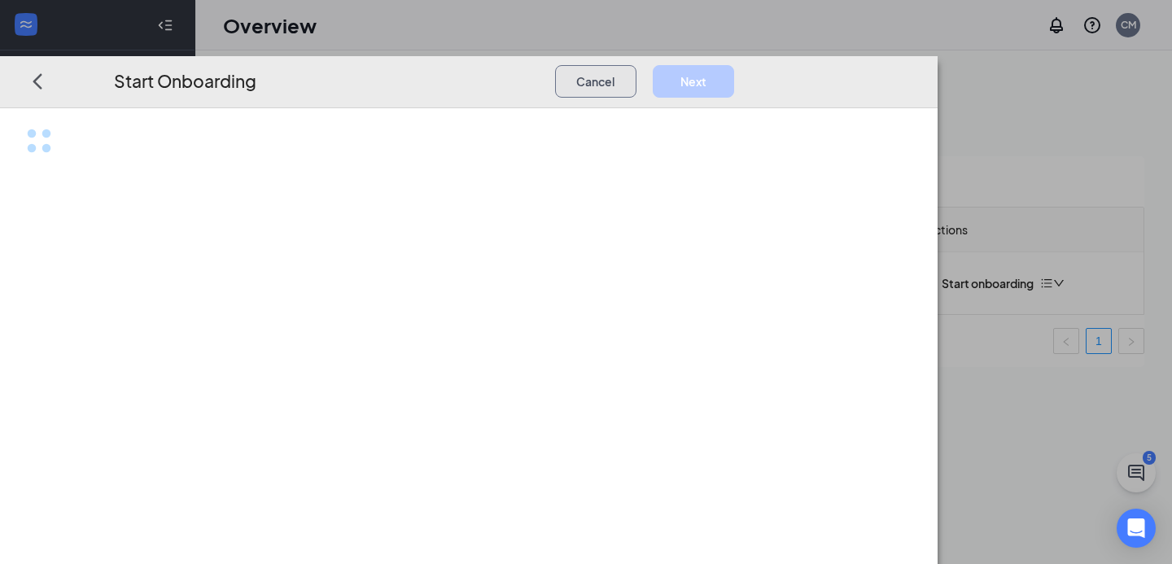
click at [637, 65] on button "Cancel" at bounding box center [595, 81] width 81 height 33
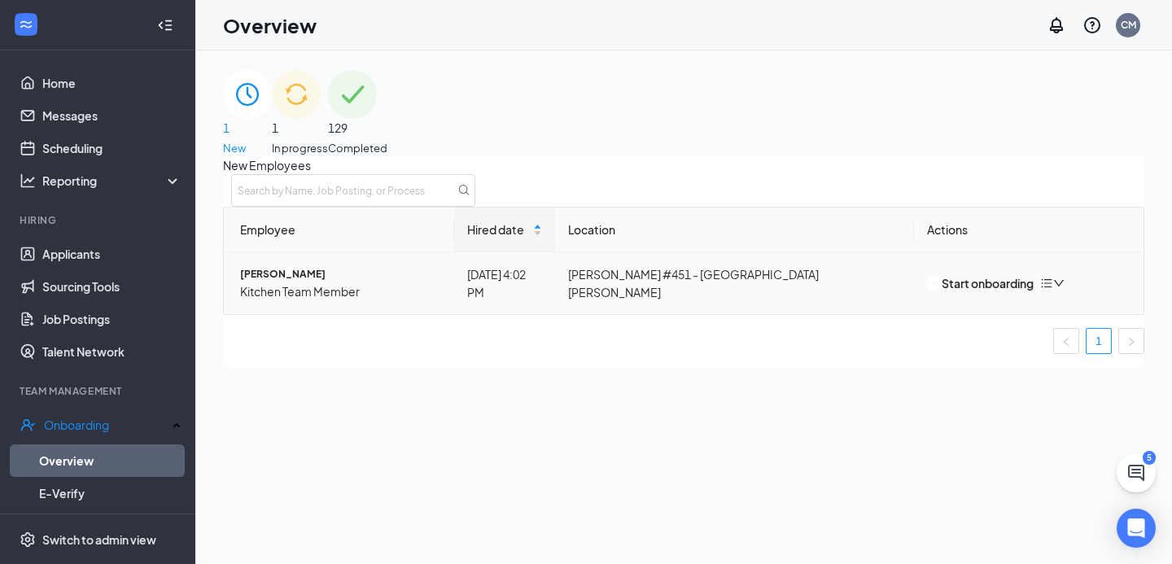
click at [1065, 289] on icon "down" at bounding box center [1058, 283] width 11 height 11
click at [476, 367] on div "New Employees Employee Hired date Location Actions [PERSON_NAME] Kitchen Team M…" at bounding box center [683, 261] width 921 height 211
click at [328, 77] on div "1 In progress" at bounding box center [300, 113] width 56 height 86
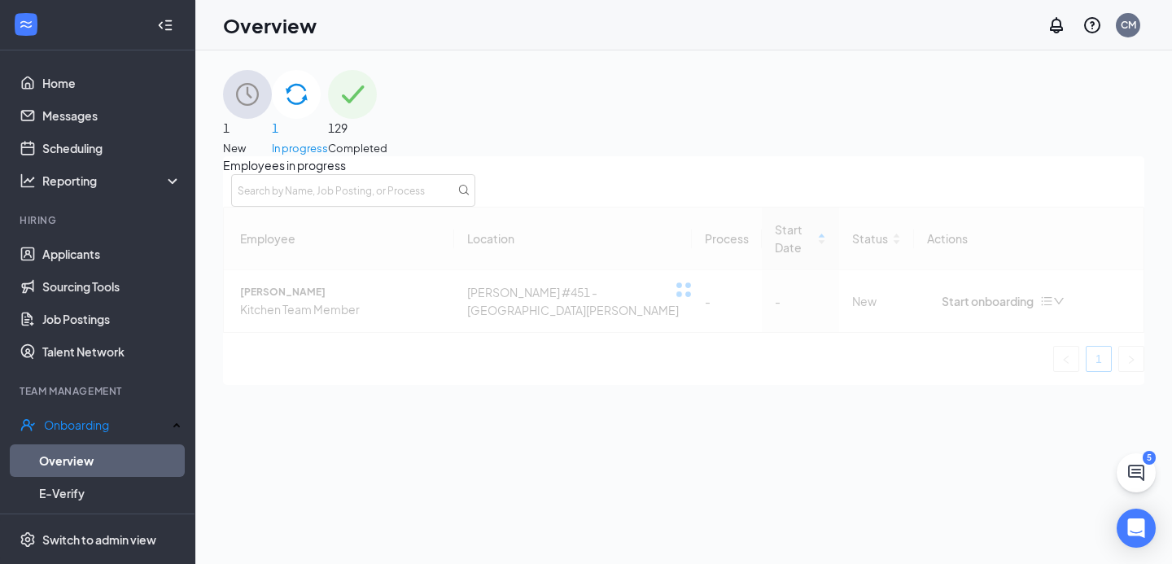
click at [272, 134] on div "1 New" at bounding box center [247, 113] width 49 height 86
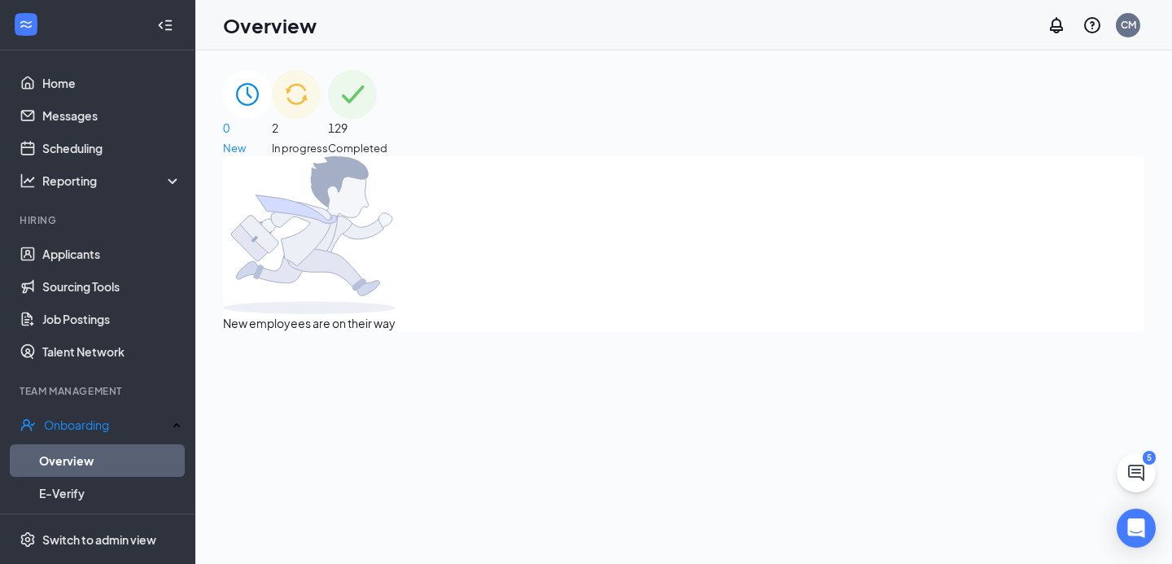
click at [328, 77] on div "2 In progress" at bounding box center [300, 113] width 56 height 86
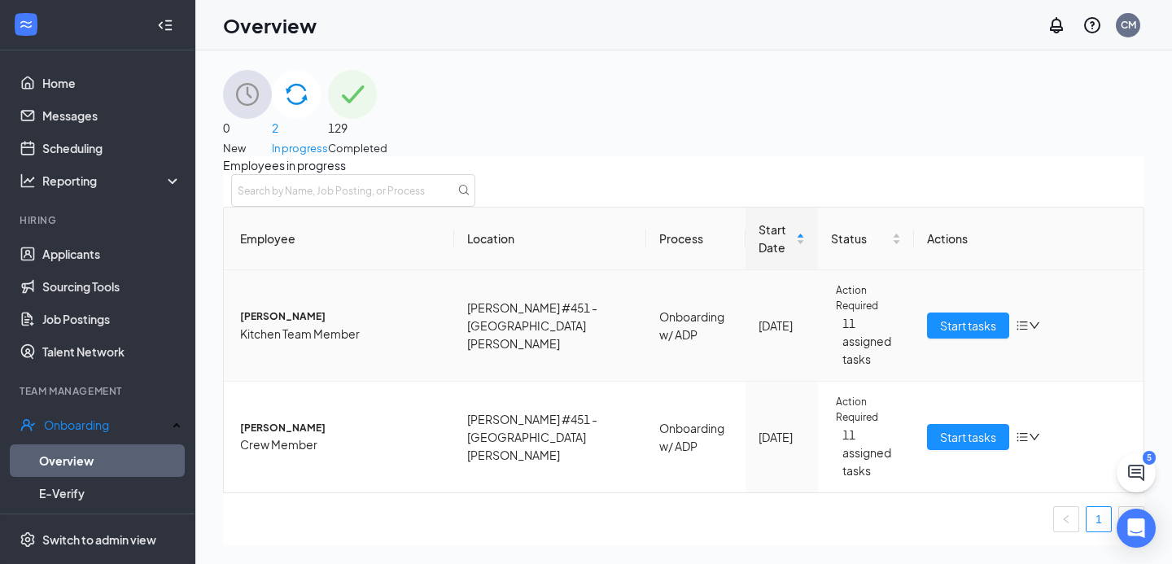
click at [1004, 324] on div "Start tasks" at bounding box center [1029, 326] width 204 height 26
click at [1016, 332] on icon "bars" at bounding box center [1022, 325] width 13 height 13
click at [837, 142] on div "0 New 2 In progress 129 Completed" at bounding box center [683, 113] width 921 height 86
click at [824, 183] on div "Employees in progress Employee Location Process Start Date Status Actions [PERS…" at bounding box center [683, 350] width 921 height 388
click at [272, 118] on div "0 New" at bounding box center [247, 113] width 49 height 86
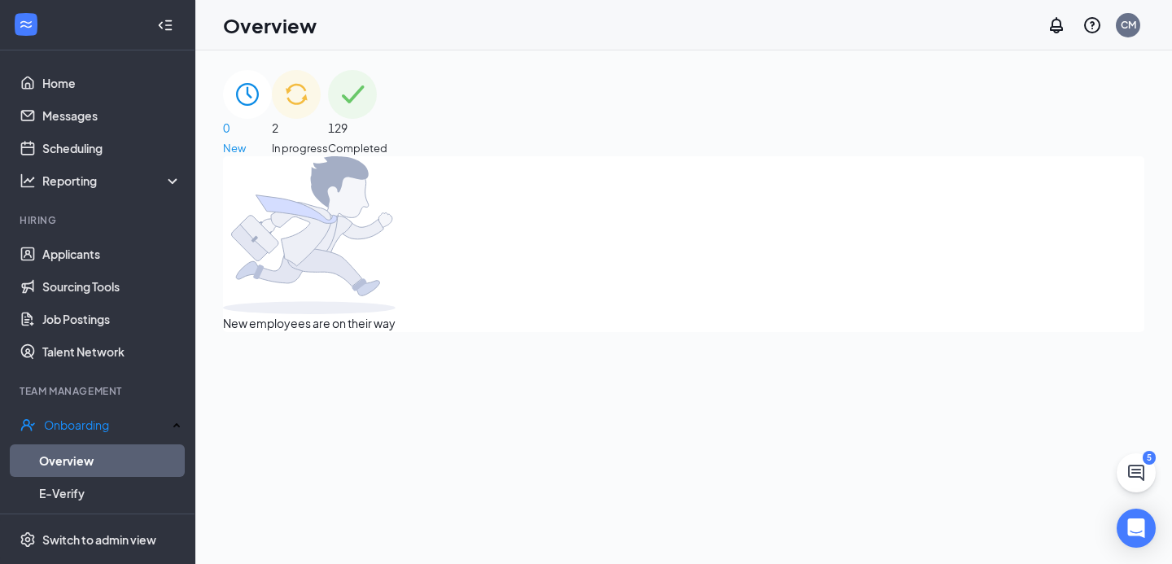
click at [321, 119] on img at bounding box center [296, 94] width 49 height 49
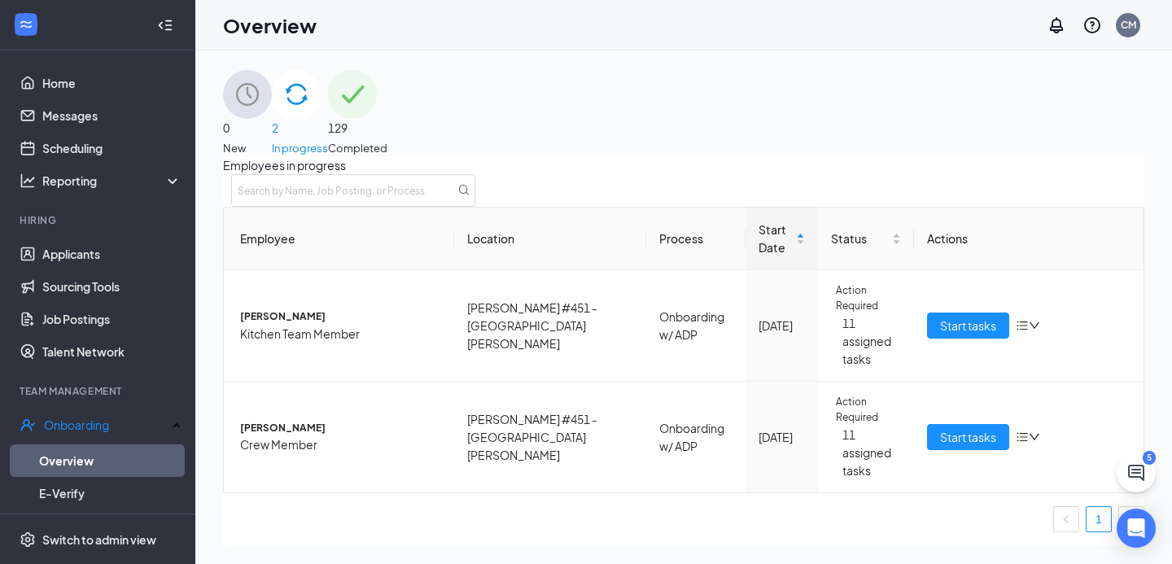
click at [272, 119] on img at bounding box center [247, 94] width 49 height 49
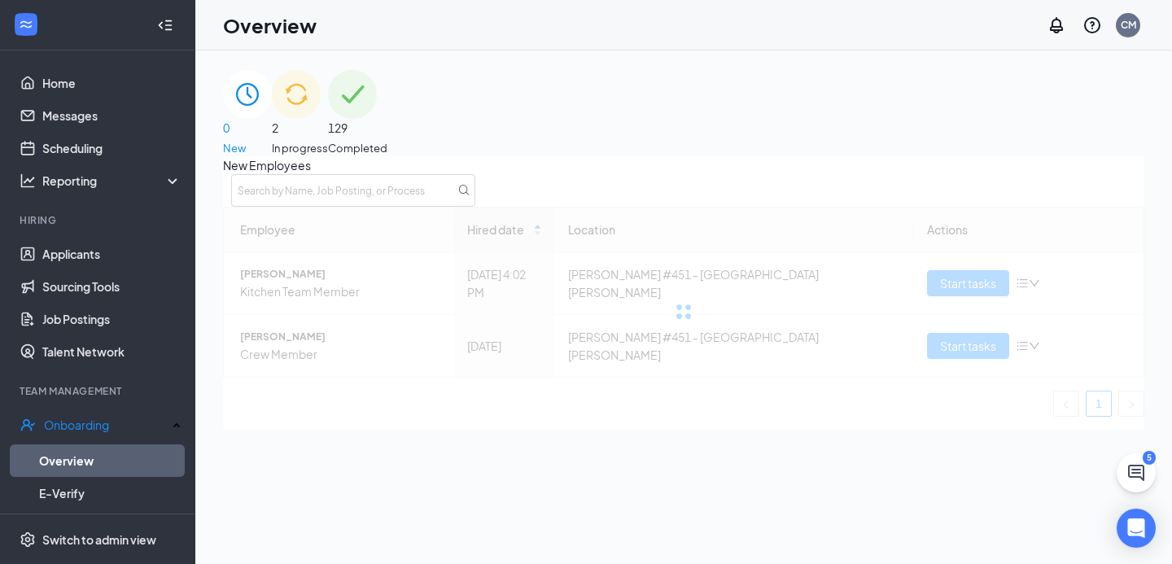
click at [328, 128] on div "2 In progress" at bounding box center [300, 113] width 56 height 86
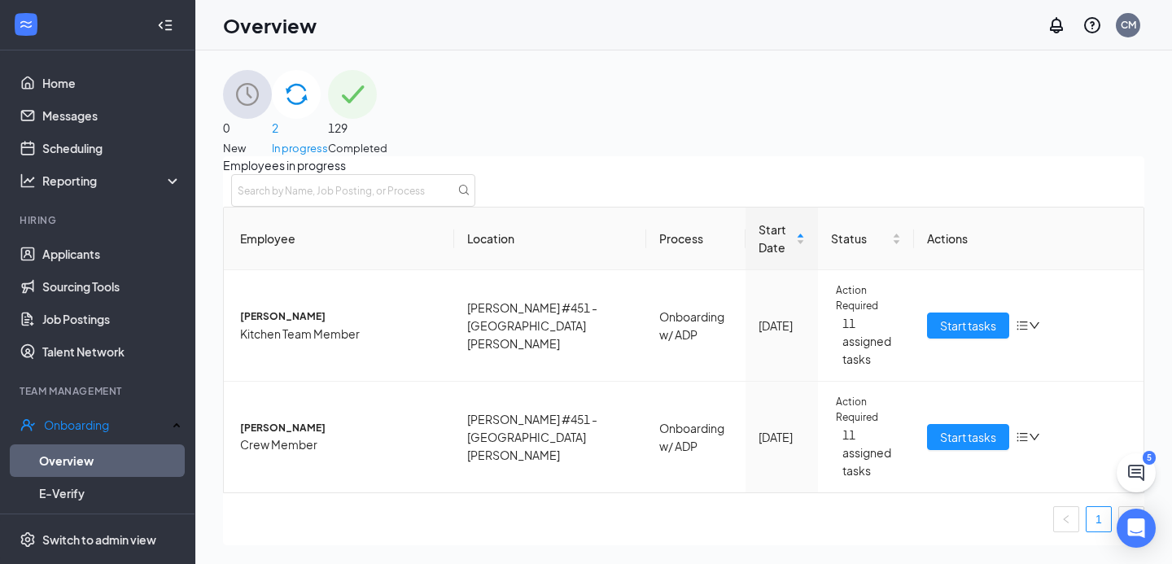
click at [272, 135] on div "0 New" at bounding box center [247, 113] width 49 height 86
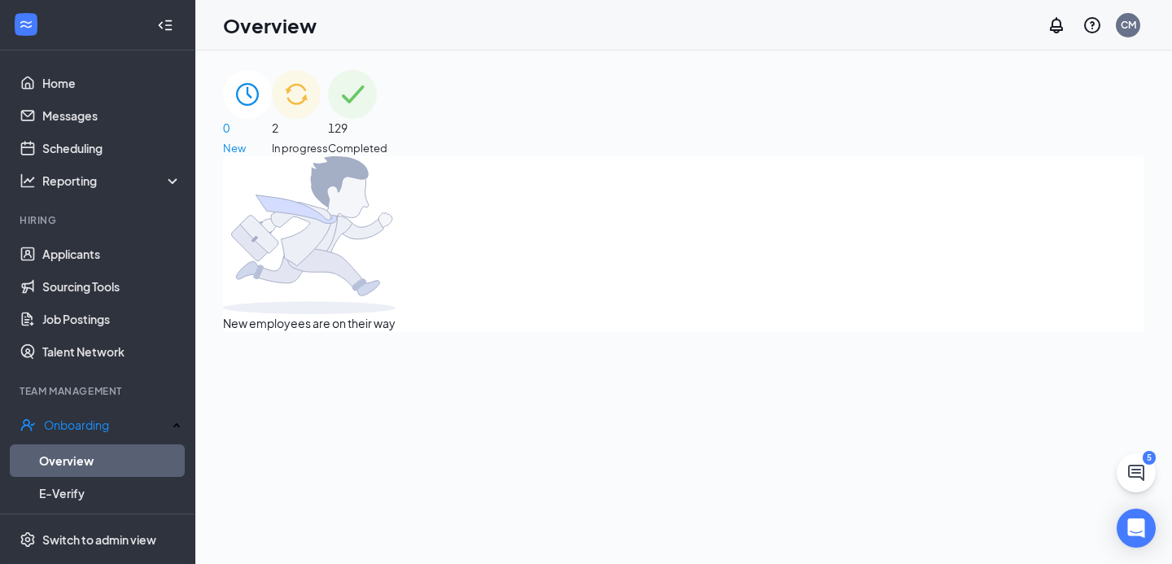
click at [328, 114] on div "2 In progress" at bounding box center [300, 113] width 56 height 86
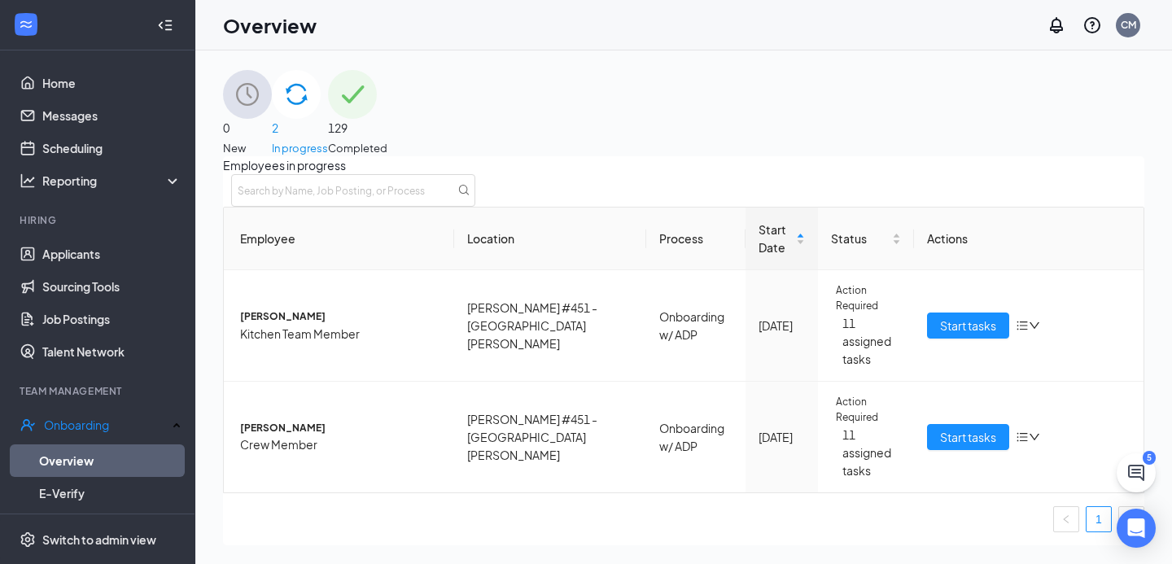
click at [272, 114] on div "0 New" at bounding box center [247, 113] width 49 height 86
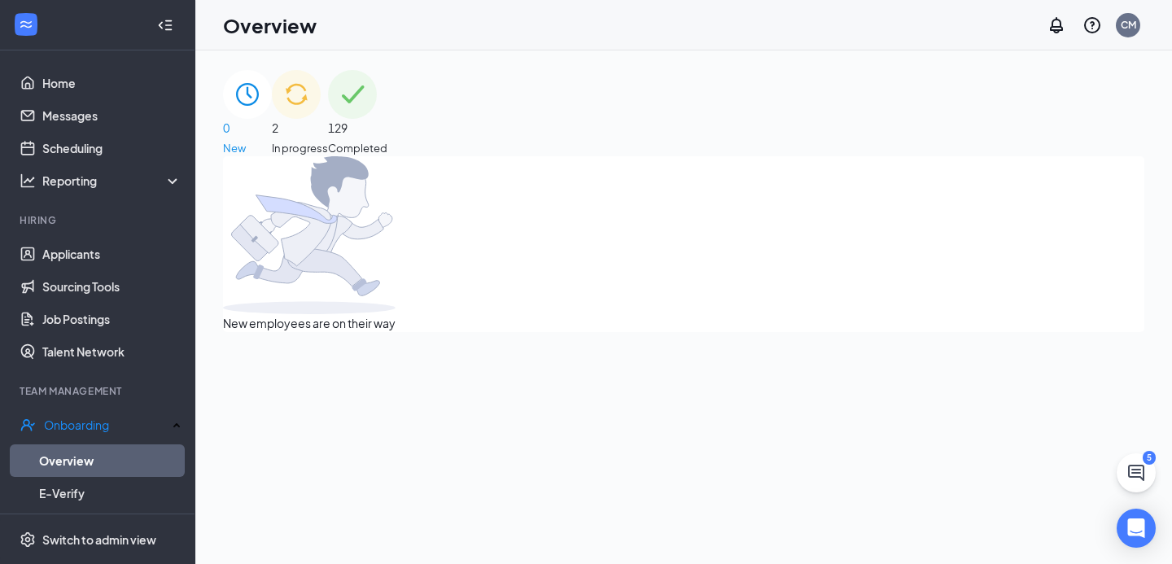
click at [321, 119] on img at bounding box center [296, 94] width 49 height 49
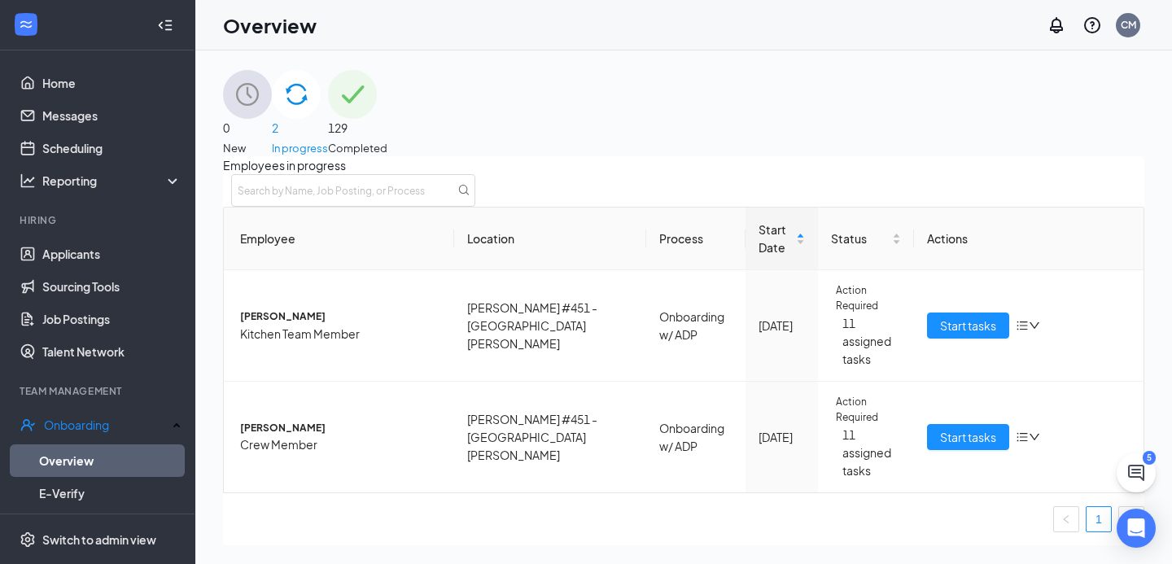
click at [272, 140] on span "New" at bounding box center [247, 148] width 49 height 16
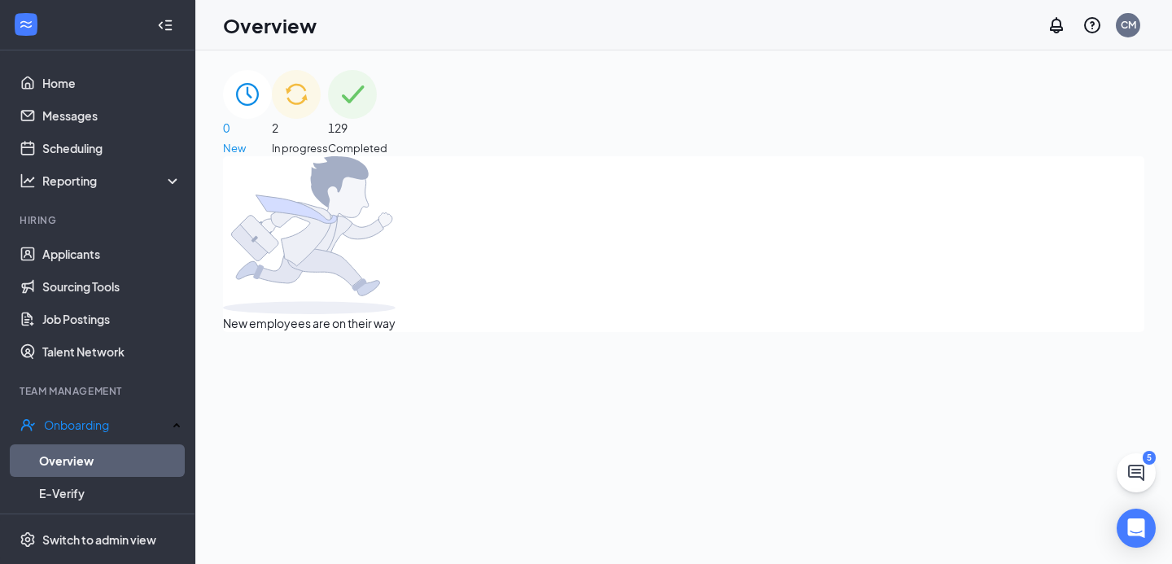
click at [321, 110] on img at bounding box center [296, 94] width 49 height 49
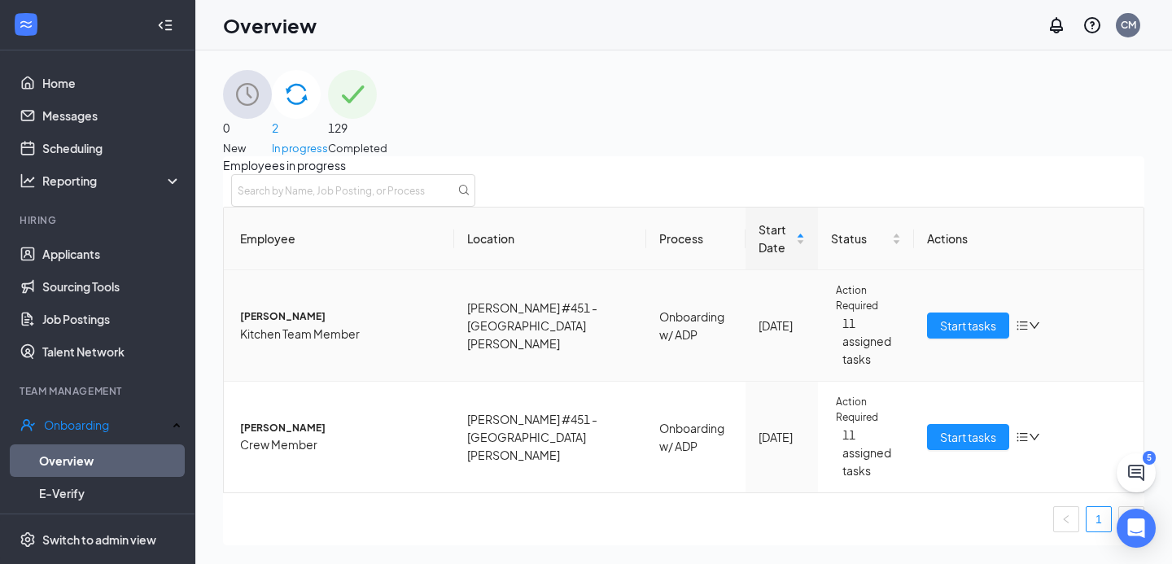
click at [1016, 332] on icon "bars" at bounding box center [1022, 325] width 13 height 13
click at [459, 199] on div "Employees in progress" at bounding box center [683, 181] width 921 height 50
click at [1016, 332] on icon "bars" at bounding box center [1022, 325] width 13 height 13
click at [298, 325] on span "[PERSON_NAME]" at bounding box center [340, 316] width 201 height 15
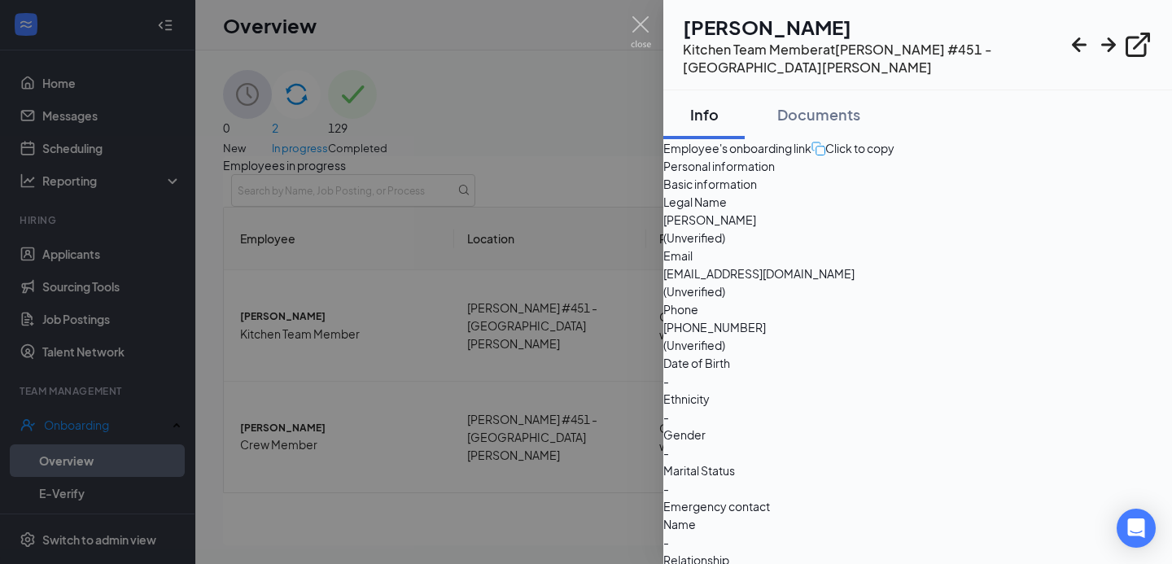
click at [917, 98] on div "Info Documents" at bounding box center [917, 114] width 509 height 49
click at [895, 153] on div "Click to copy" at bounding box center [853, 148] width 83 height 18
click at [641, 22] on img at bounding box center [641, 32] width 20 height 32
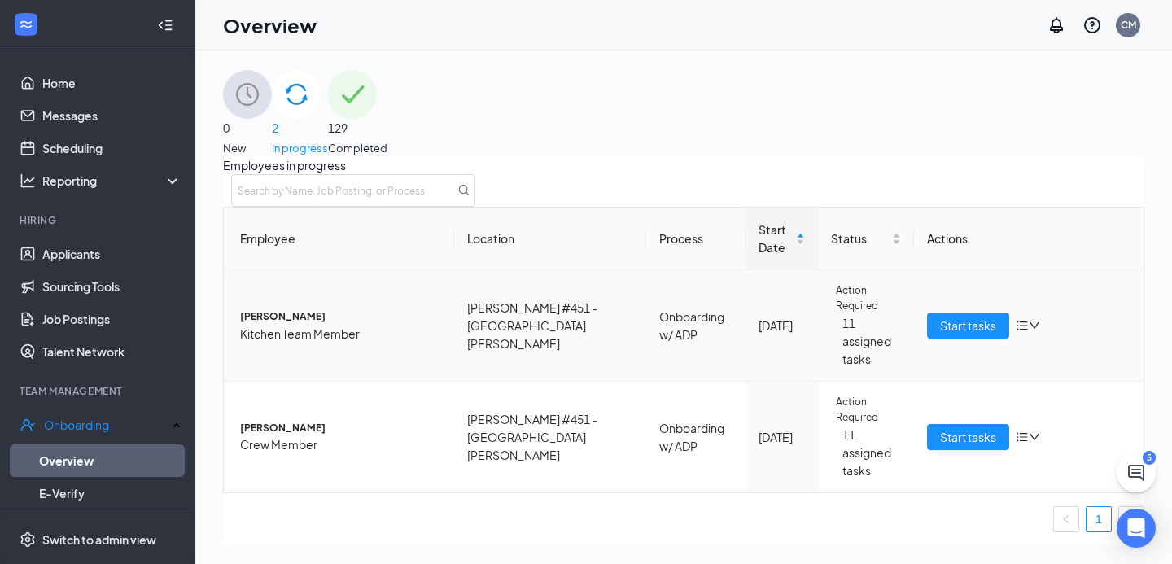
click at [1029, 331] on icon "down" at bounding box center [1034, 325] width 11 height 11
click at [320, 325] on span "[PERSON_NAME]" at bounding box center [340, 316] width 201 height 15
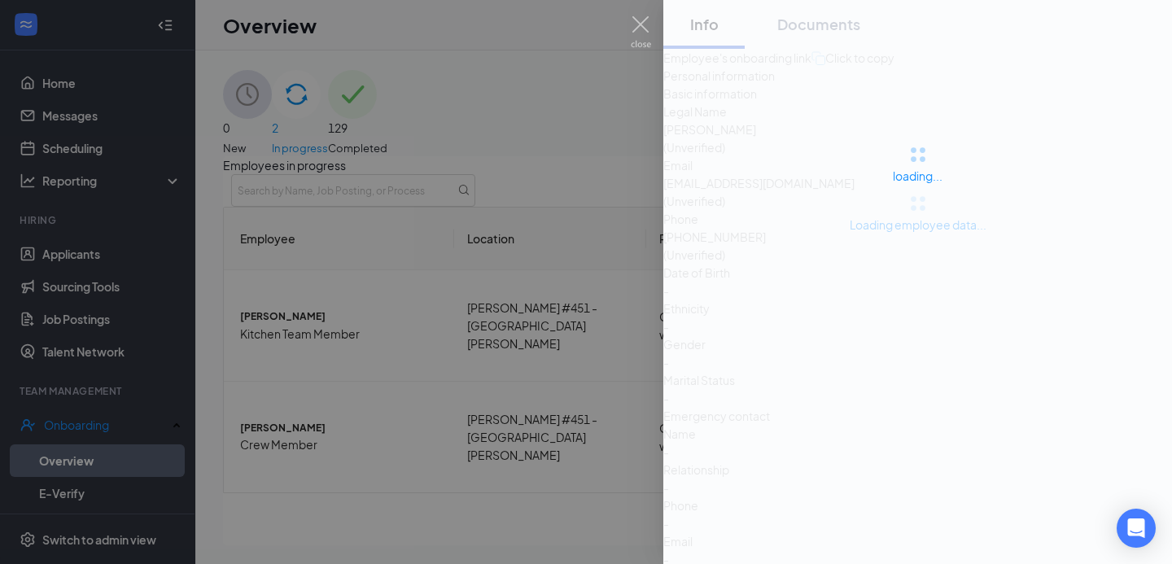
click at [938, 90] on div "loading..." at bounding box center [917, 163] width 509 height 326
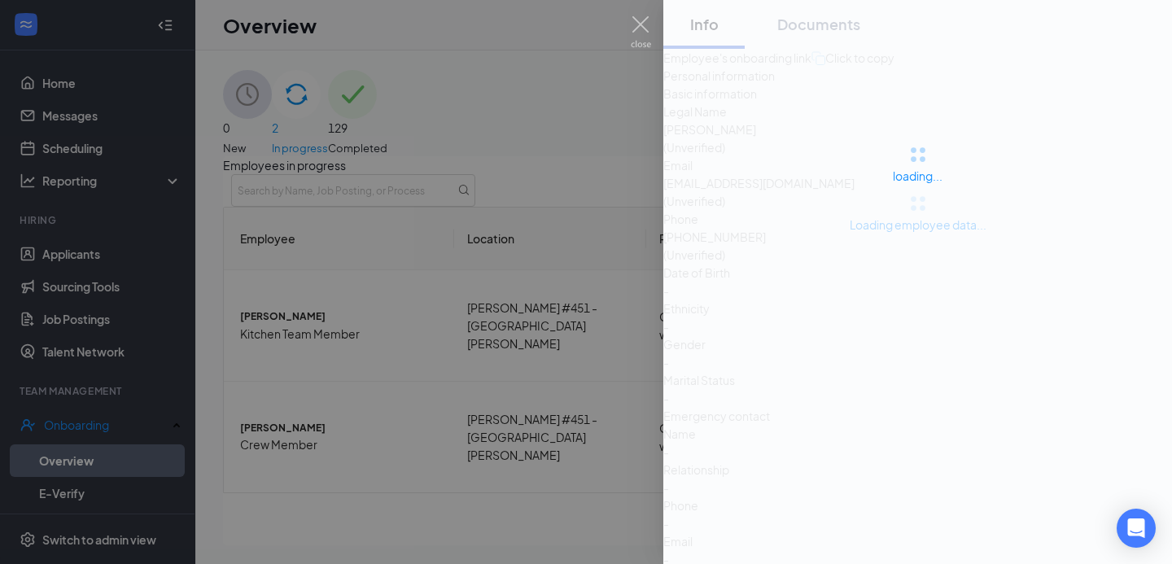
click at [938, 90] on div "loading..." at bounding box center [917, 163] width 509 height 326
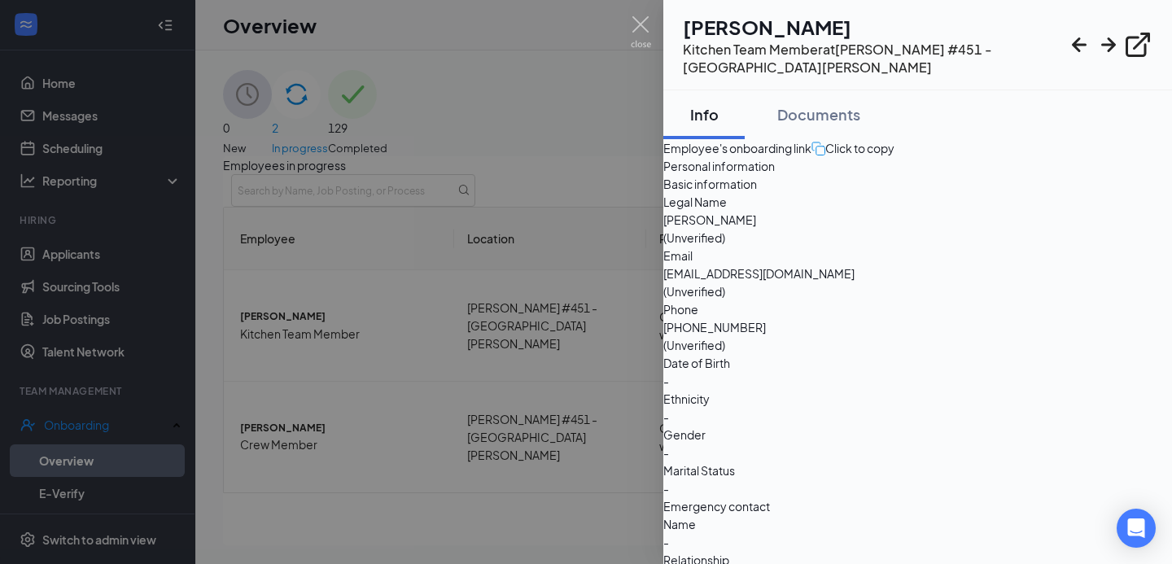
click at [895, 157] on div "Click to copy" at bounding box center [853, 148] width 83 height 18
